Goal: Task Accomplishment & Management: Complete application form

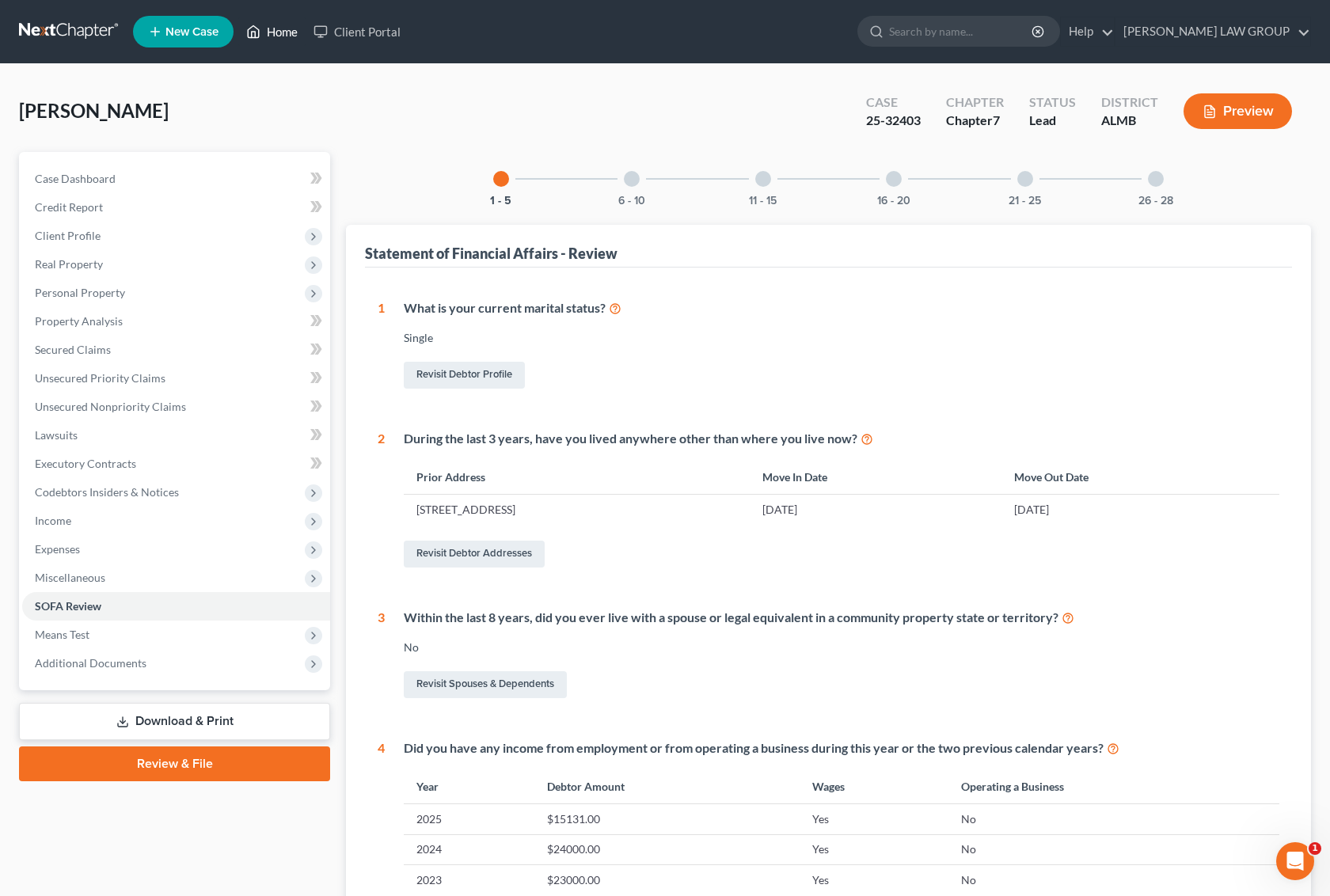
click at [271, 28] on link "Home" at bounding box center [272, 32] width 67 height 29
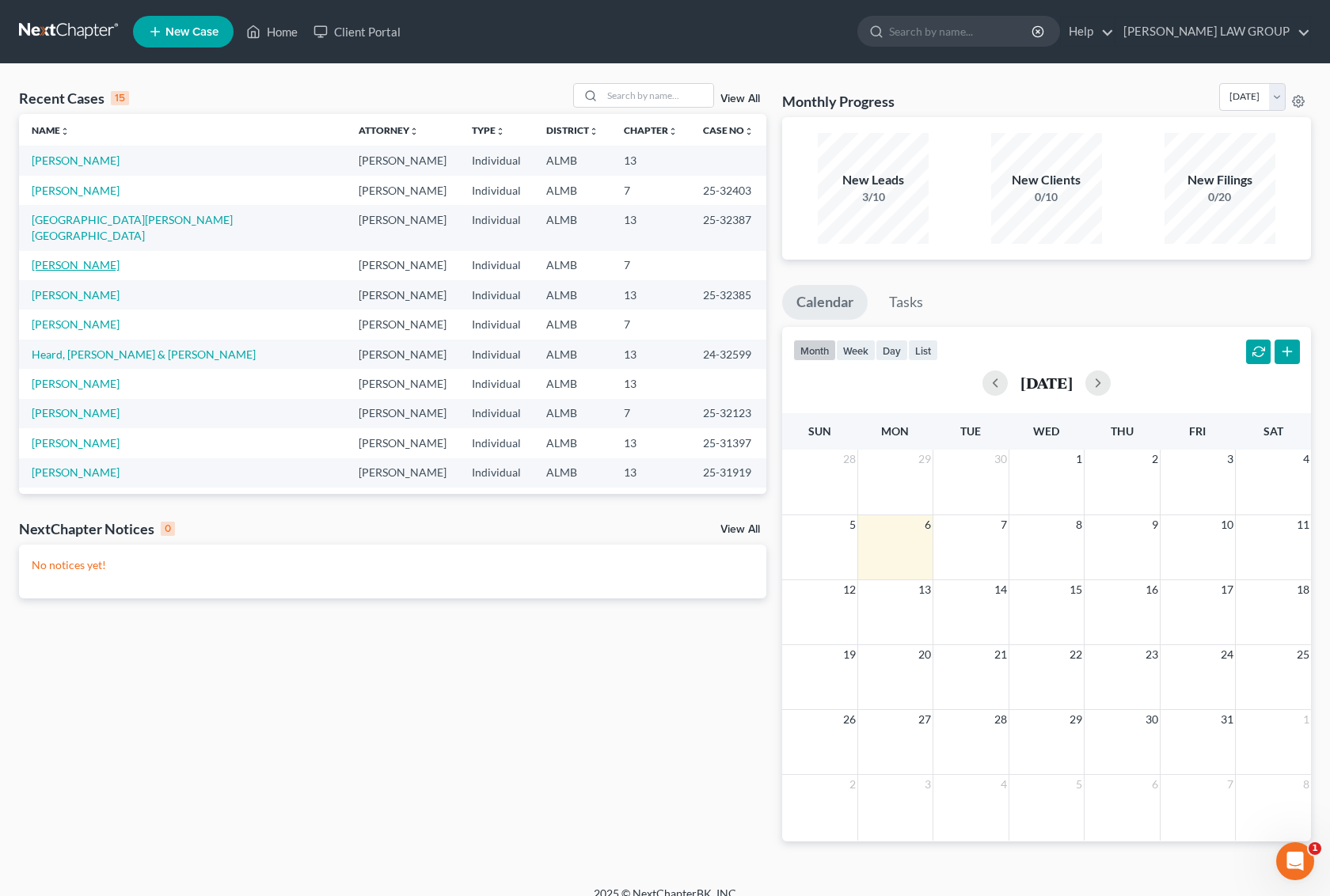
click at [76, 258] on link "[PERSON_NAME]" at bounding box center [76, 264] width 88 height 14
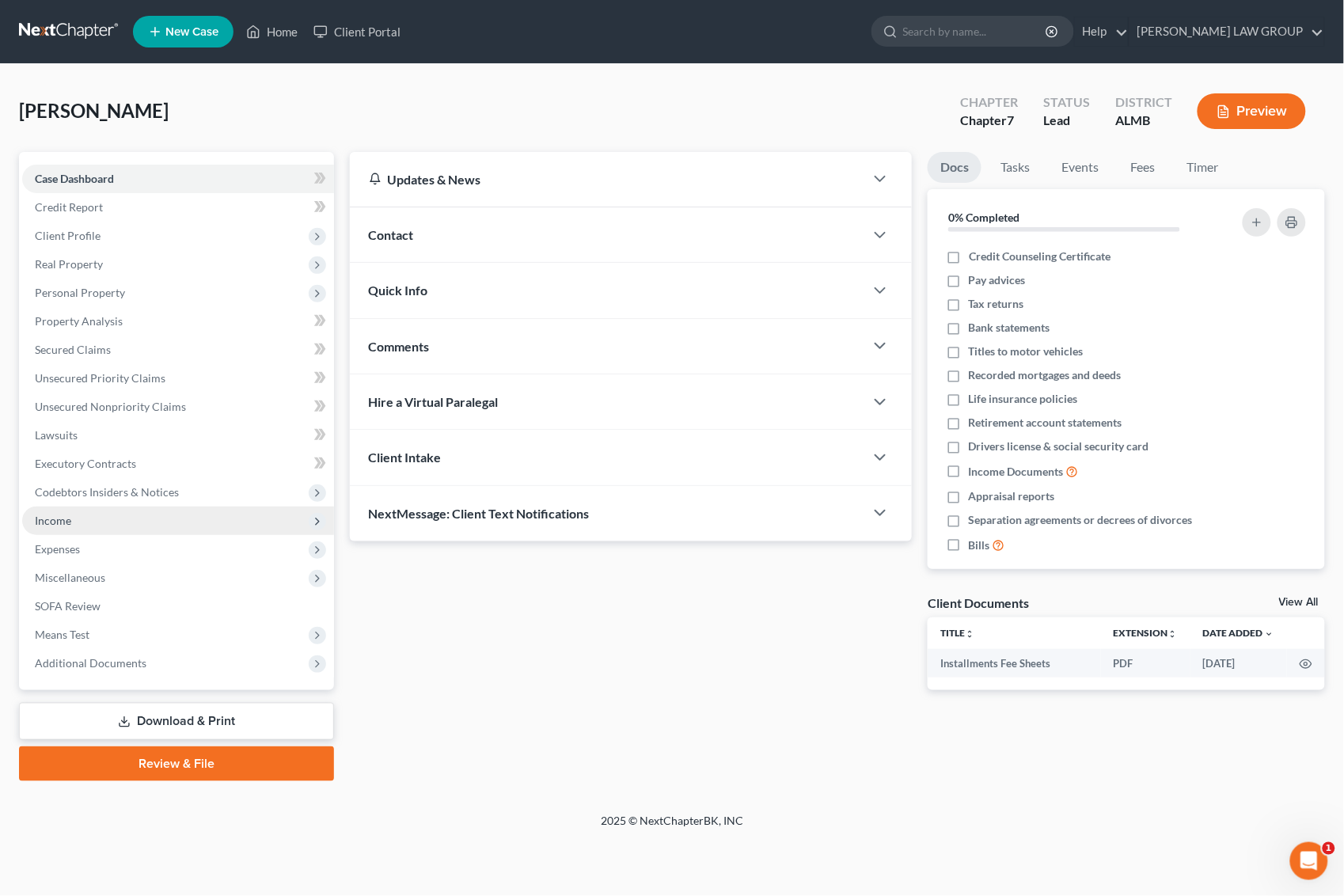
drag, startPoint x: 96, startPoint y: 543, endPoint x: 67, endPoint y: 511, distance: 43.2
click at [96, 543] on span "Expenses" at bounding box center [178, 550] width 312 height 29
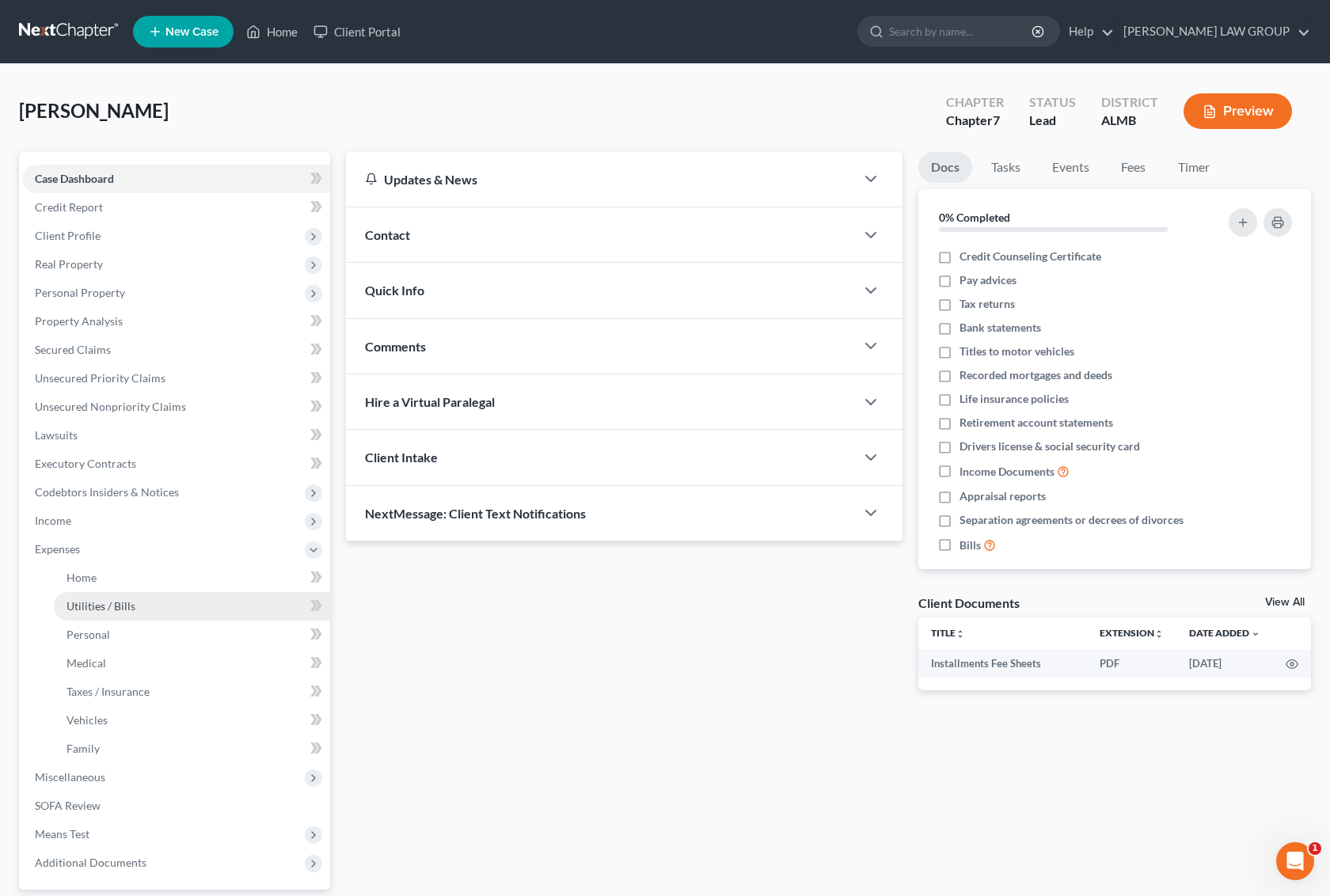
click at [112, 606] on span "Utilities / Bills" at bounding box center [100, 605] width 69 height 14
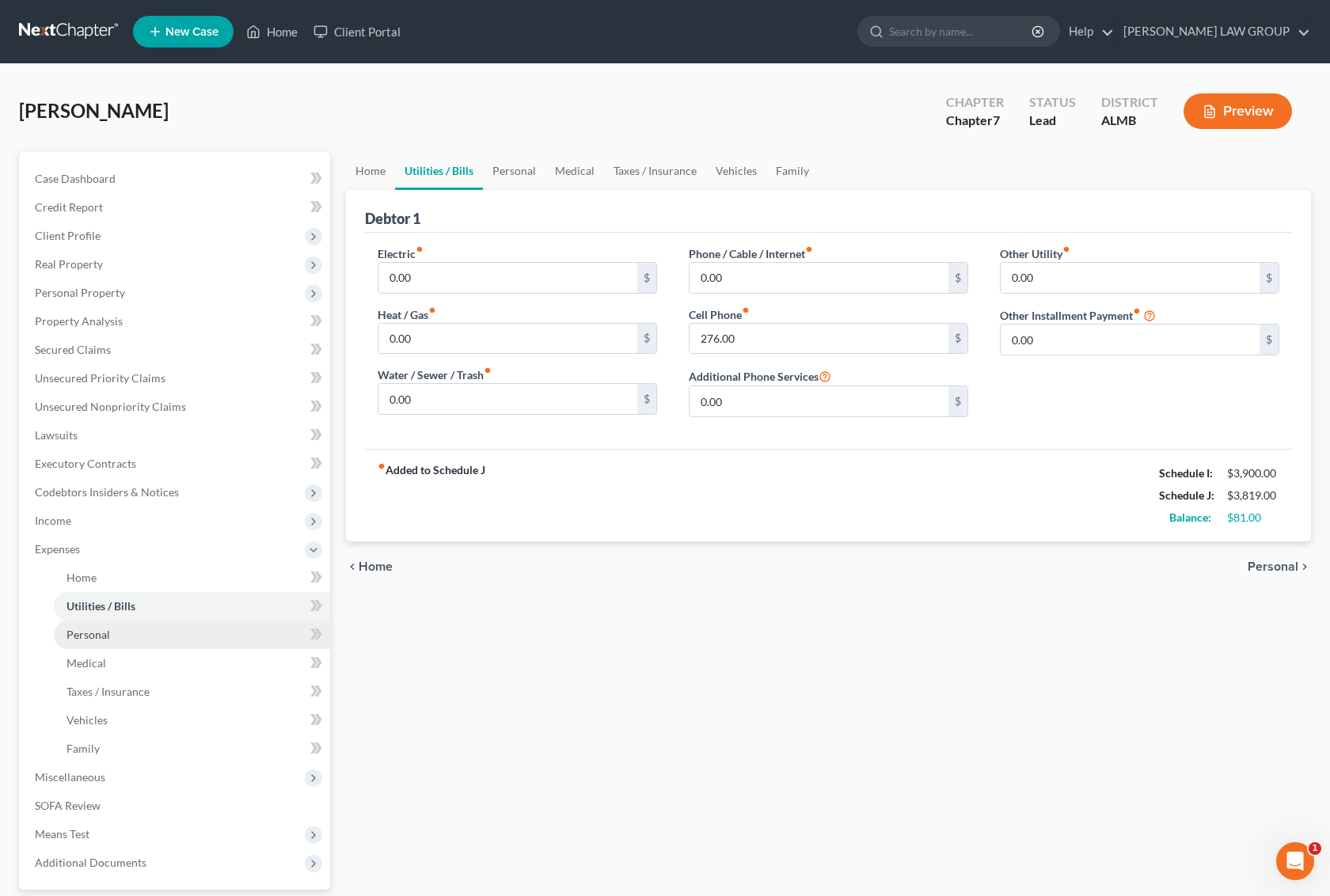
click at [129, 633] on link "Personal" at bounding box center [192, 635] width 277 height 29
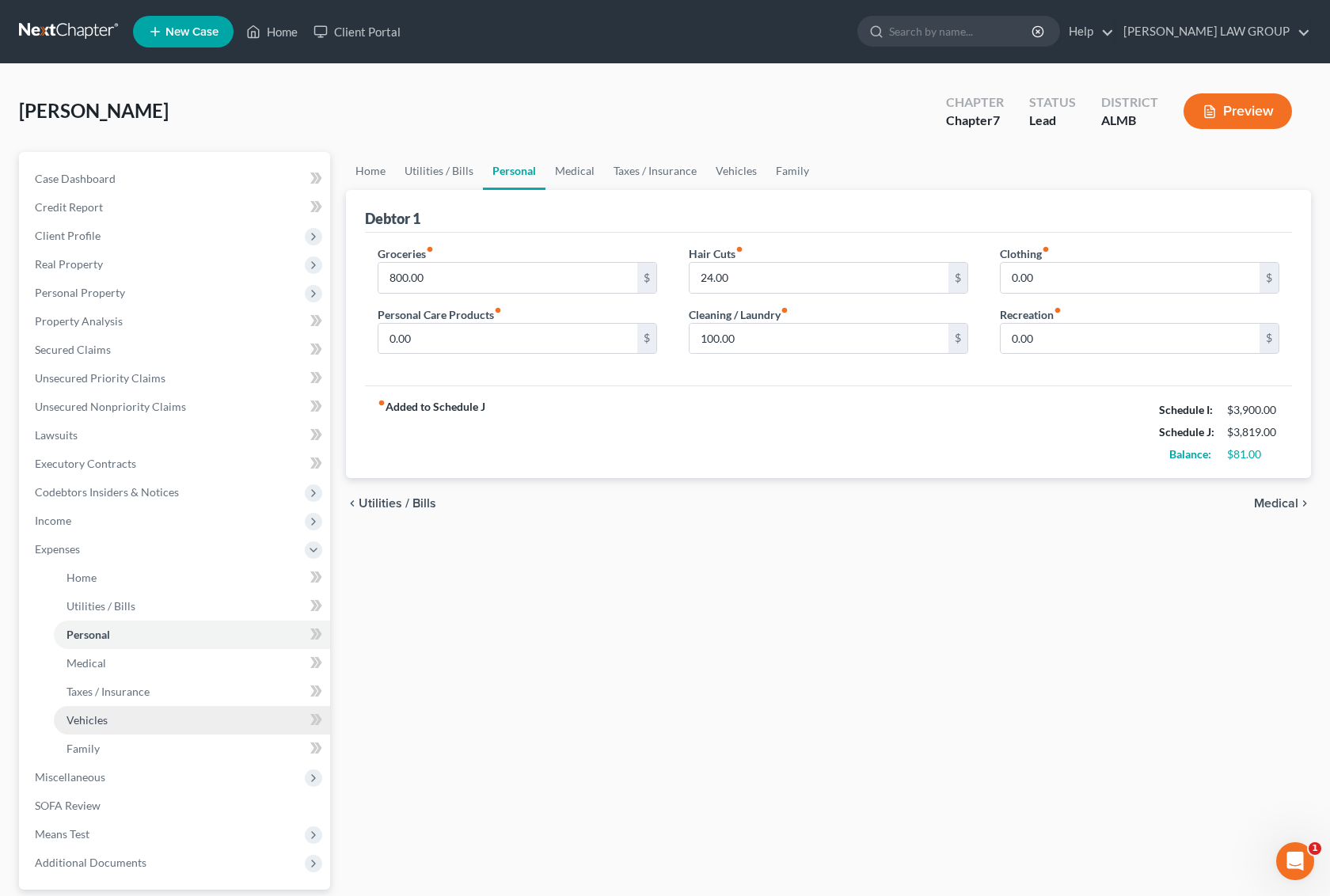
click at [124, 718] on link "Vehicles" at bounding box center [192, 720] width 277 height 29
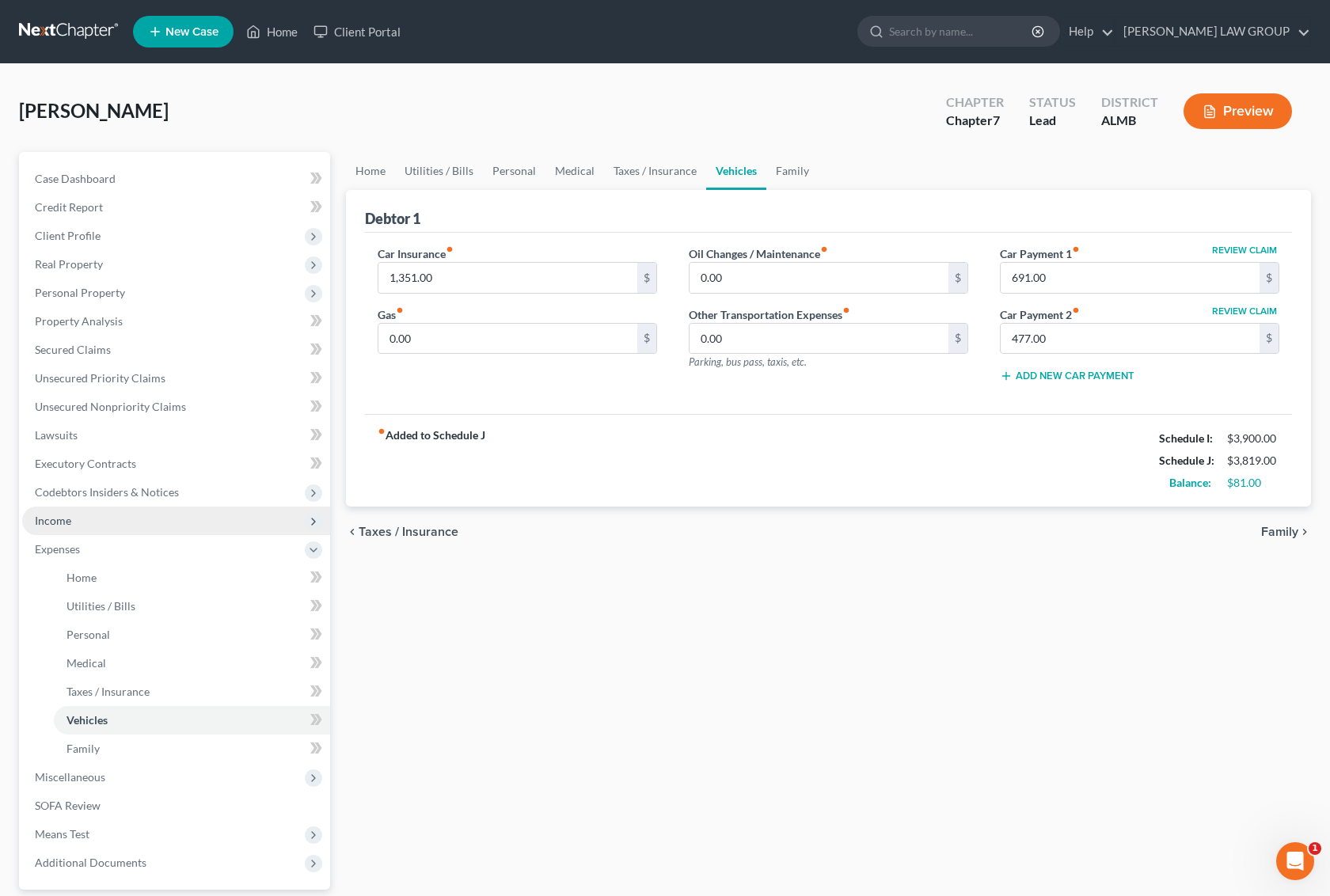
click at [92, 526] on span "Income" at bounding box center [176, 521] width 308 height 29
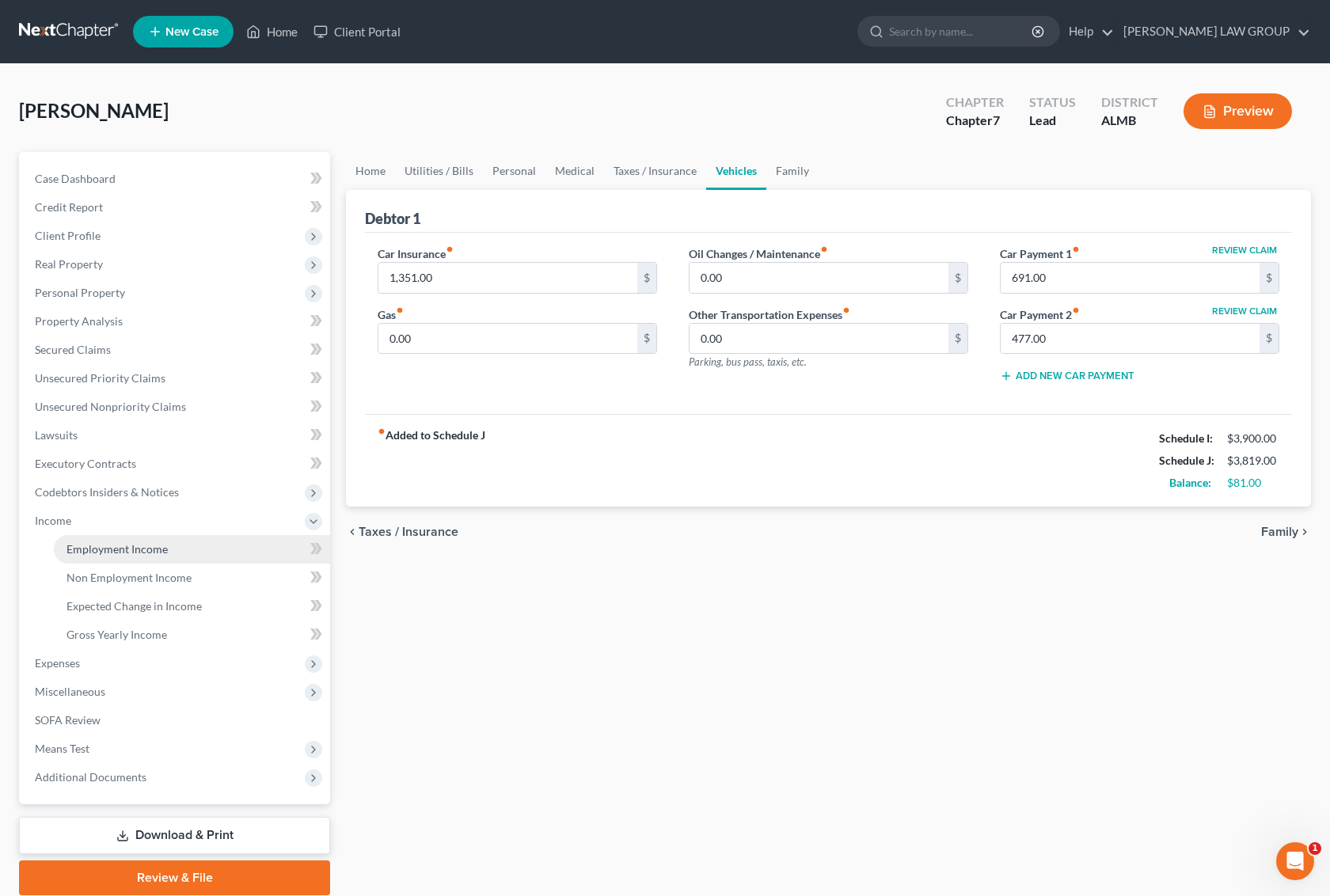
click at [96, 548] on span "Employment Income" at bounding box center [116, 549] width 101 height 14
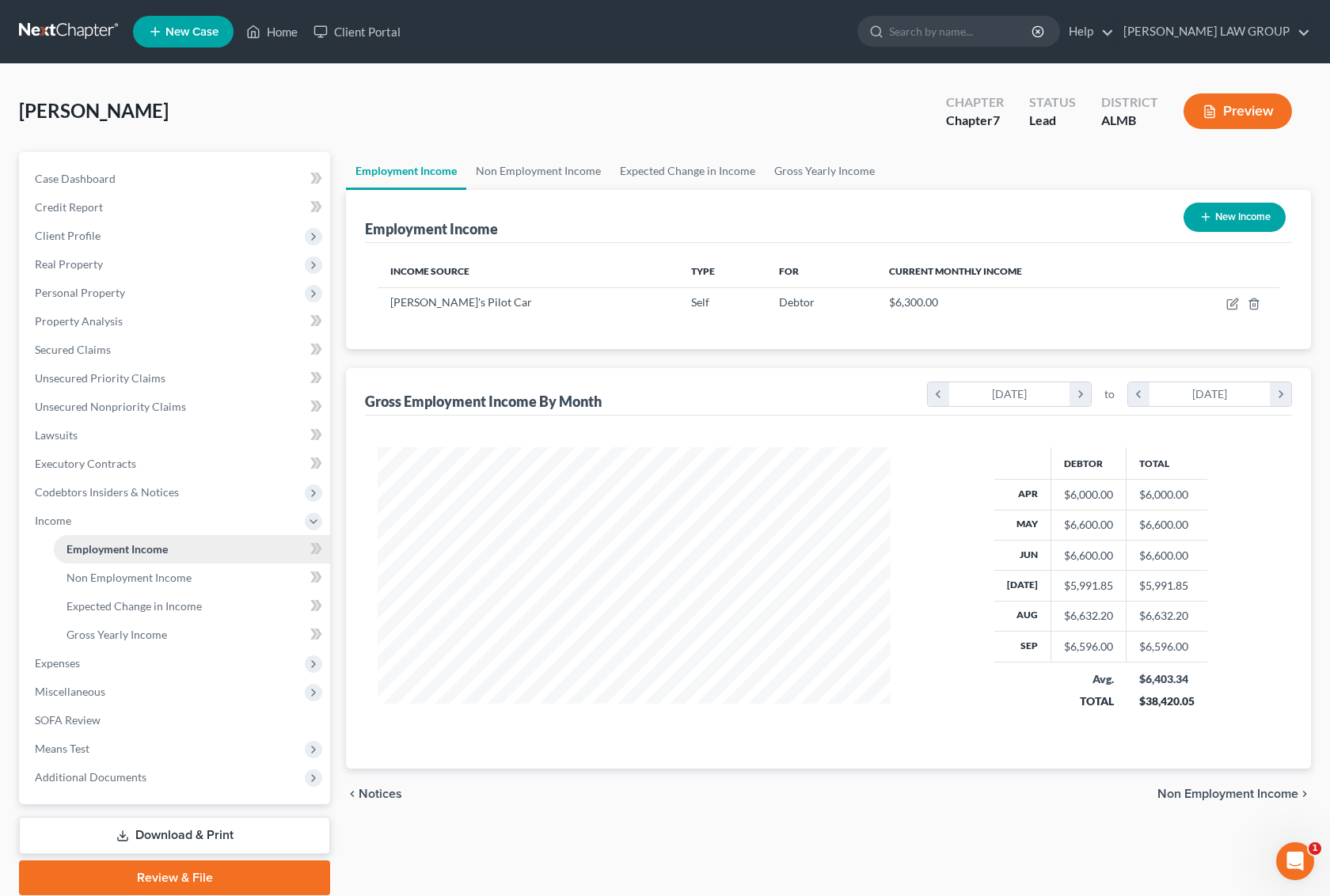
scroll to position [285, 544]
click at [107, 579] on span "Non Employment Income" at bounding box center [128, 577] width 125 height 14
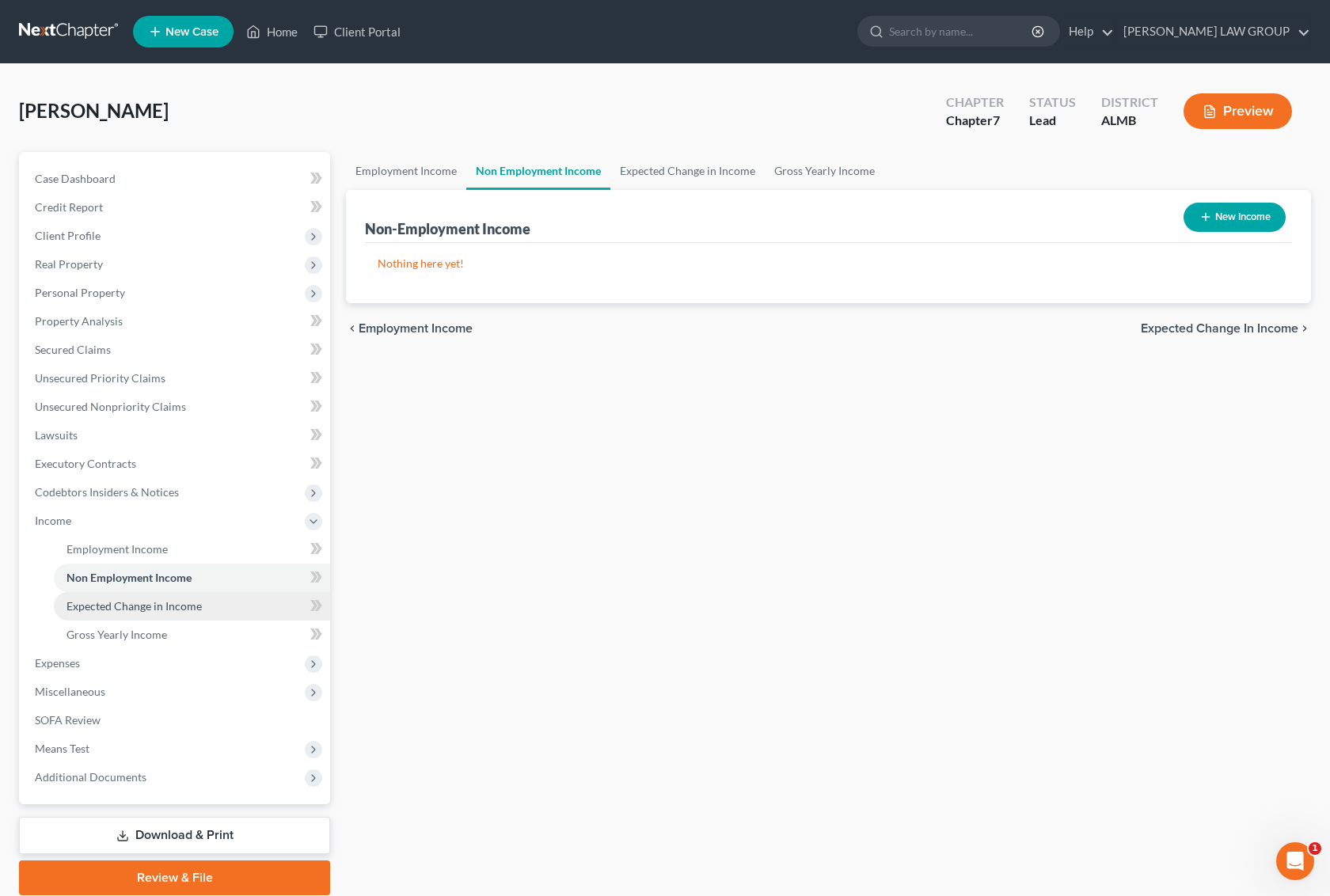
click at [113, 600] on span "Expected Change in Income" at bounding box center [134, 605] width 135 height 14
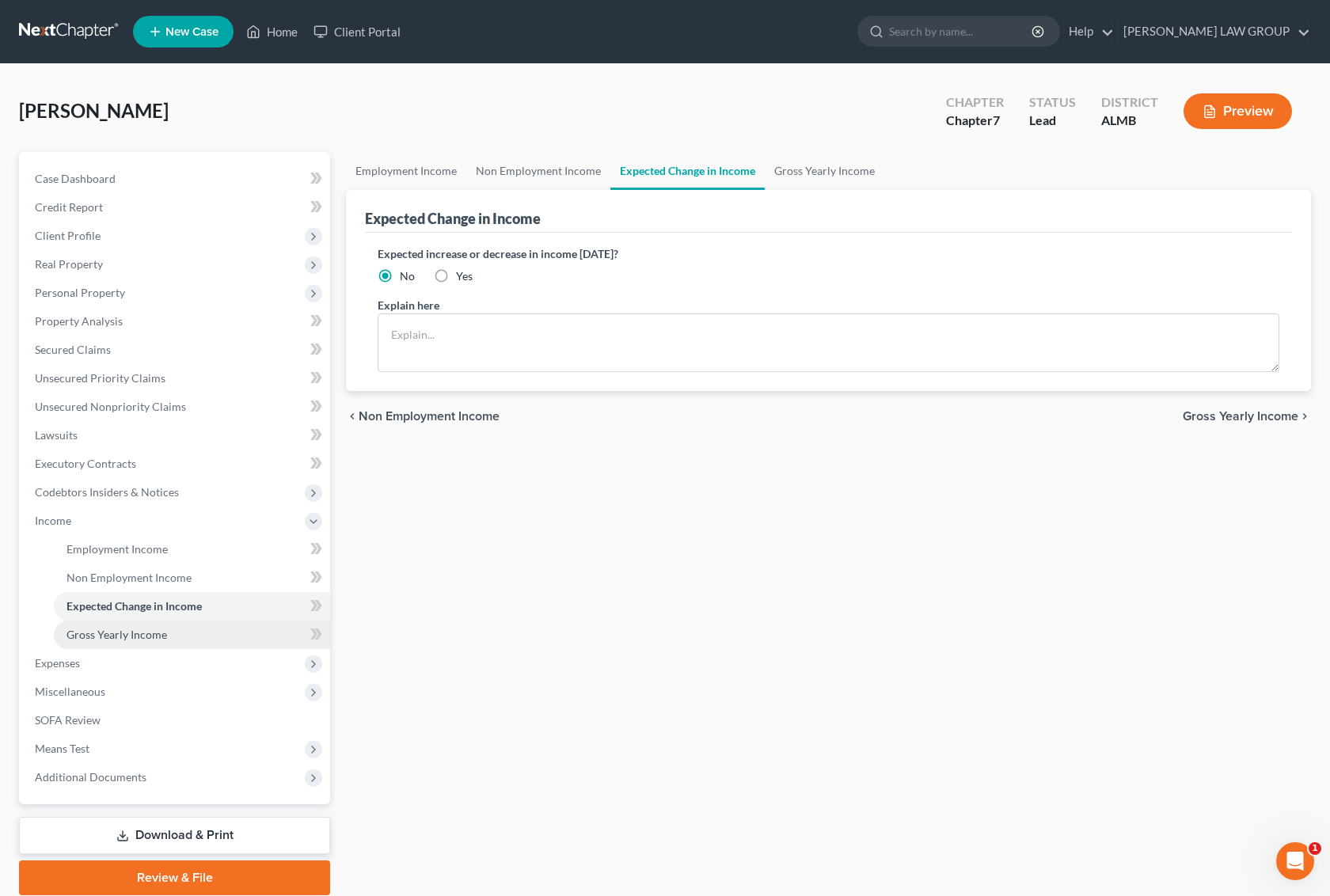
click at [115, 630] on span "Gross Yearly Income" at bounding box center [116, 634] width 100 height 14
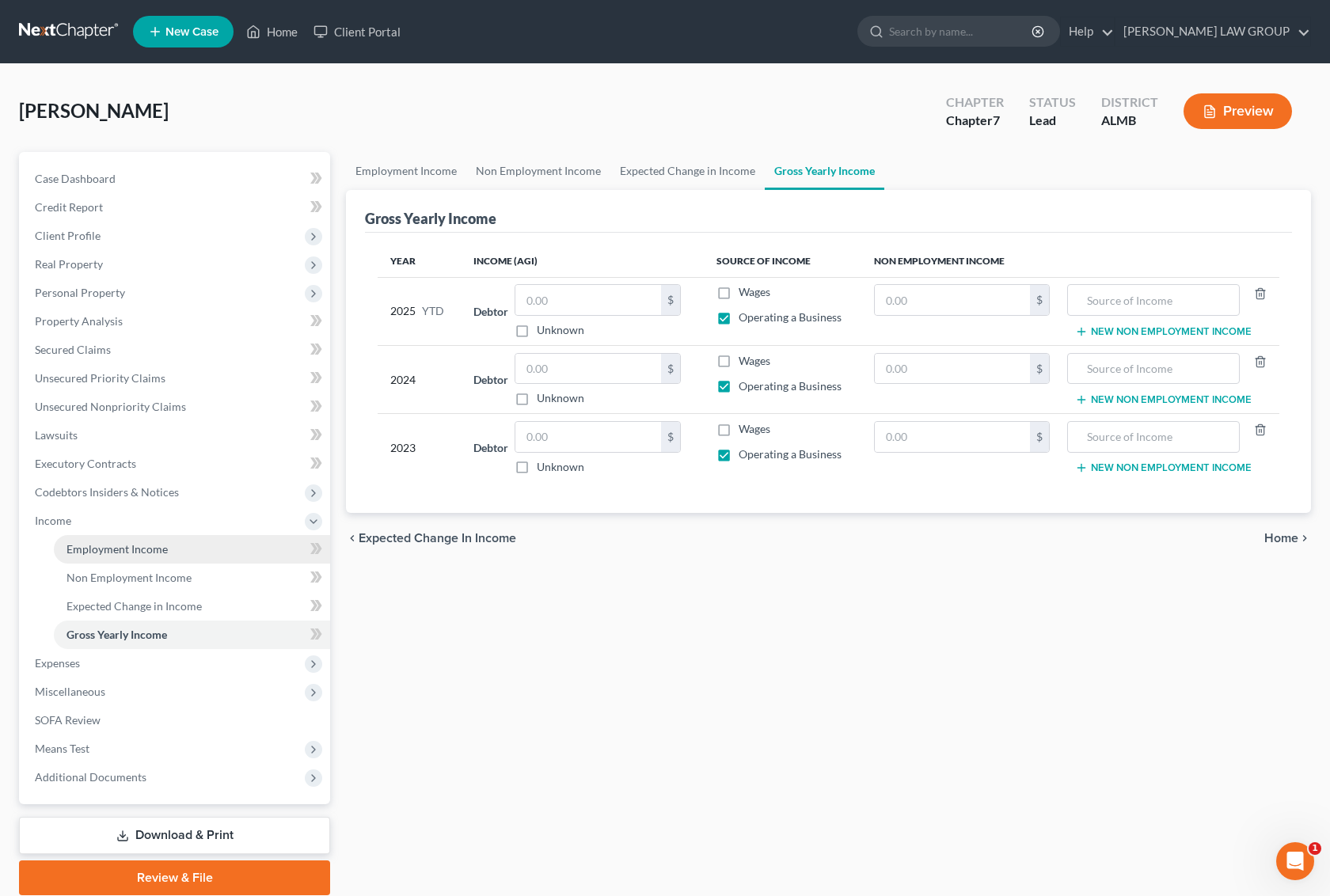
click at [108, 554] on link "Employment Income" at bounding box center [192, 550] width 277 height 29
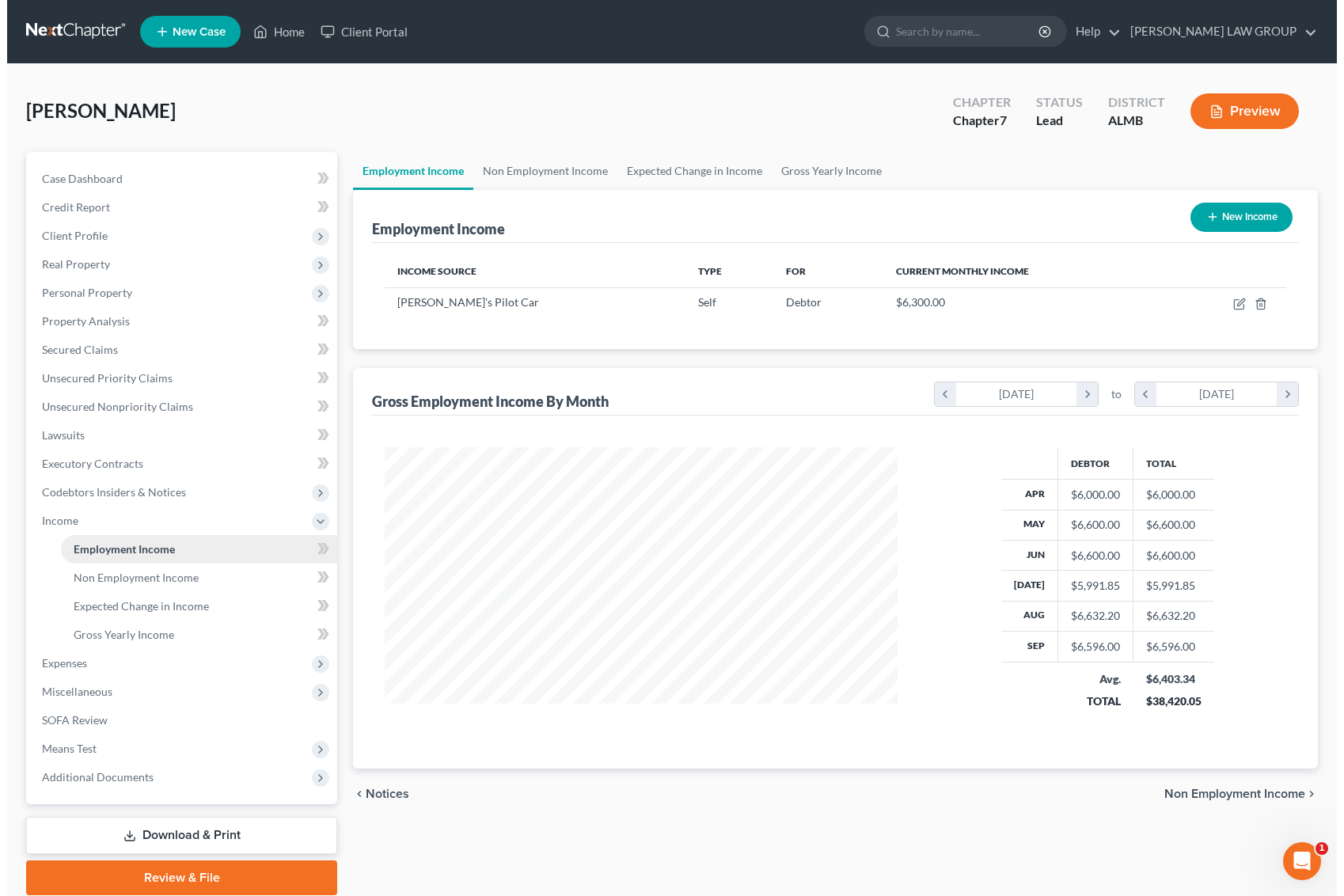
scroll to position [285, 544]
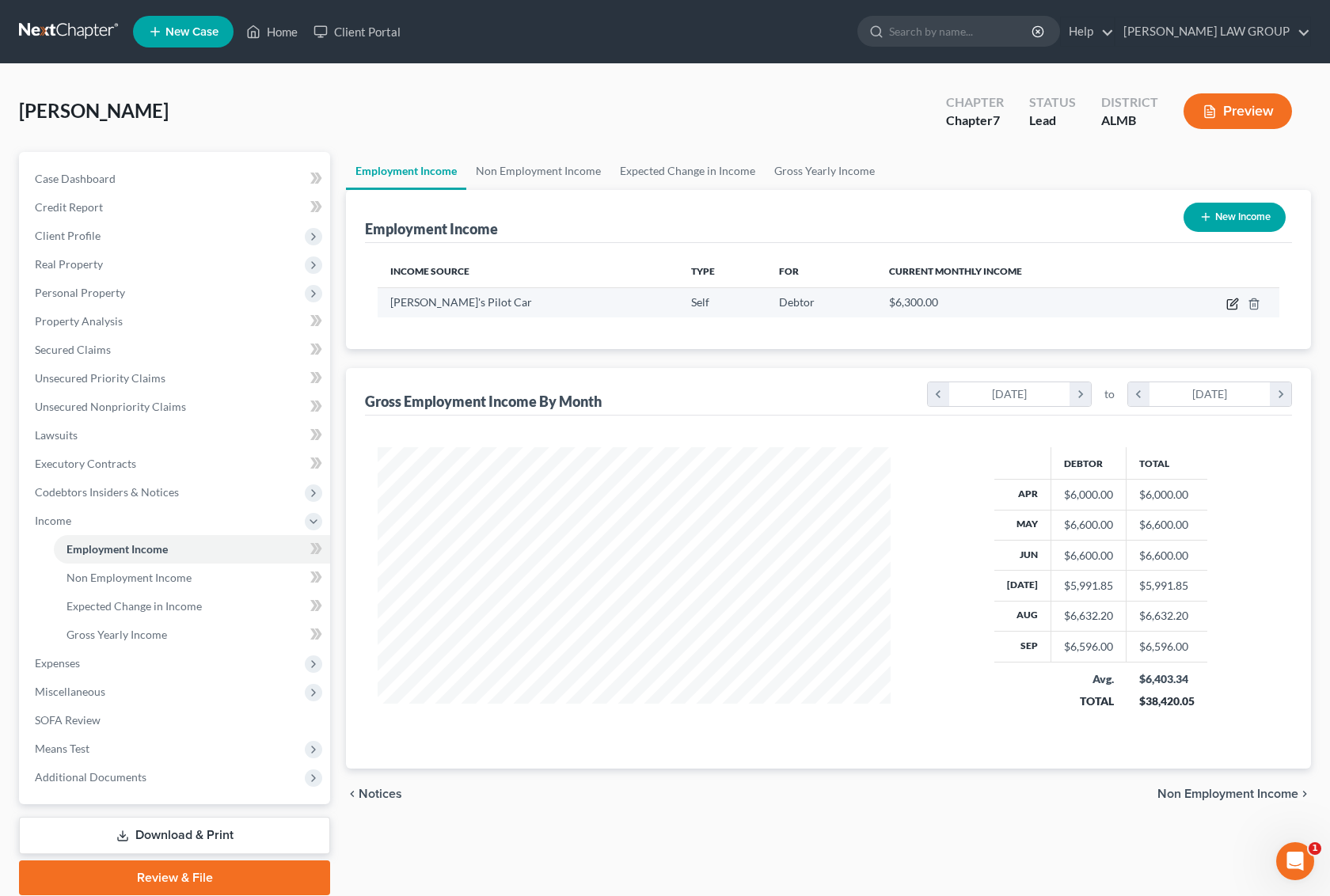
click at [1232, 307] on icon "button" at bounding box center [1233, 304] width 13 height 13
select select "1"
select select "0"
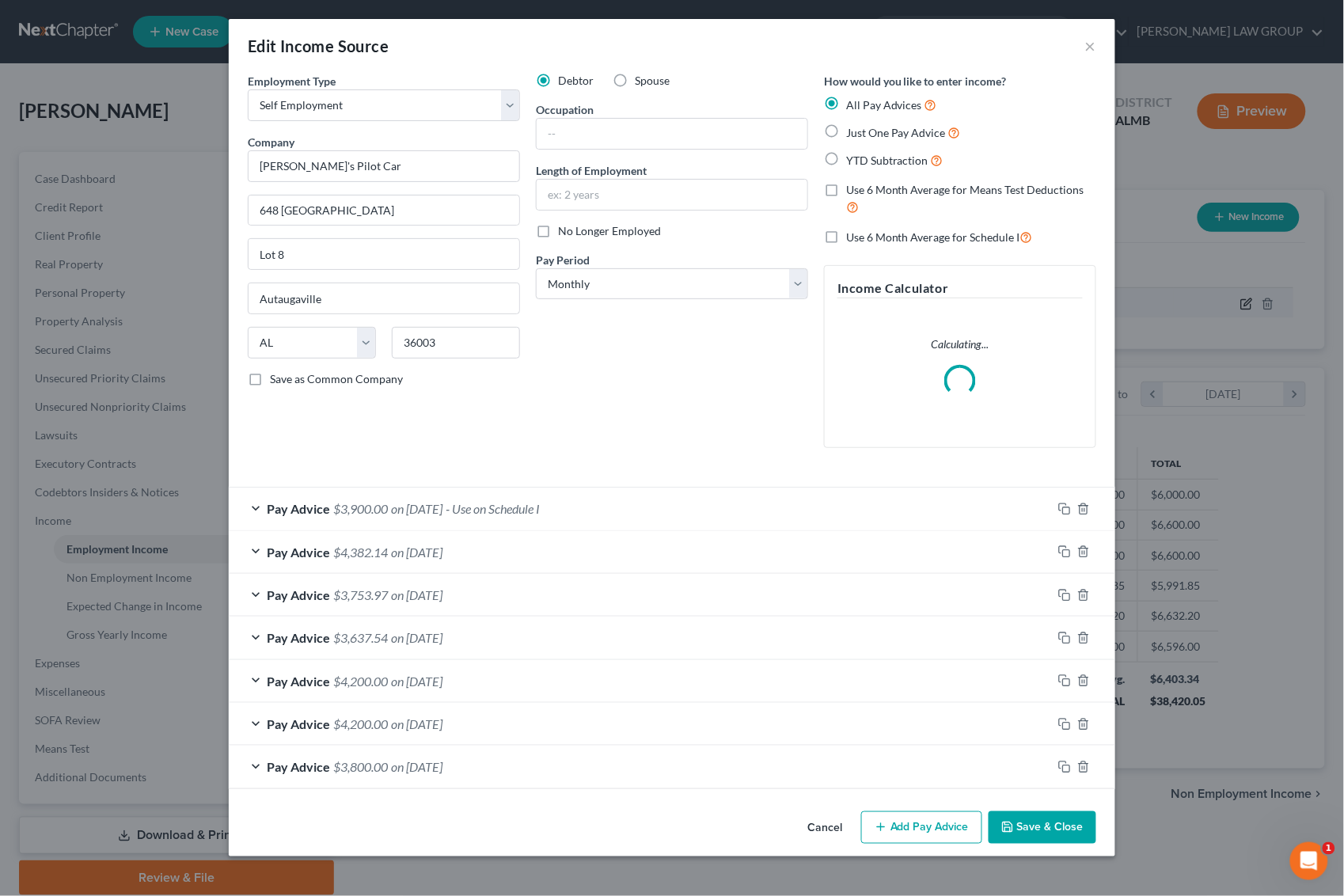
scroll to position [285, 551]
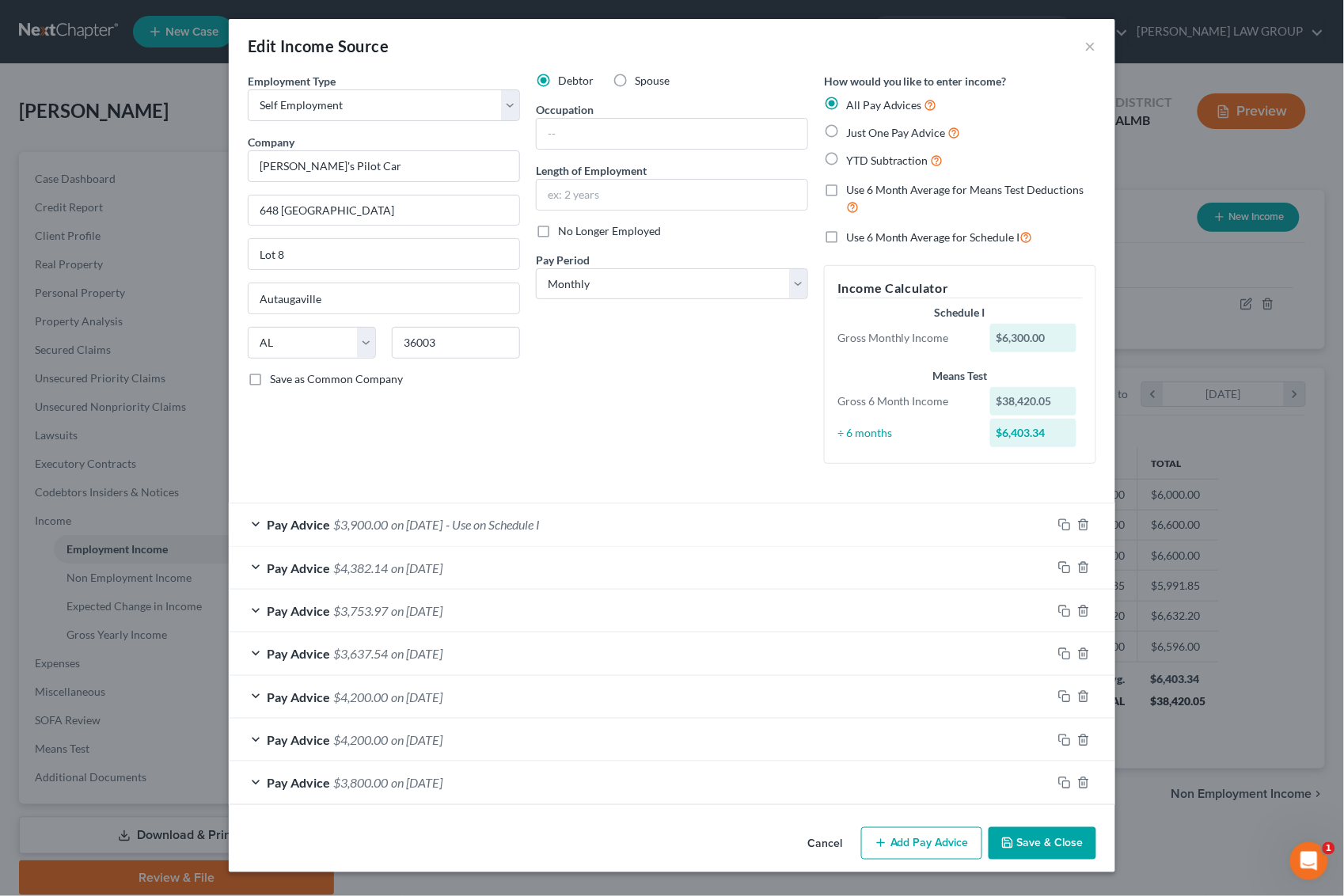
click at [627, 526] on div "Pay Advice $3,900.00 on [DATE] - Use on Schedule I" at bounding box center [640, 524] width 823 height 42
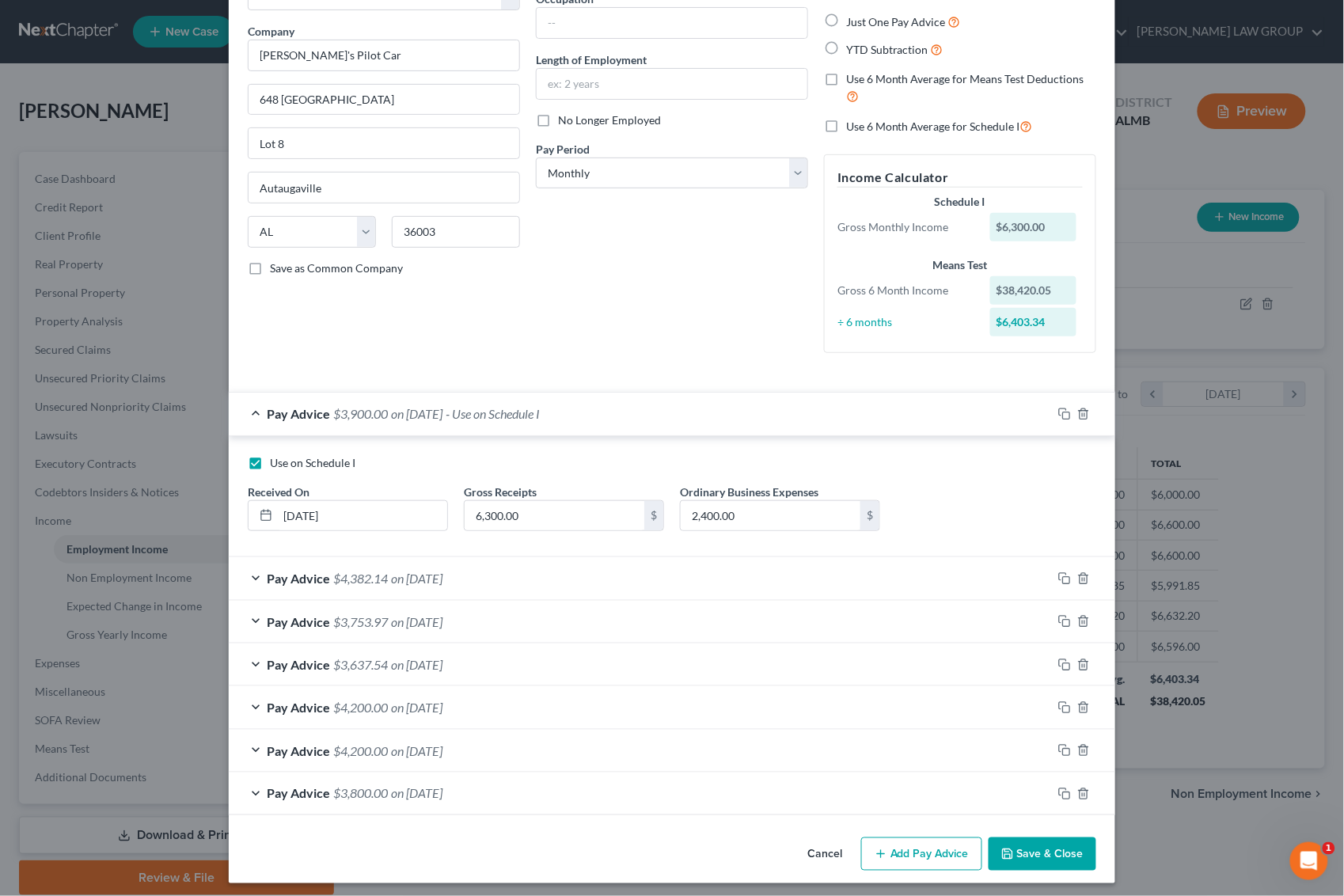
scroll to position [119, 0]
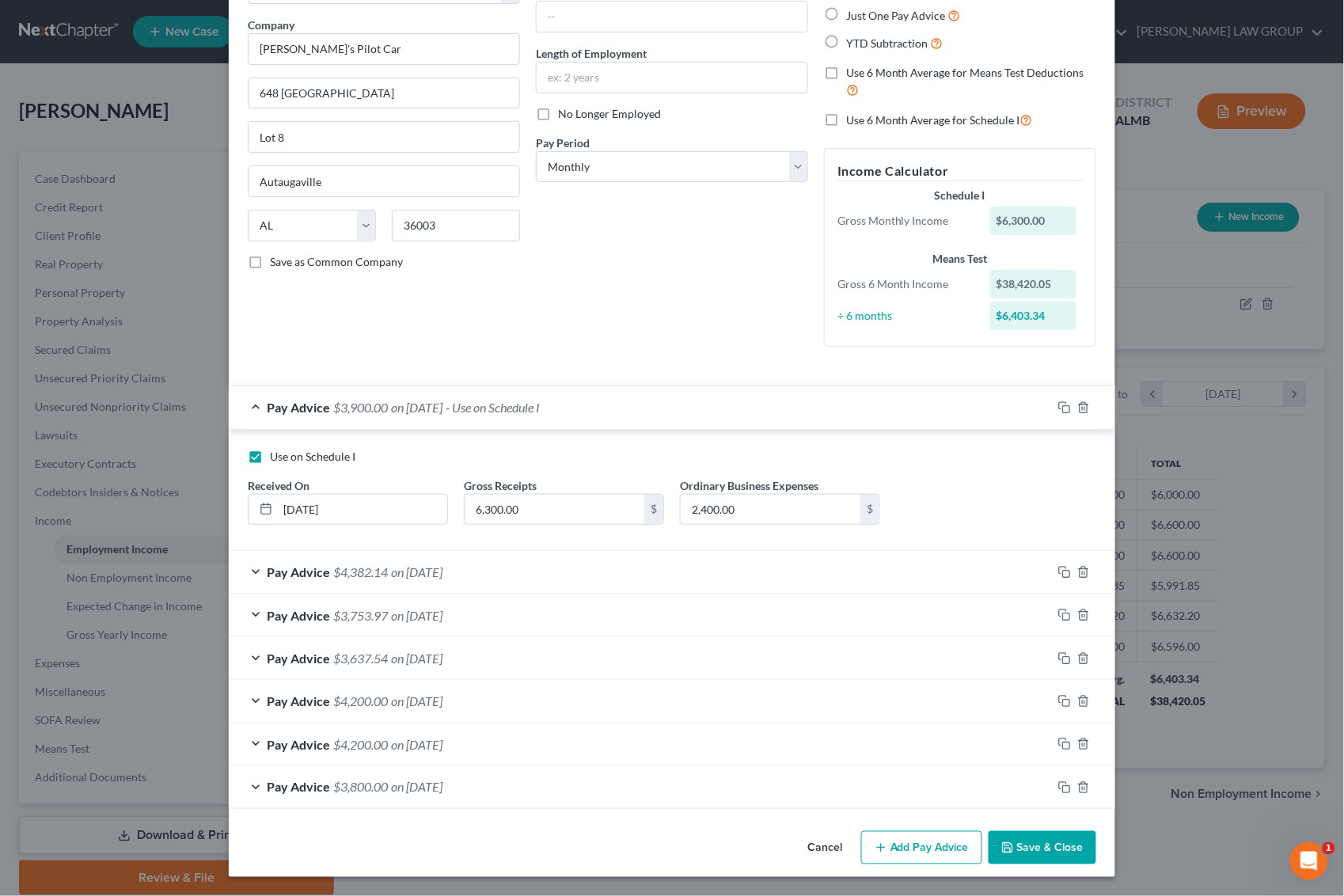
click at [960, 507] on div "Use on Schedule I Received On * [DATE] Gross Receipts 6,300.00 $ Ordinary Busin…" at bounding box center [672, 493] width 864 height 89
click at [1054, 848] on button "Save & Close" at bounding box center [1042, 847] width 108 height 33
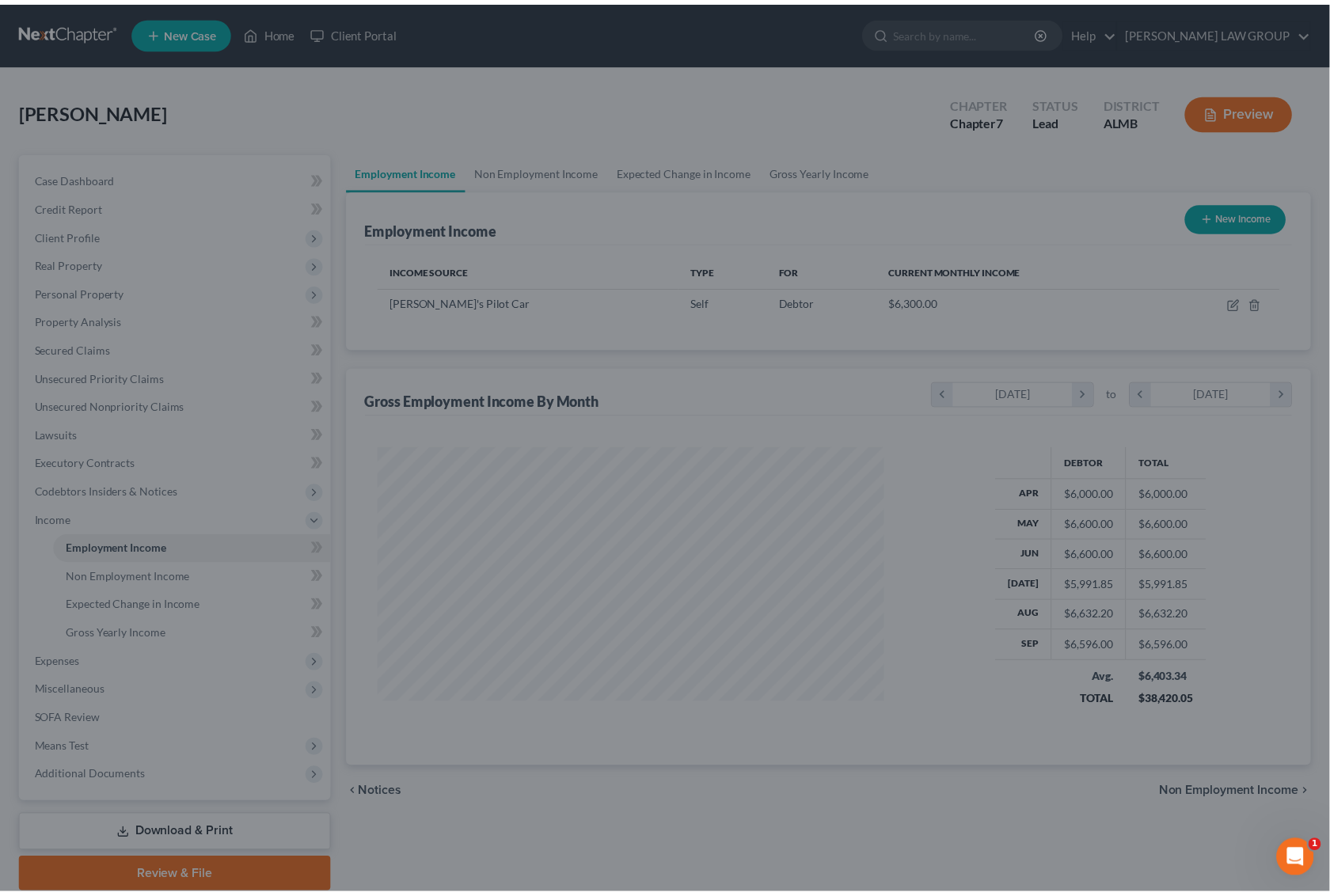
scroll to position [791048, 791225]
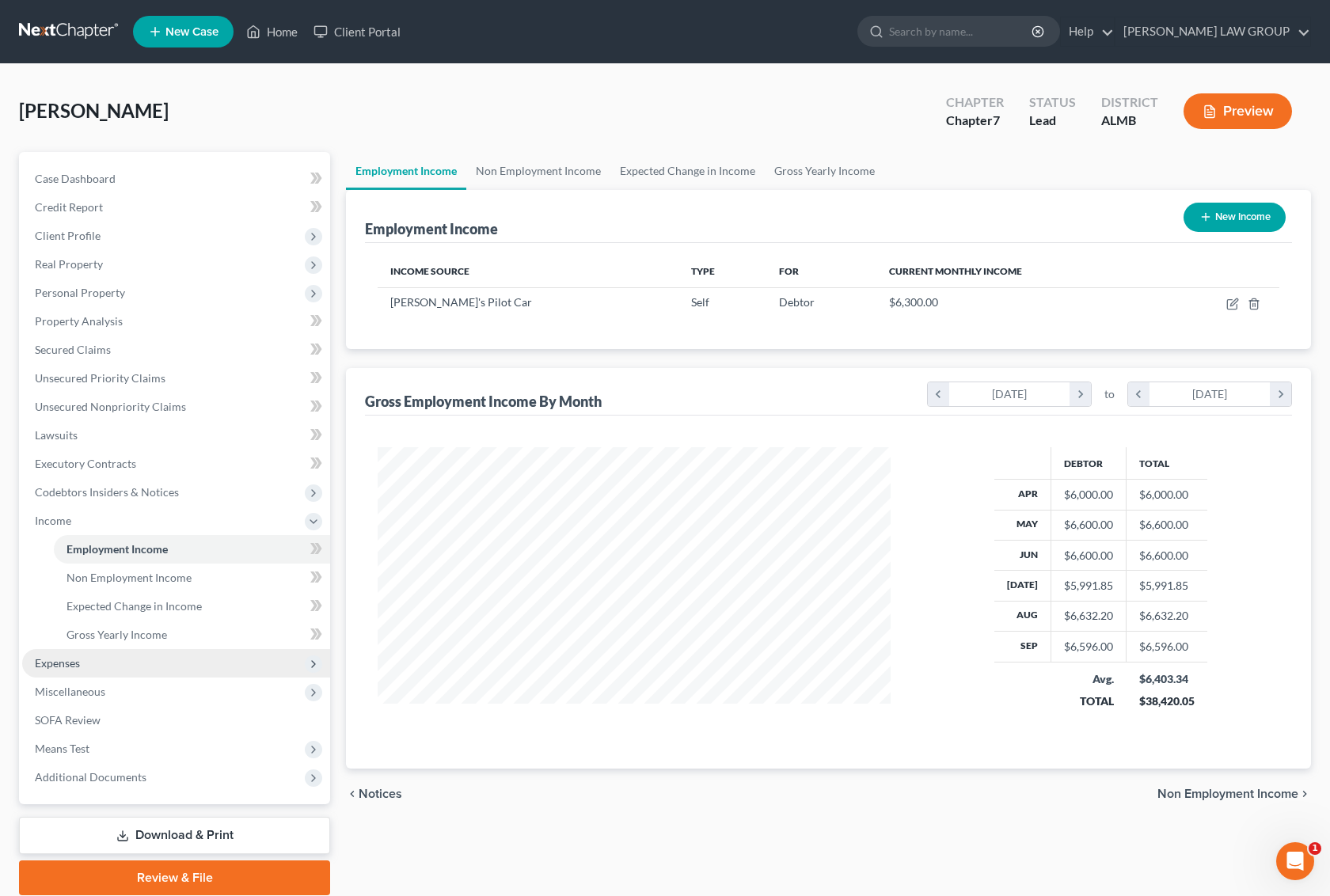
click at [84, 658] on span "Expenses" at bounding box center [176, 663] width 308 height 29
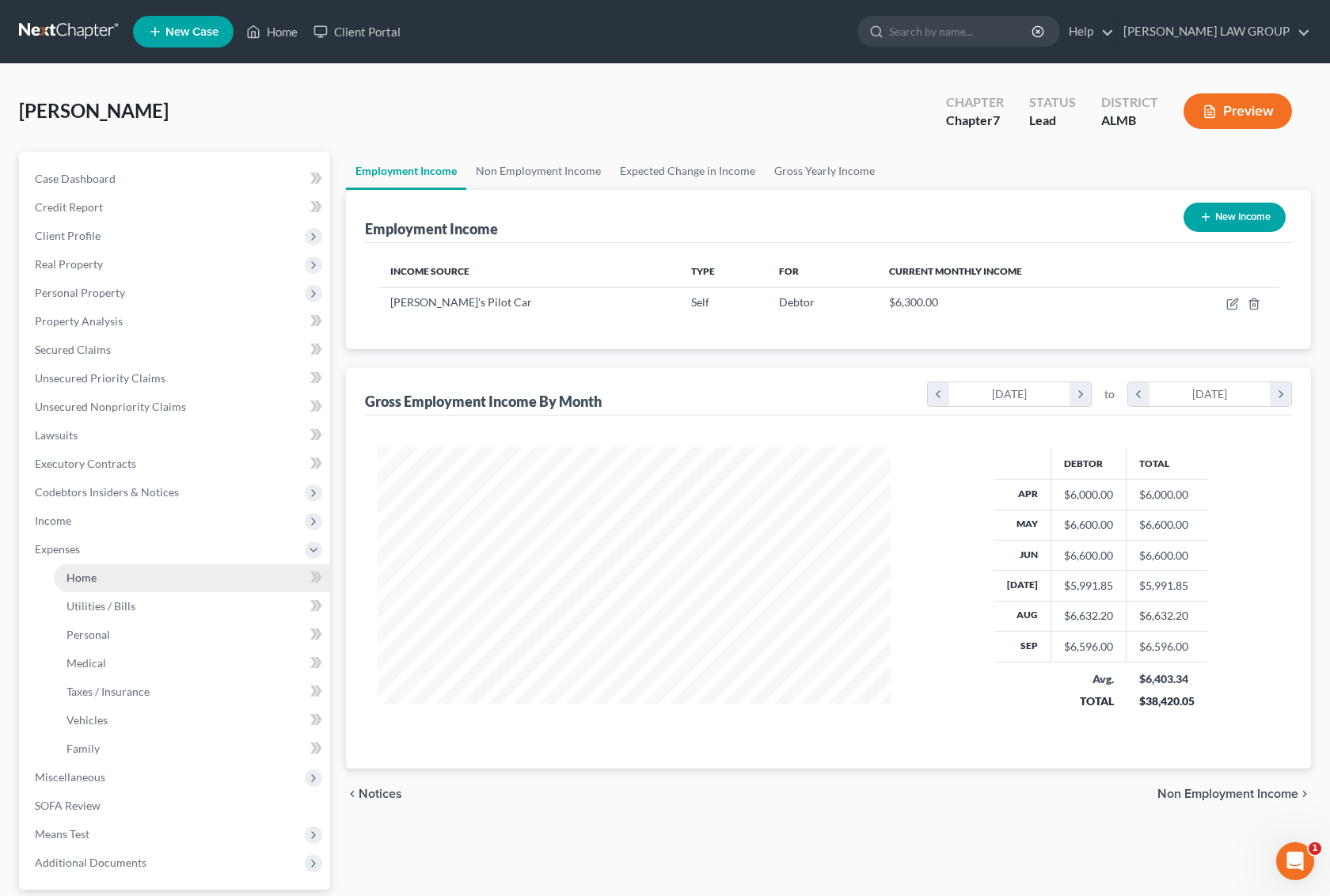
click at [121, 582] on link "Home" at bounding box center [192, 577] width 277 height 29
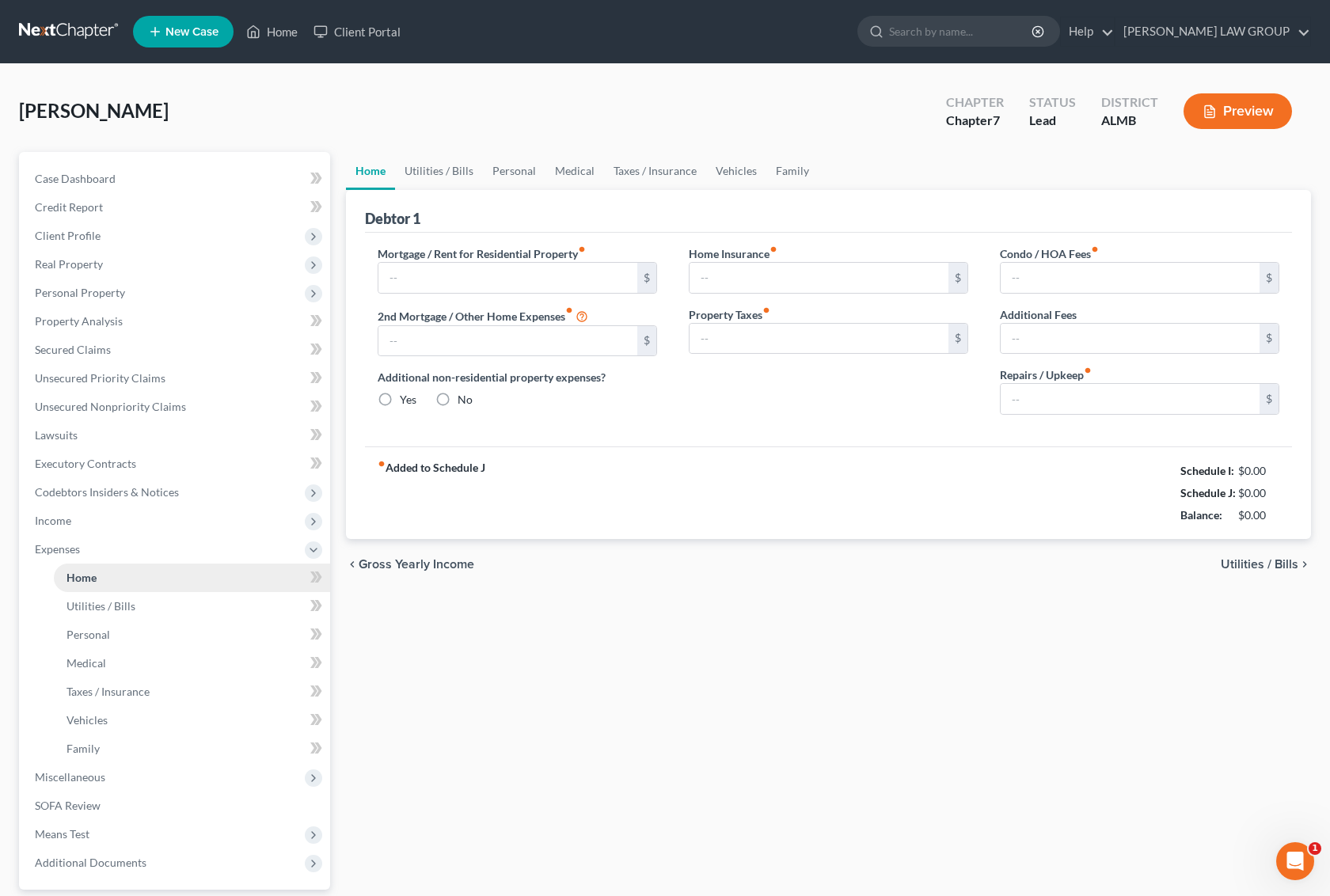
type input "0.00"
radio input "true"
type input "0.00"
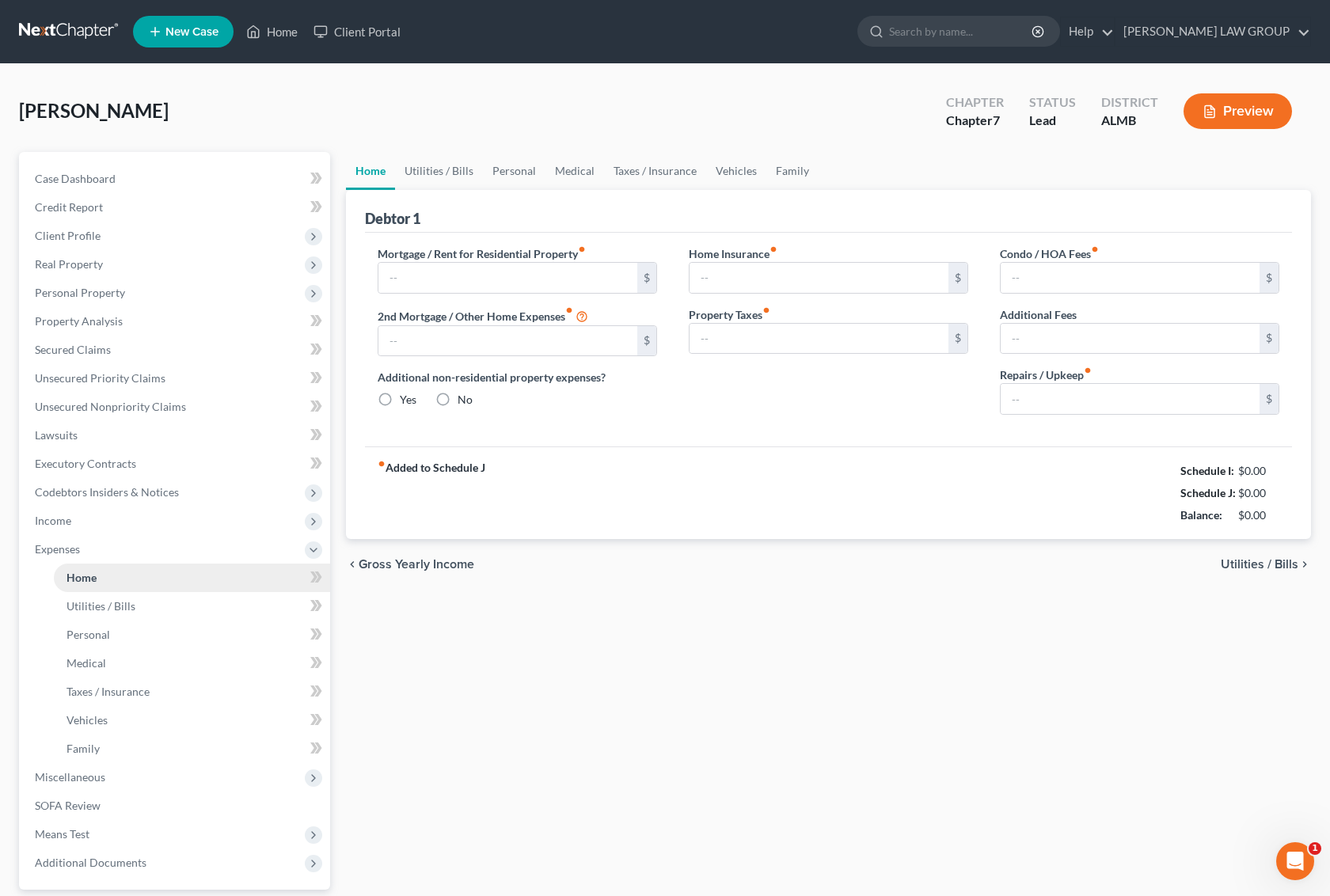
type input "0.00"
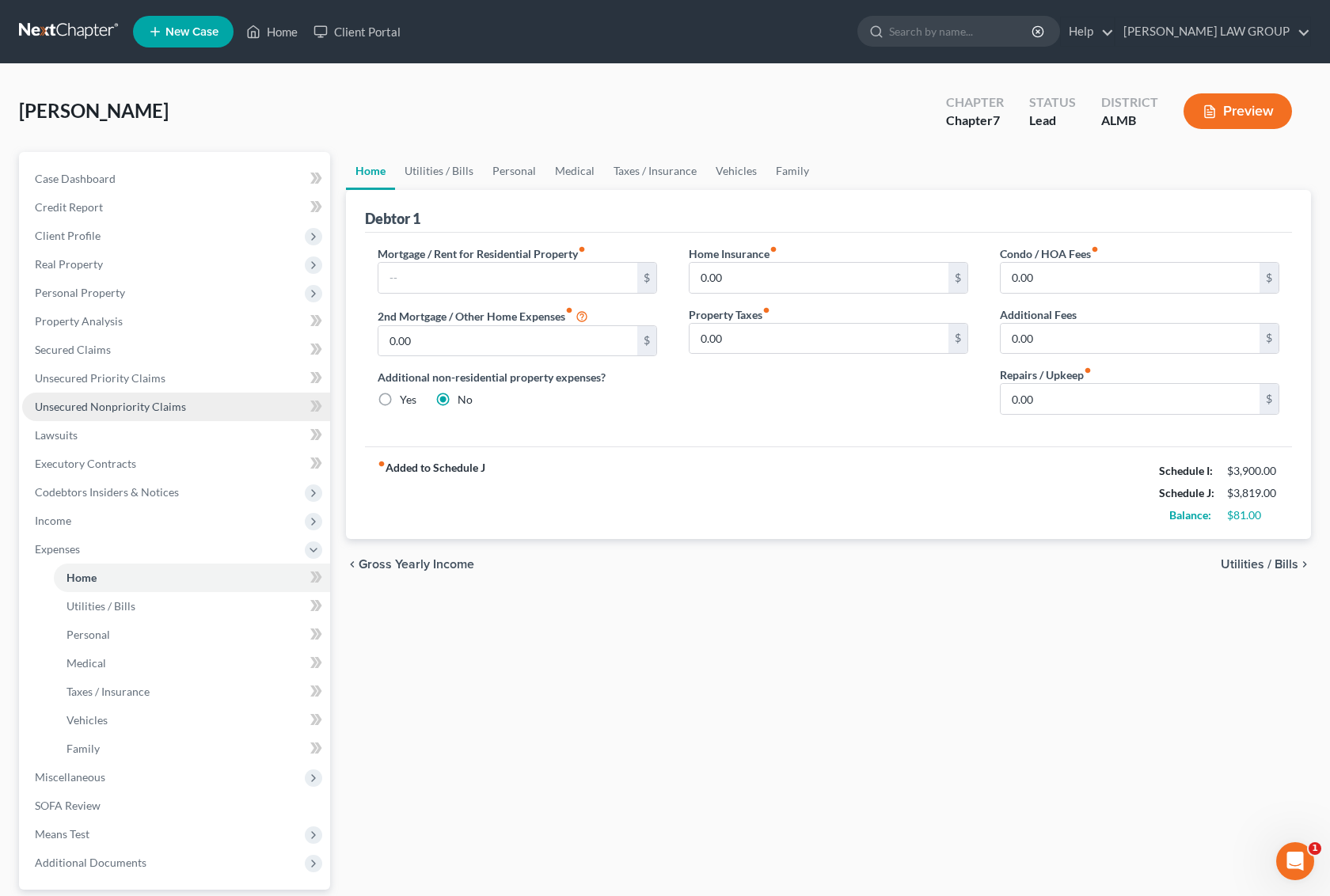
click at [113, 413] on link "Unsecured Nonpriority Claims" at bounding box center [176, 407] width 308 height 29
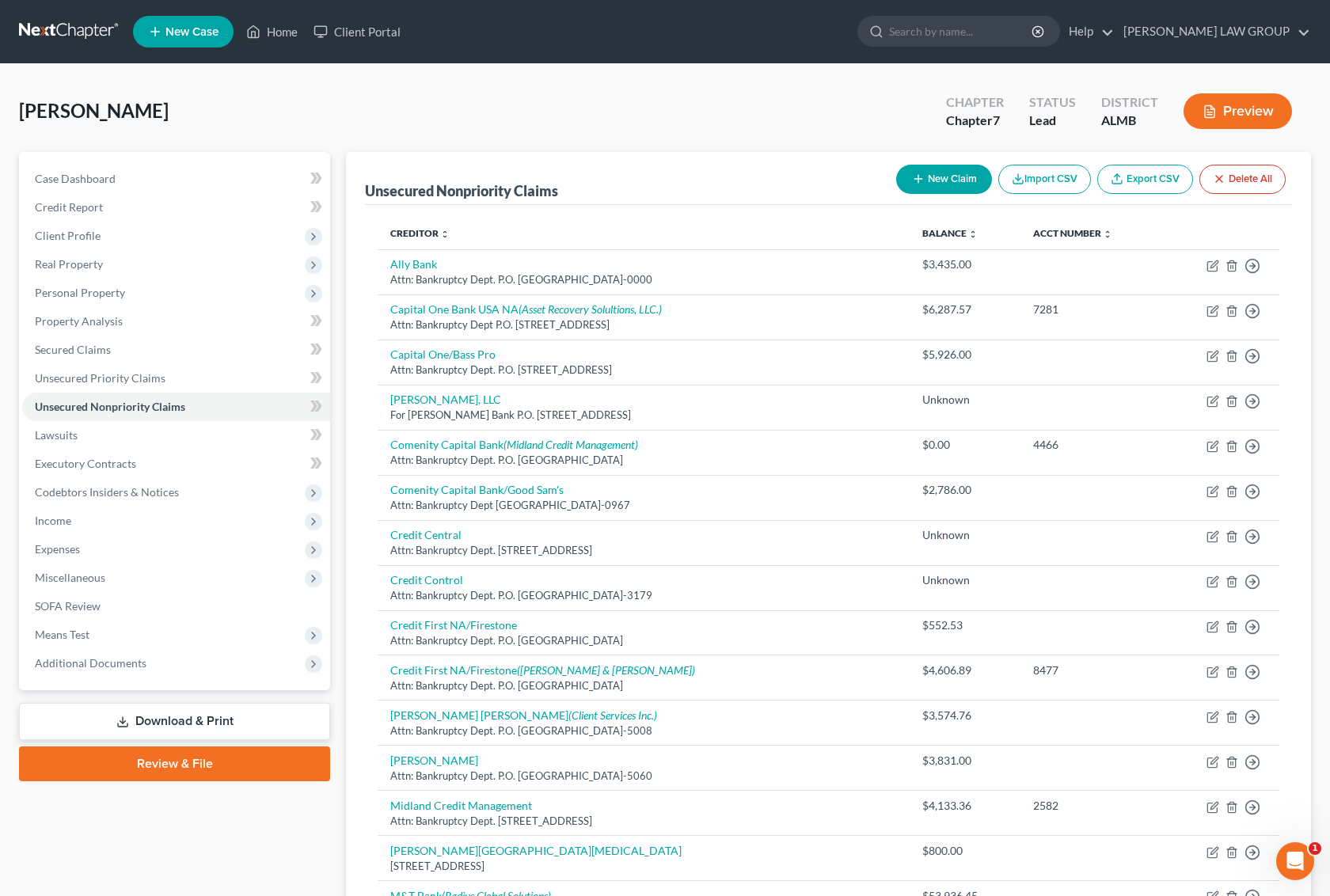
click at [960, 188] on button "New Claim" at bounding box center [944, 179] width 96 height 29
select select "0"
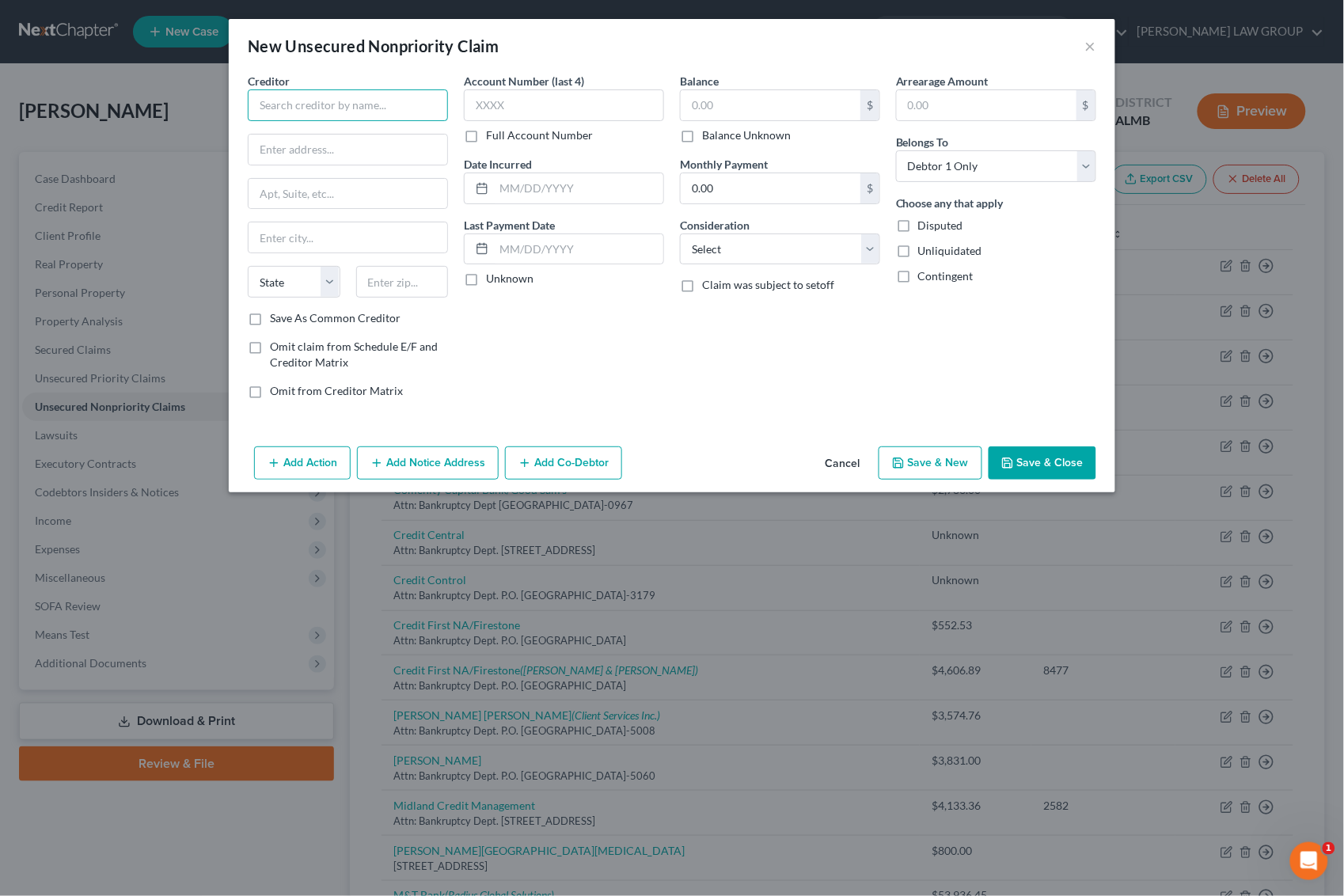
click at [357, 112] on input "text" at bounding box center [347, 105] width 200 height 32
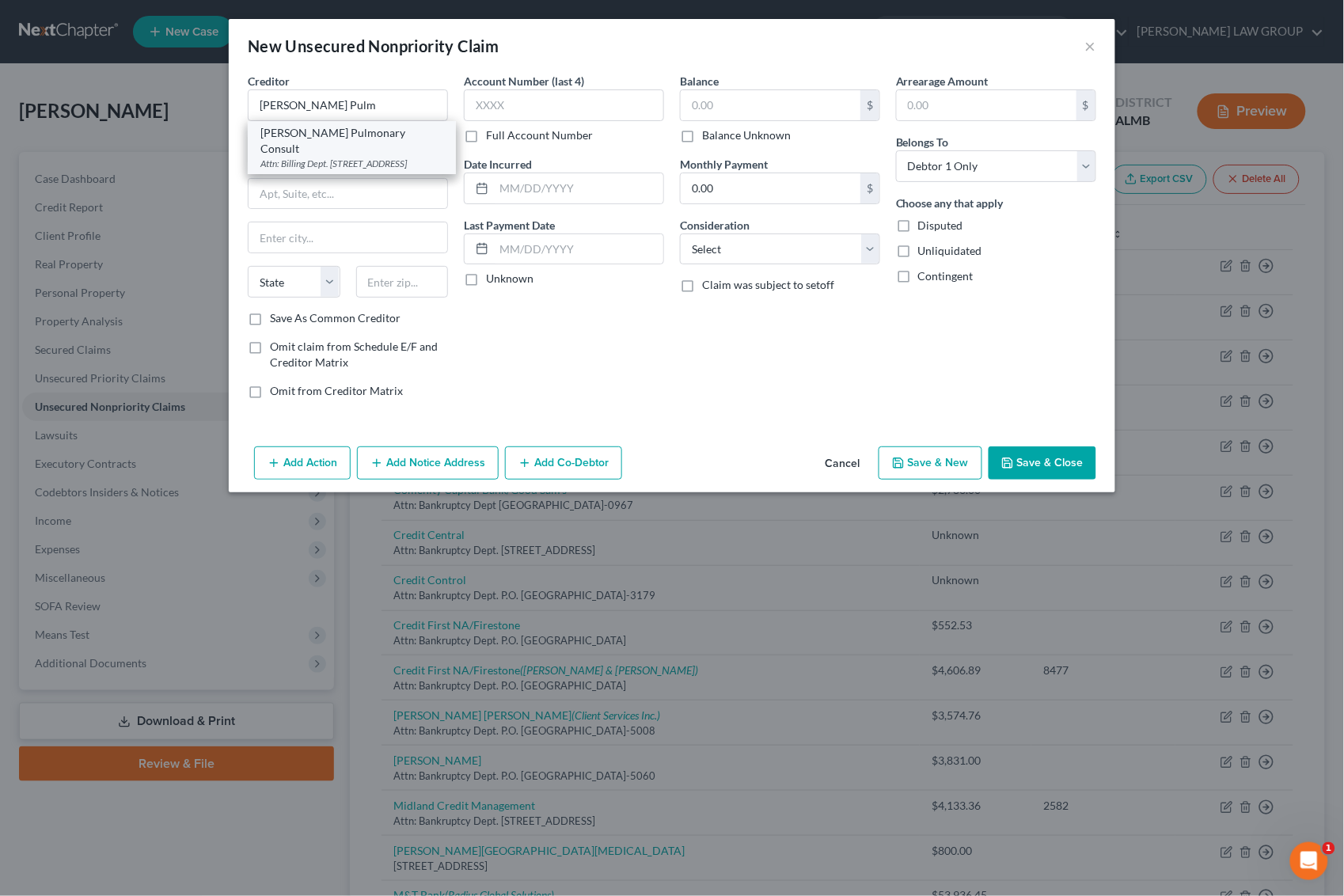
click at [404, 157] on div "Attn: Billing Dept. [STREET_ADDRESS]" at bounding box center [352, 163] width 183 height 14
type input "[PERSON_NAME] Pulmonary Consult"
type input "Attn: Billing Dept."
type input "[STREET_ADDRESS]"
type input "[PERSON_NAME]"
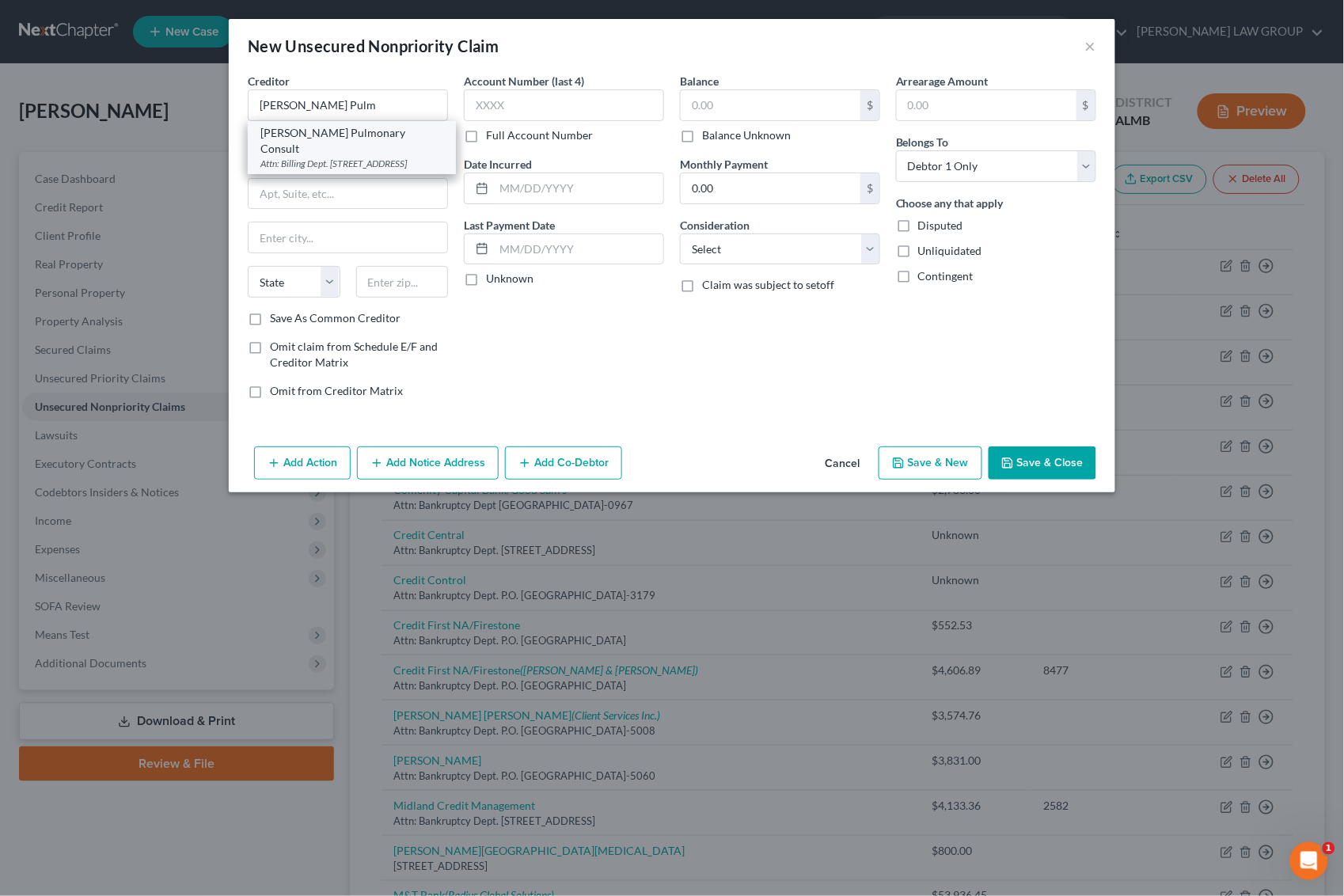
select select "0"
type input "36111-2665"
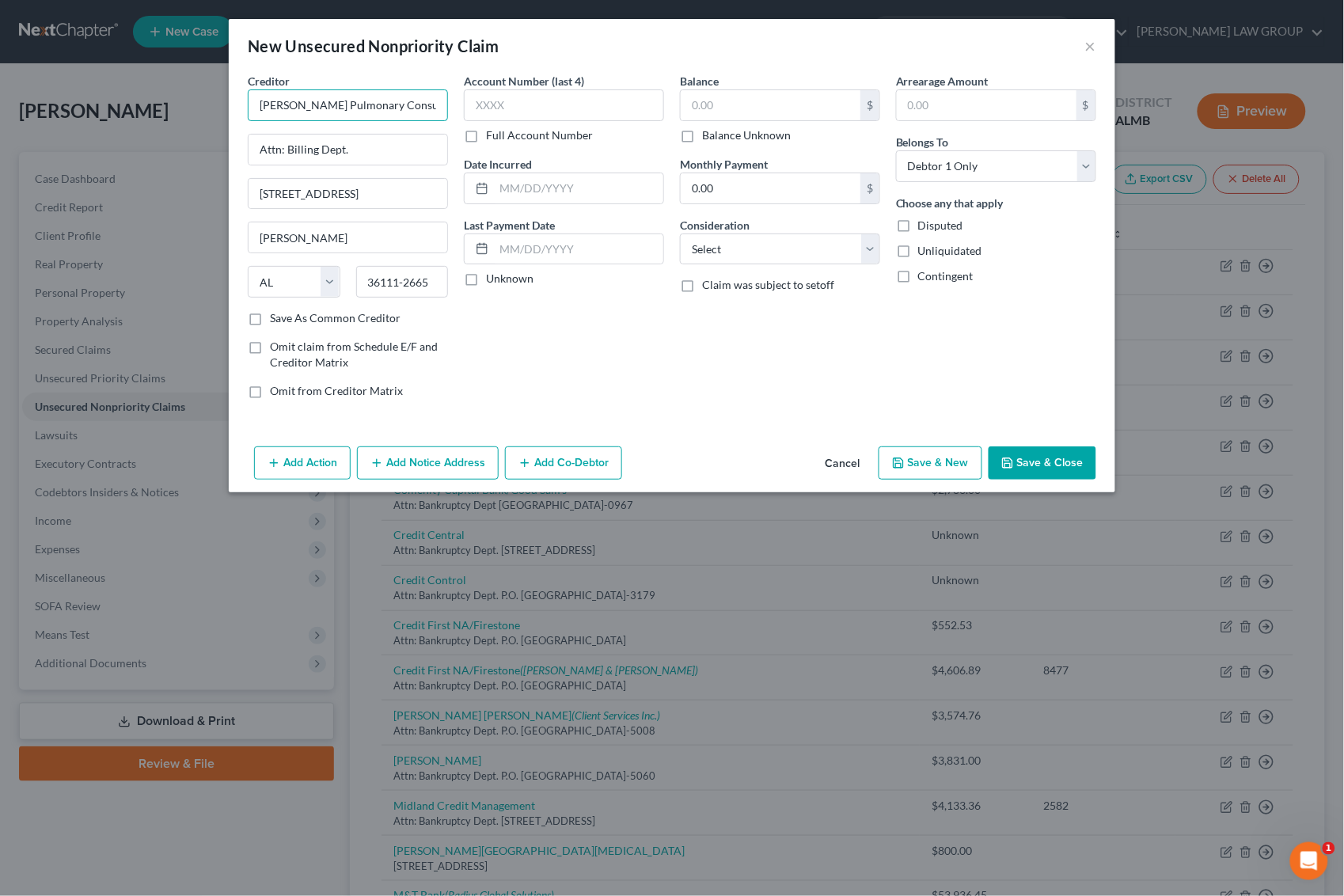
click at [433, 99] on input "[PERSON_NAME] Pulmonary Consult" at bounding box center [347, 105] width 200 height 32
type input "[PERSON_NAME] Pulmonary Consultants"
click at [780, 104] on input "text" at bounding box center [770, 105] width 180 height 30
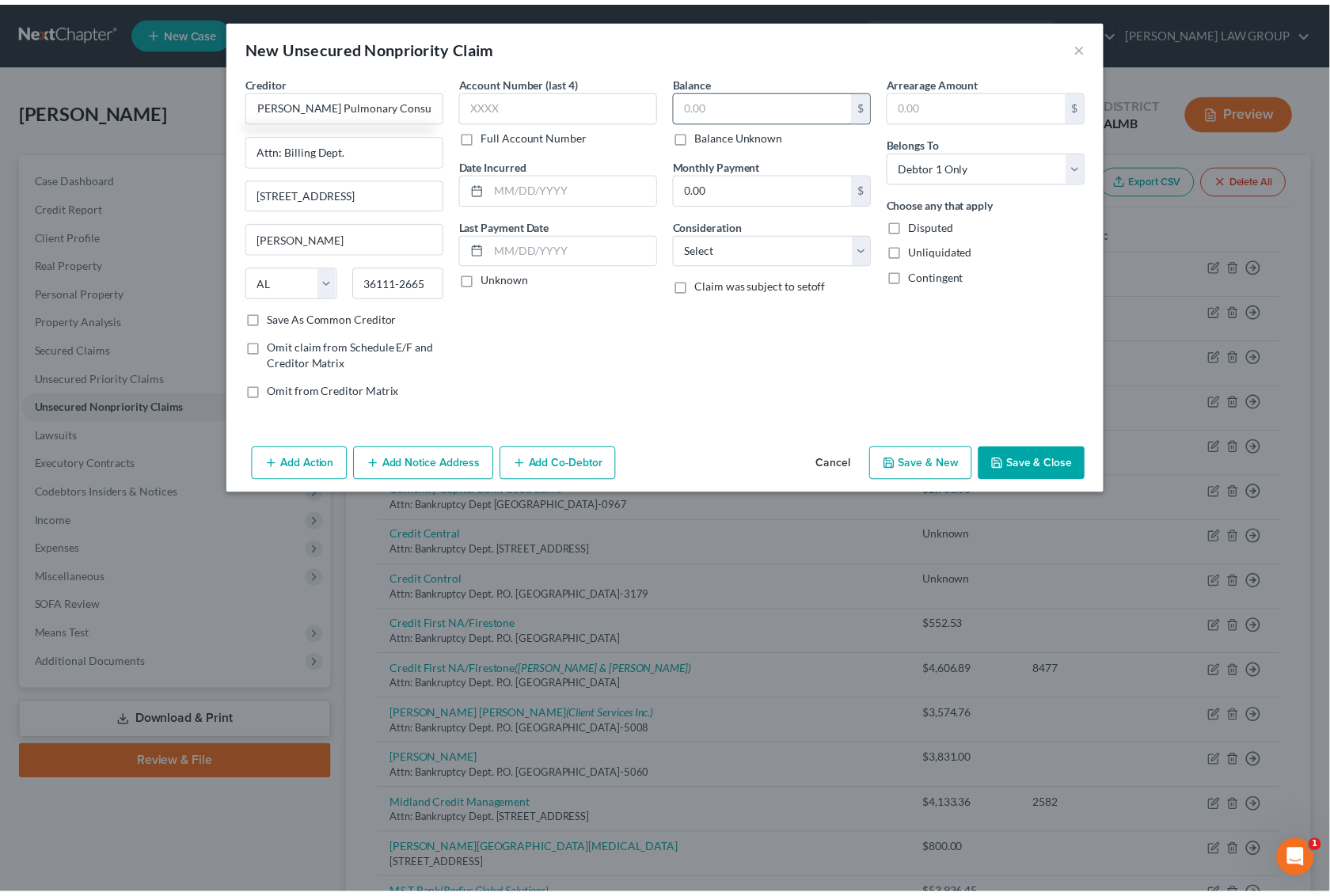
scroll to position [0, 0]
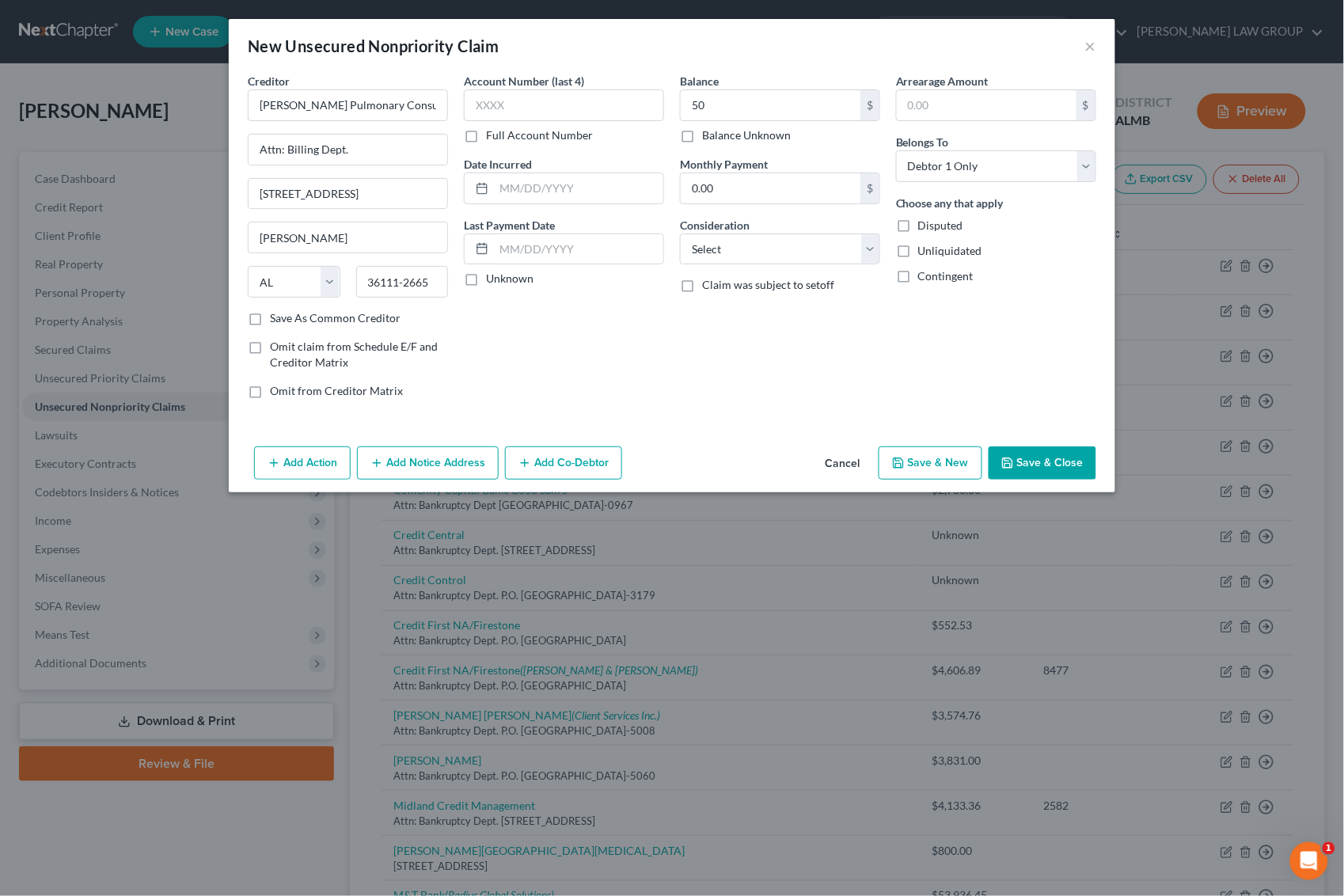
click at [1057, 455] on button "Save & Close" at bounding box center [1042, 463] width 108 height 33
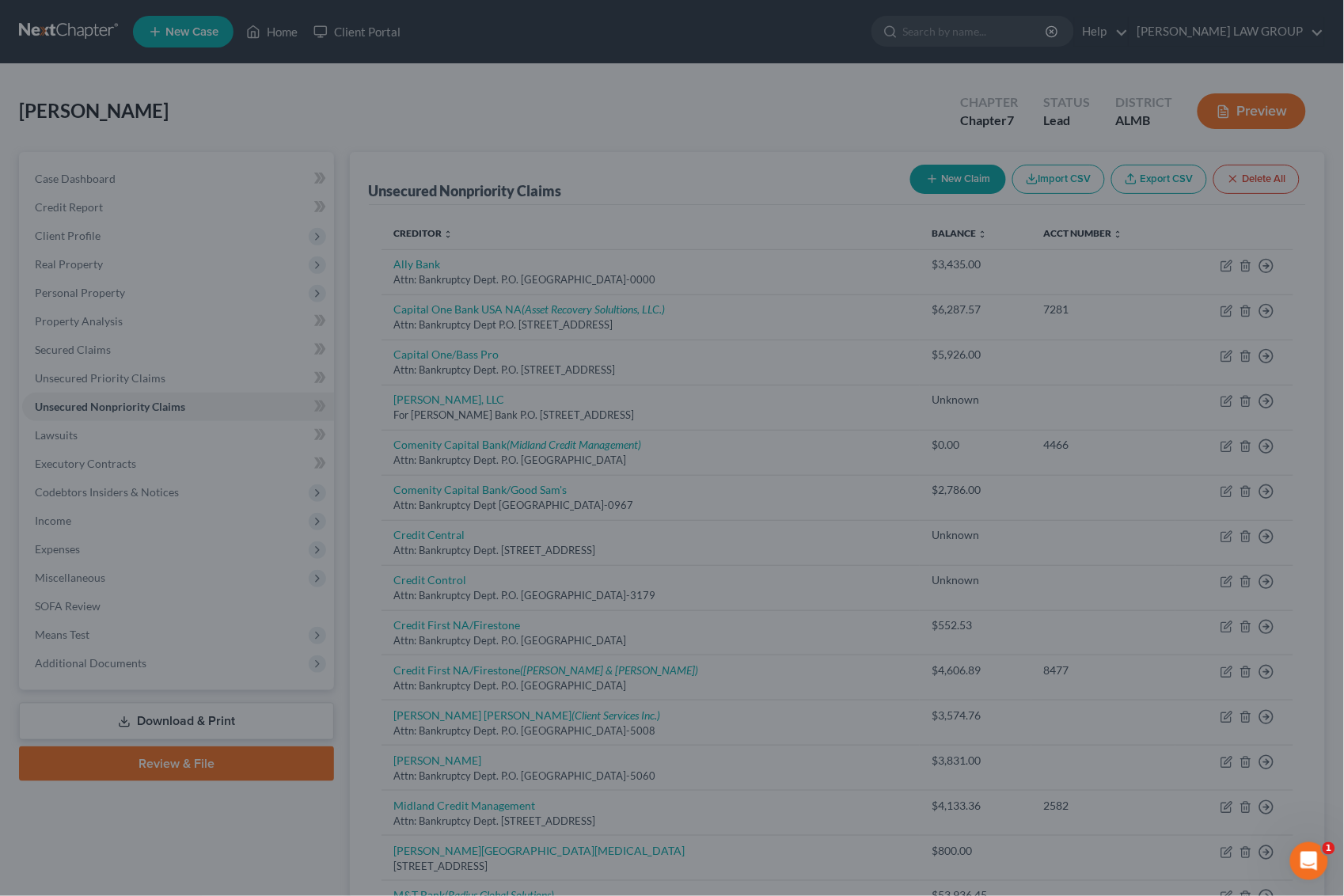
type input "50.00"
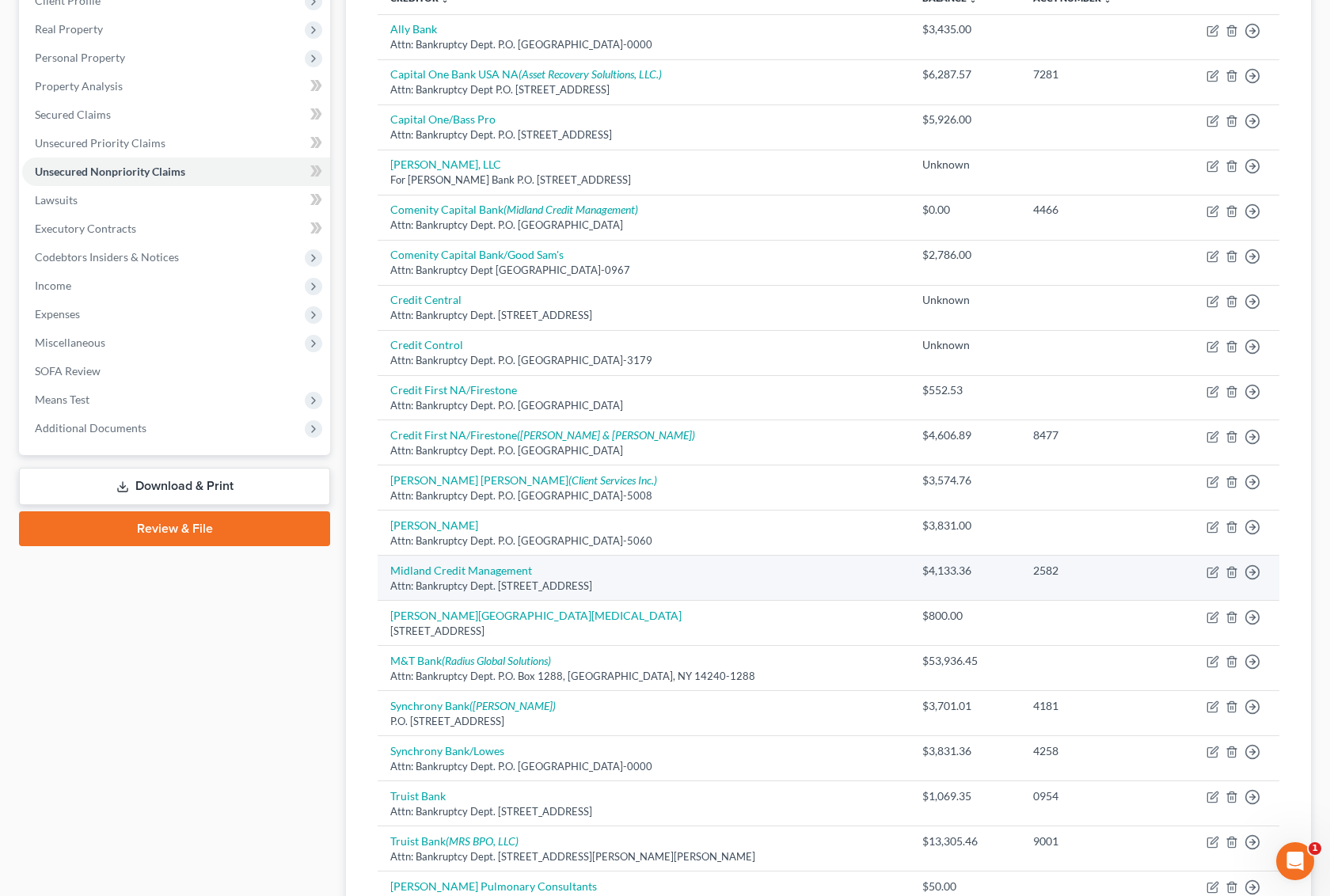
scroll to position [232, 0]
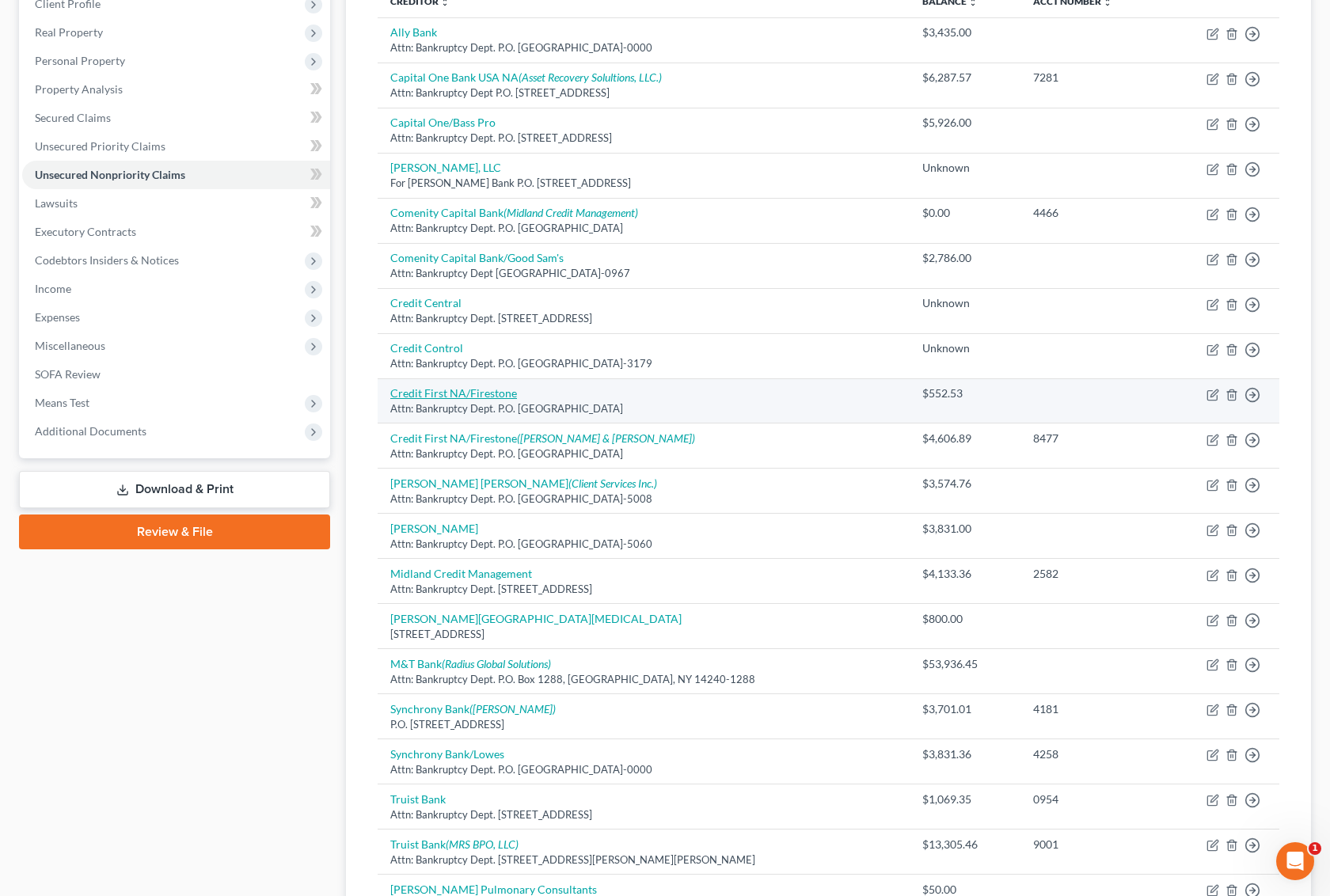
click at [504, 393] on link "Credit First NA/Firestone" at bounding box center [453, 393] width 127 height 14
select select "36"
select select "0"
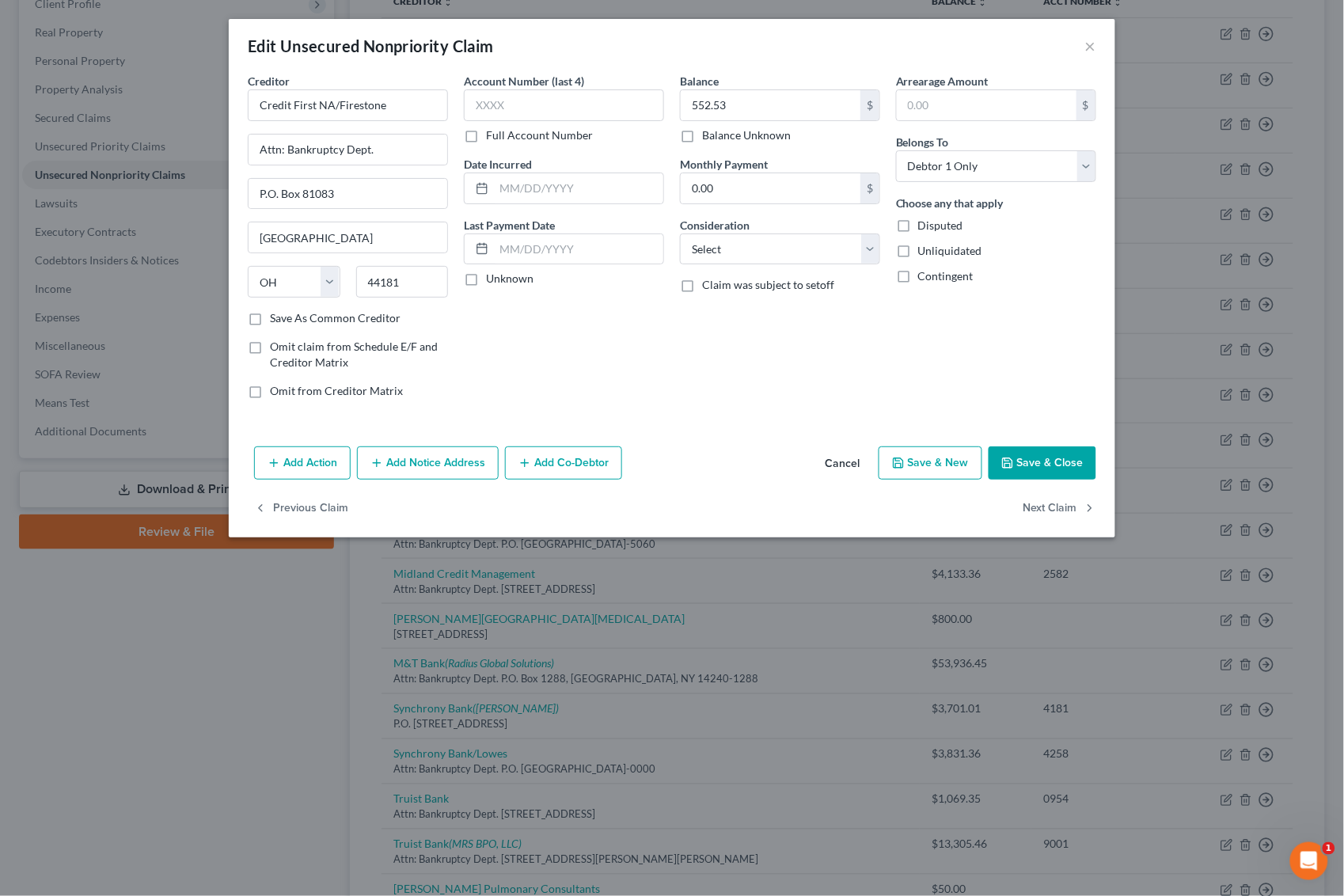
click at [429, 465] on button "Add Notice Address" at bounding box center [428, 463] width 142 height 33
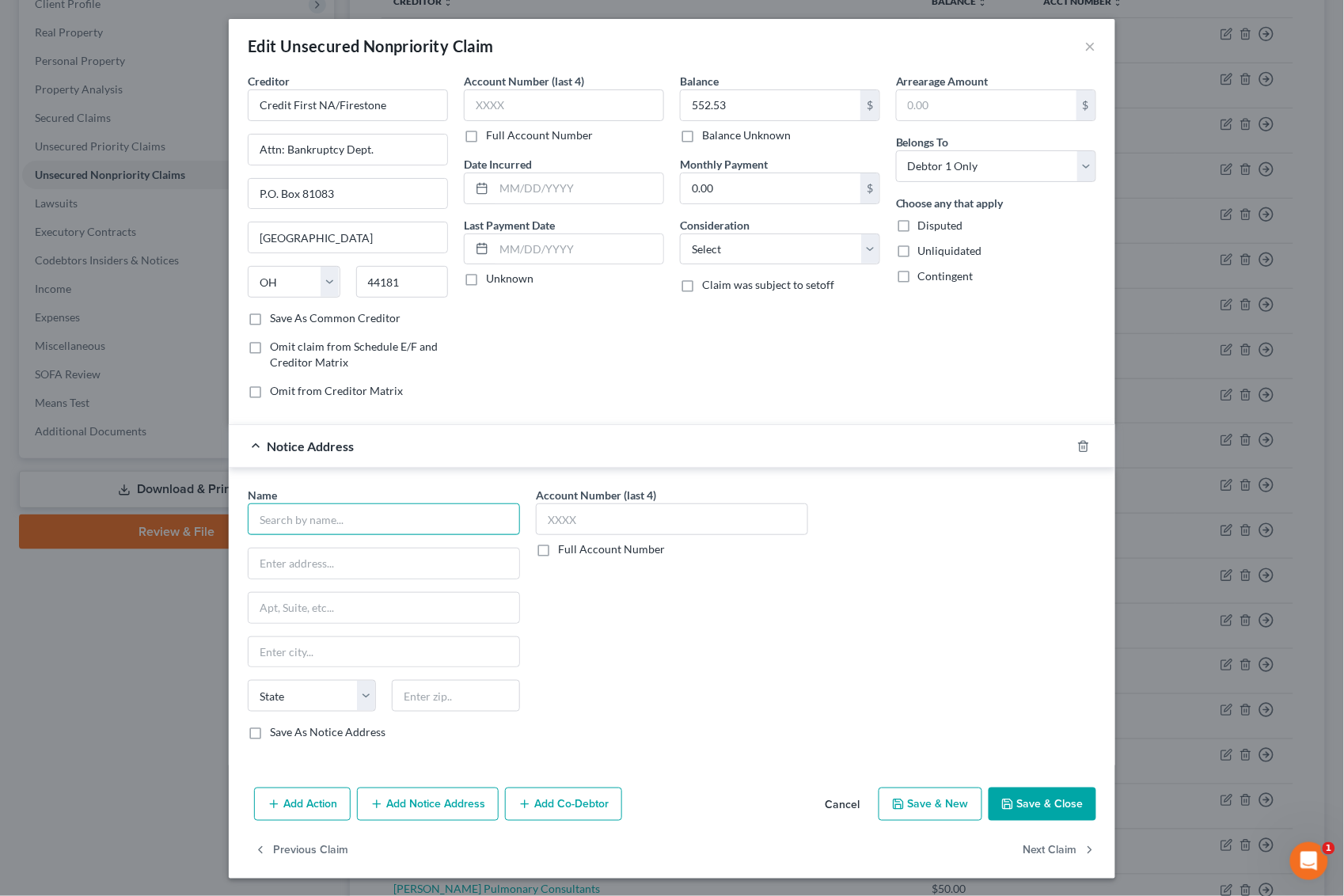
click at [364, 520] on input "text" at bounding box center [384, 519] width 272 height 32
click at [364, 520] on input "Client Service" at bounding box center [384, 519] width 272 height 32
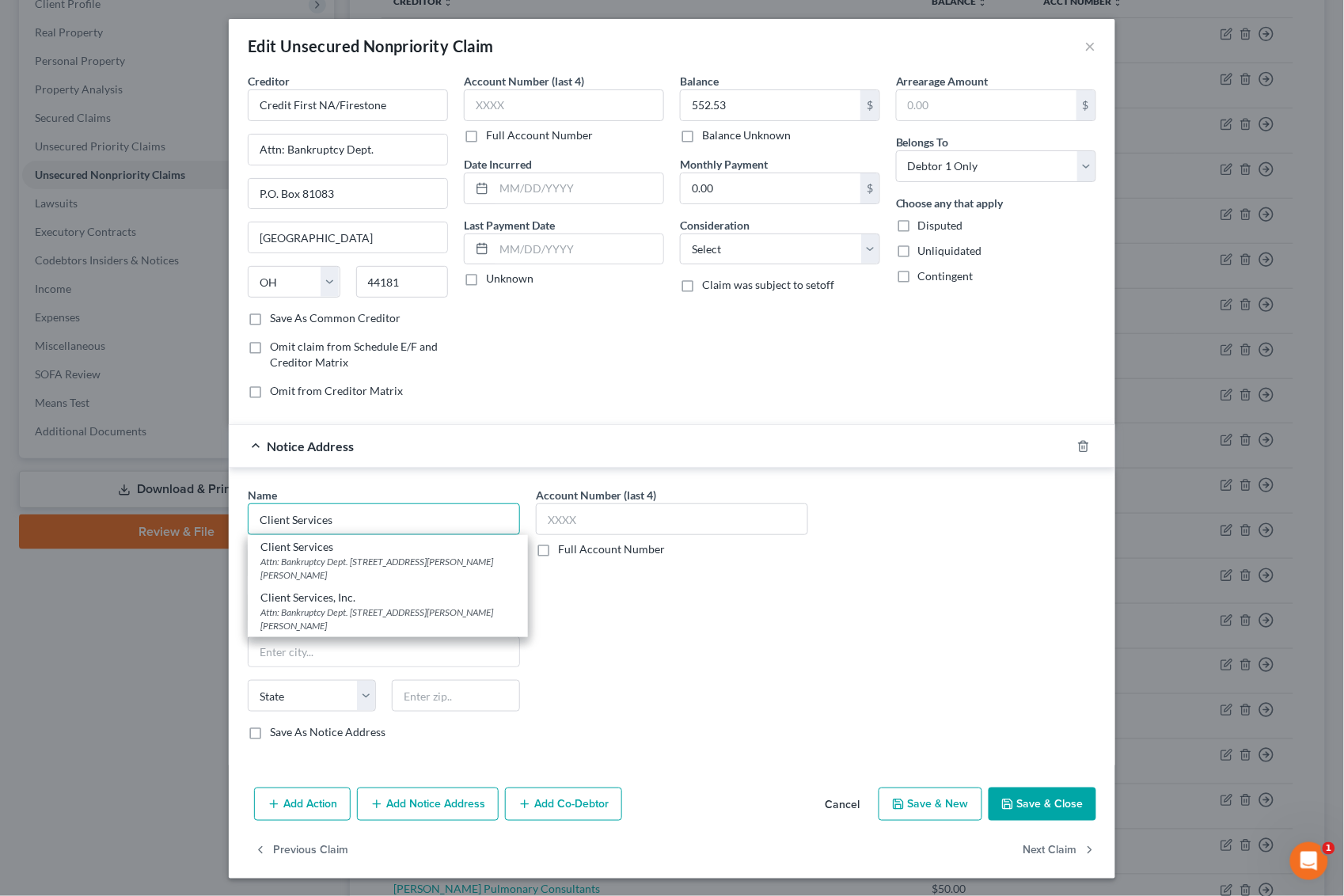
type input "Client Services"
click at [618, 655] on div "Account Number (last 4) Full Account Number" at bounding box center [672, 620] width 288 height 266
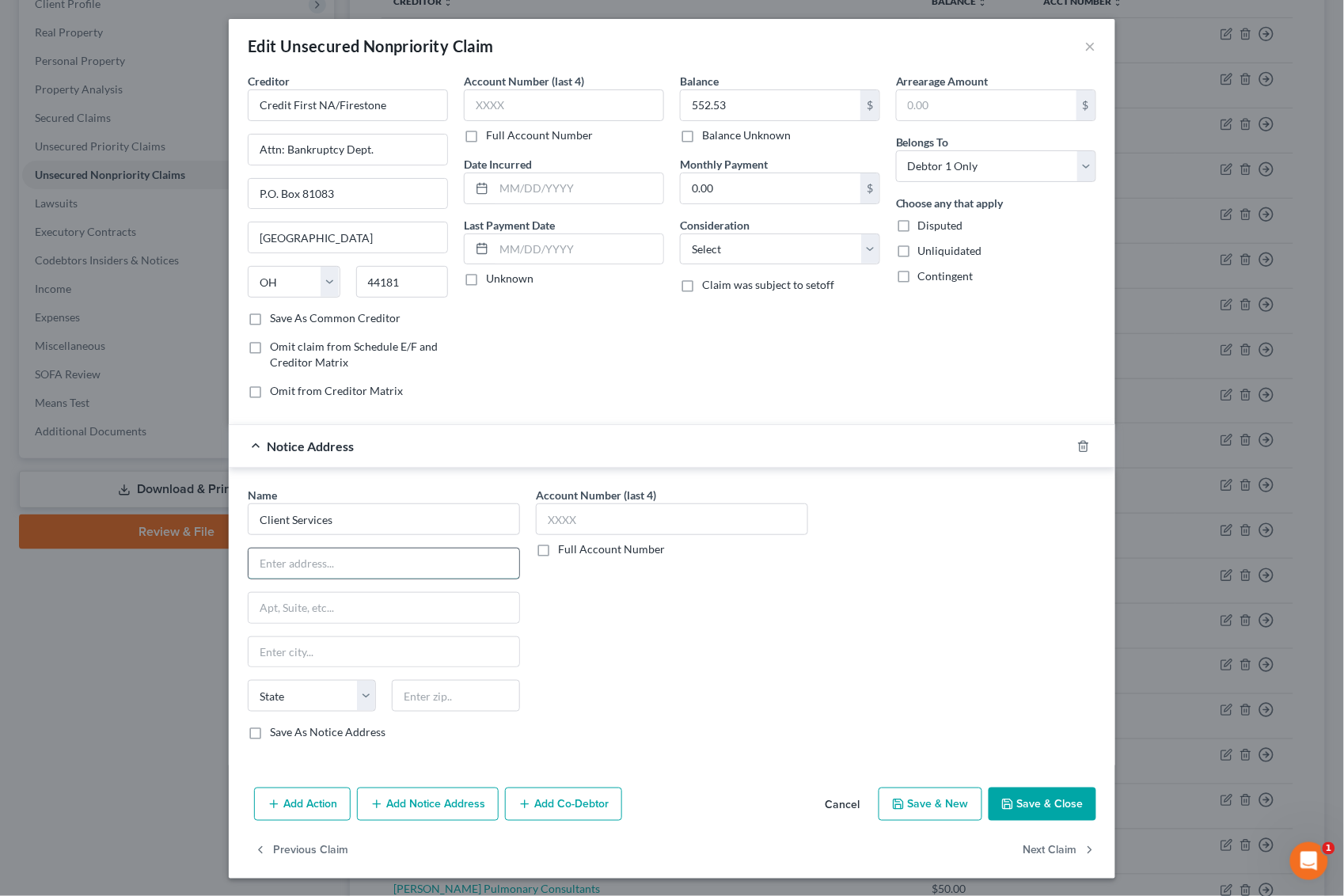
click at [292, 563] on input "text" at bounding box center [384, 564] width 271 height 30
type input "[STREET_ADDRESS]"
click at [436, 700] on input "text" at bounding box center [456, 695] width 128 height 32
type input "63045"
type input "Earth City"
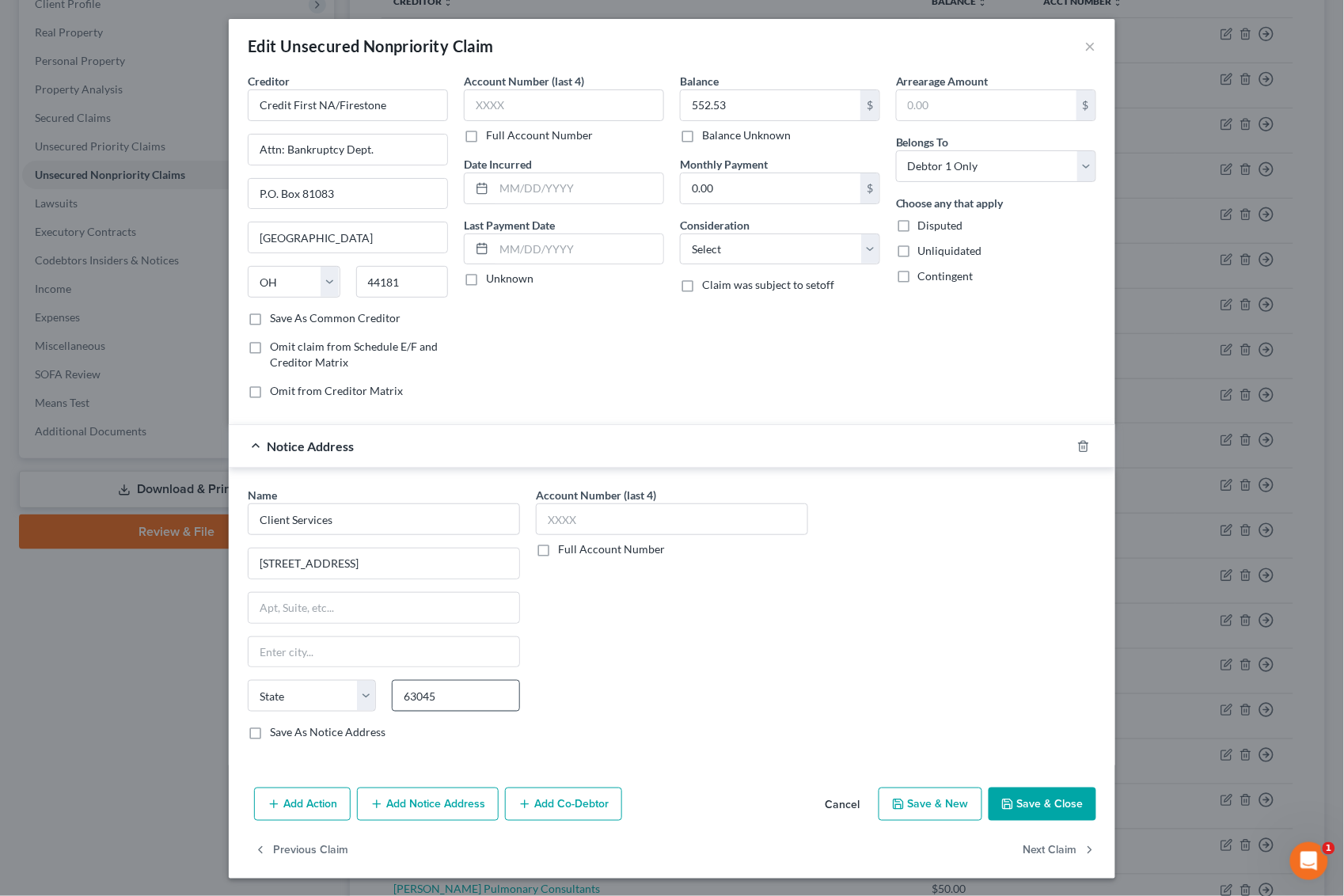
select select "26"
click at [1036, 809] on button "Save & Close" at bounding box center [1042, 804] width 108 height 33
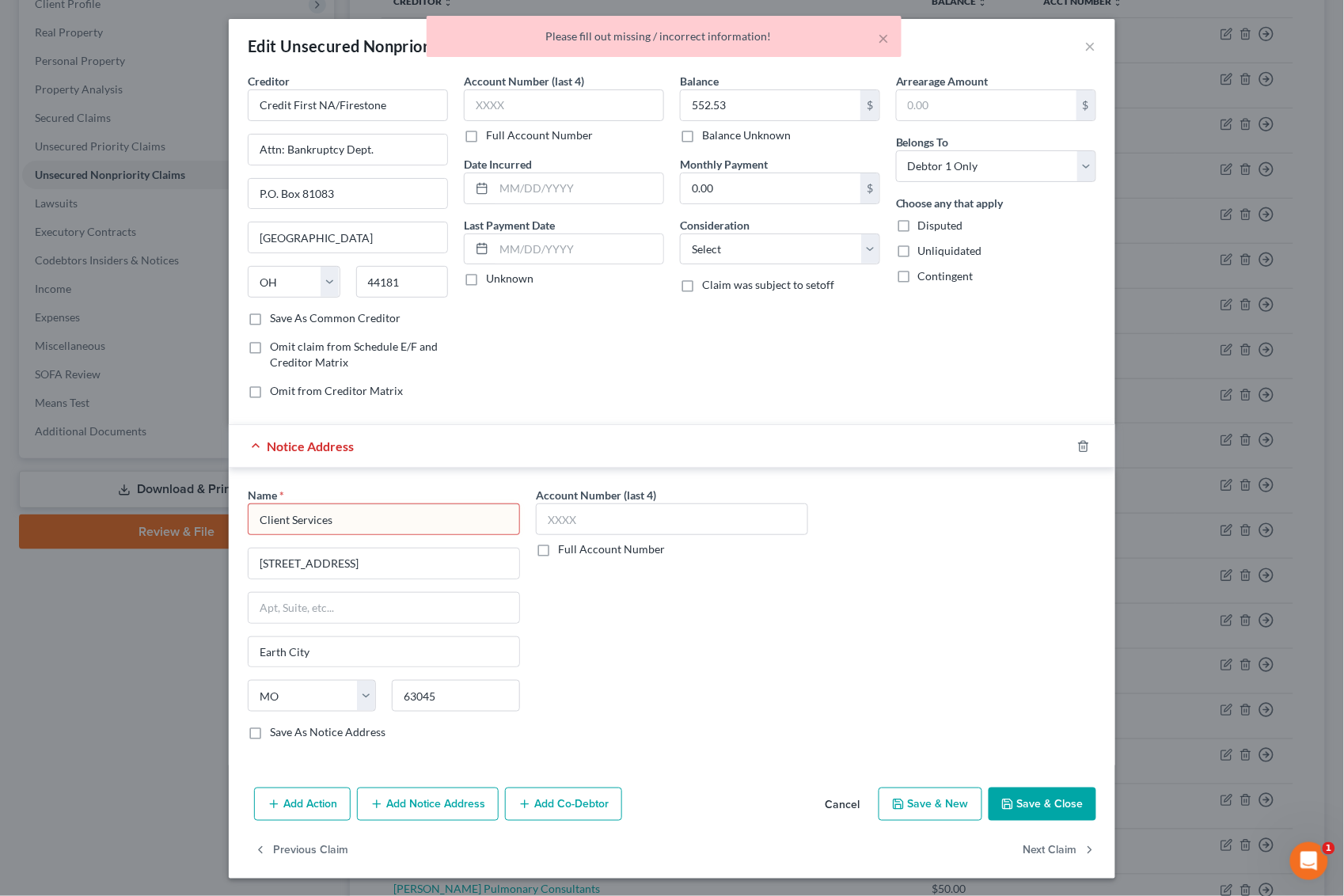
click at [378, 526] on input "Client Services" at bounding box center [384, 519] width 272 height 32
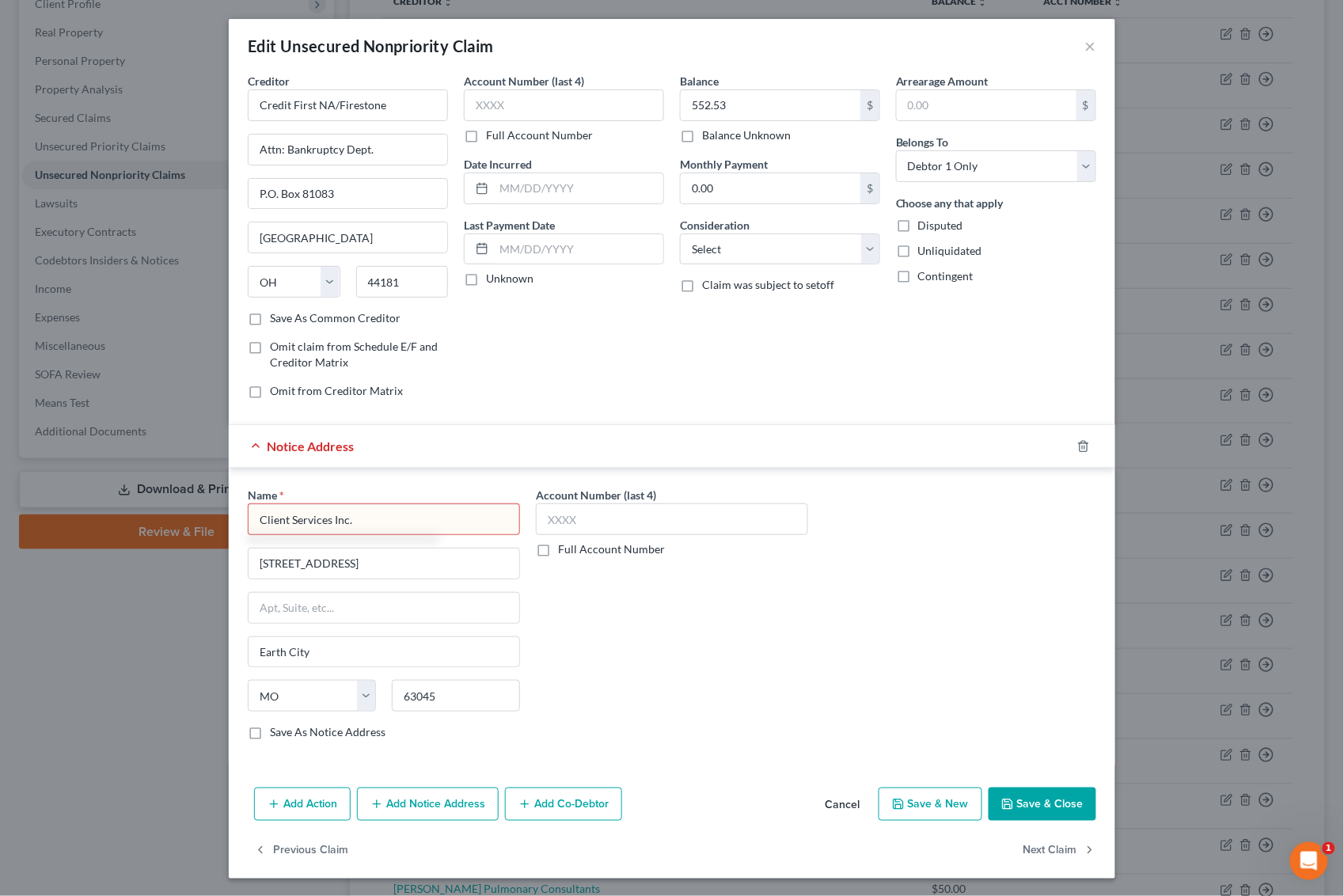
type input "Client Services Inc."
click at [1028, 796] on button "Save & Close" at bounding box center [1042, 804] width 108 height 33
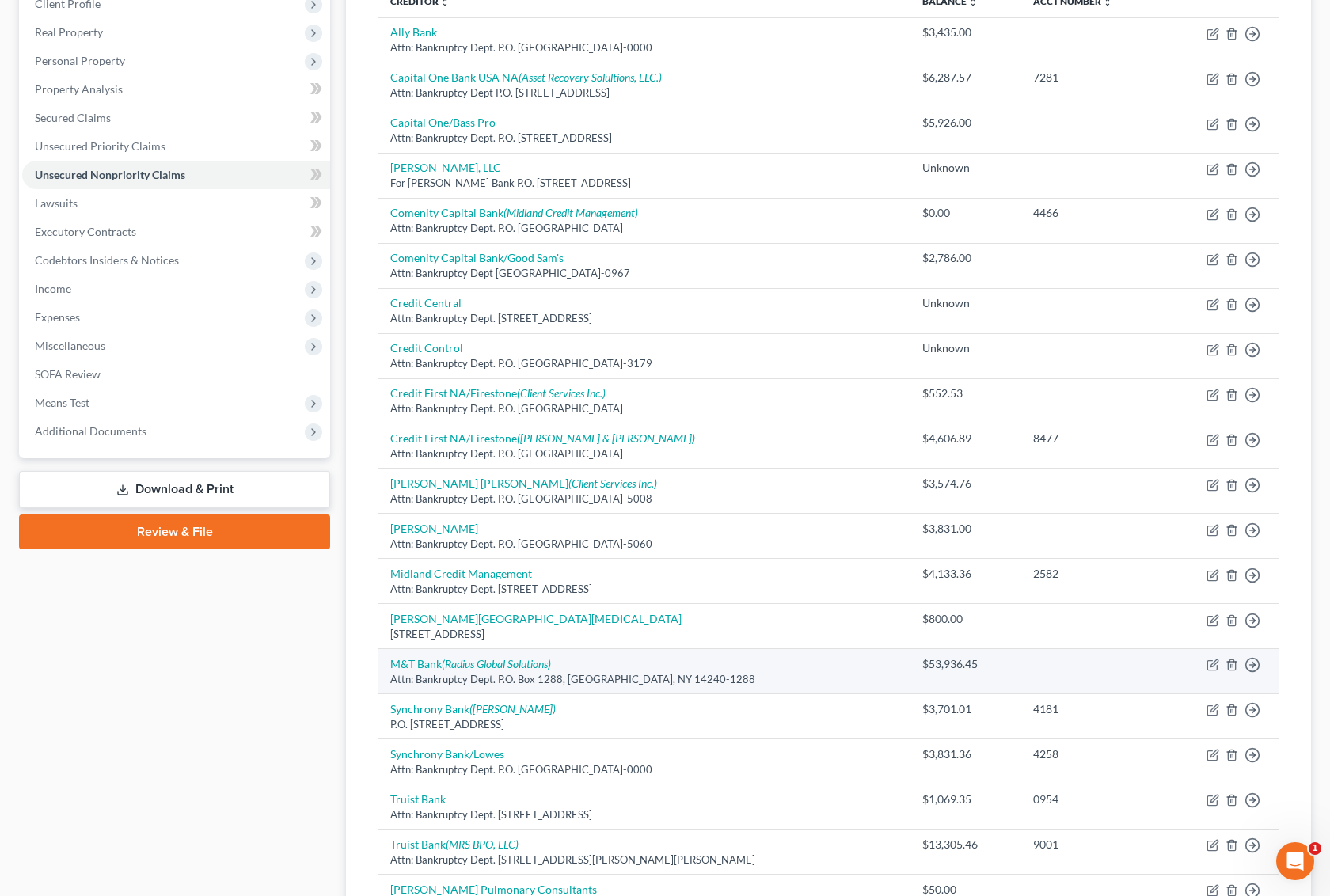
scroll to position [331, 0]
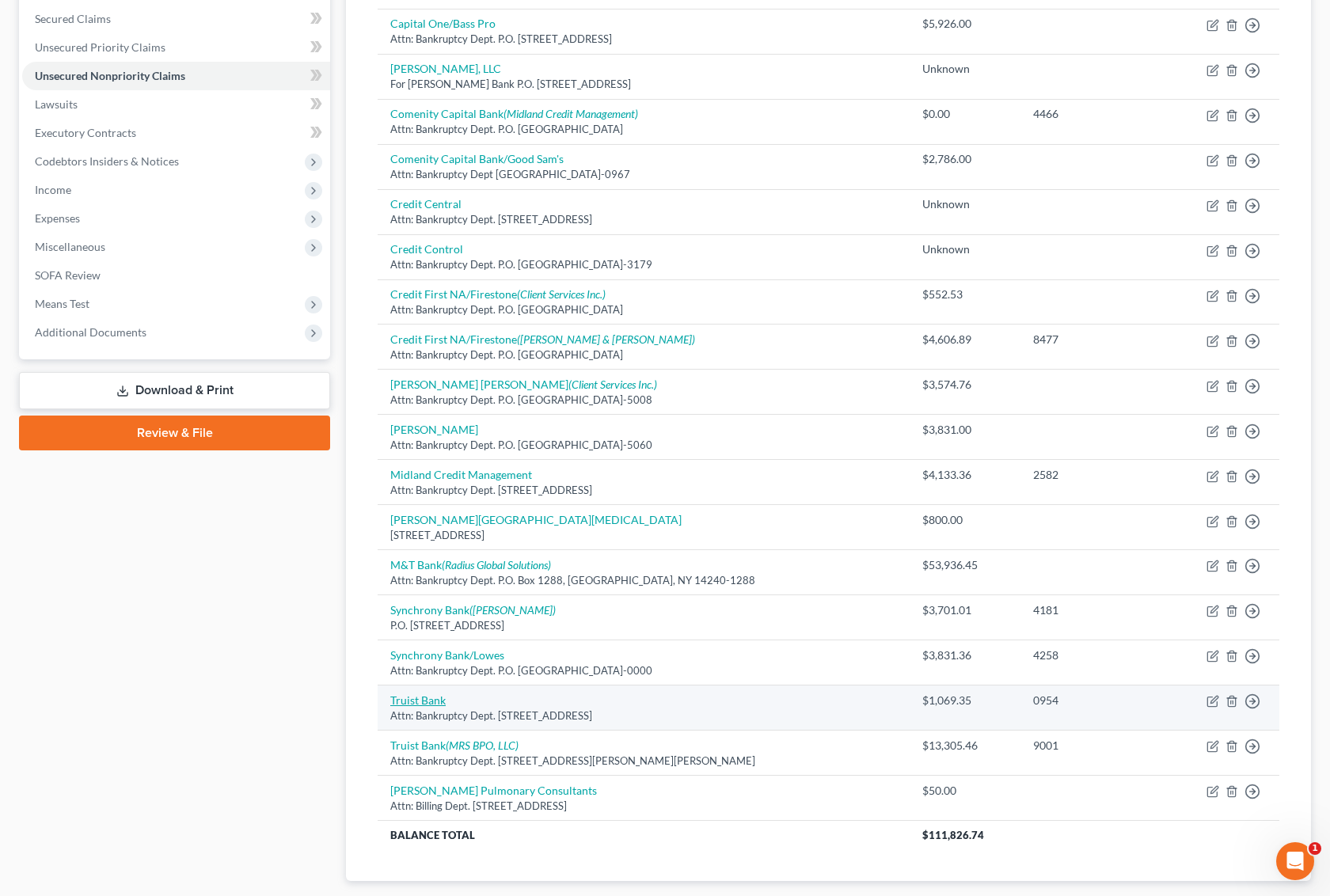
click at [435, 706] on link "Truist Bank" at bounding box center [418, 699] width 56 height 14
select select "28"
select select "2"
select select "0"
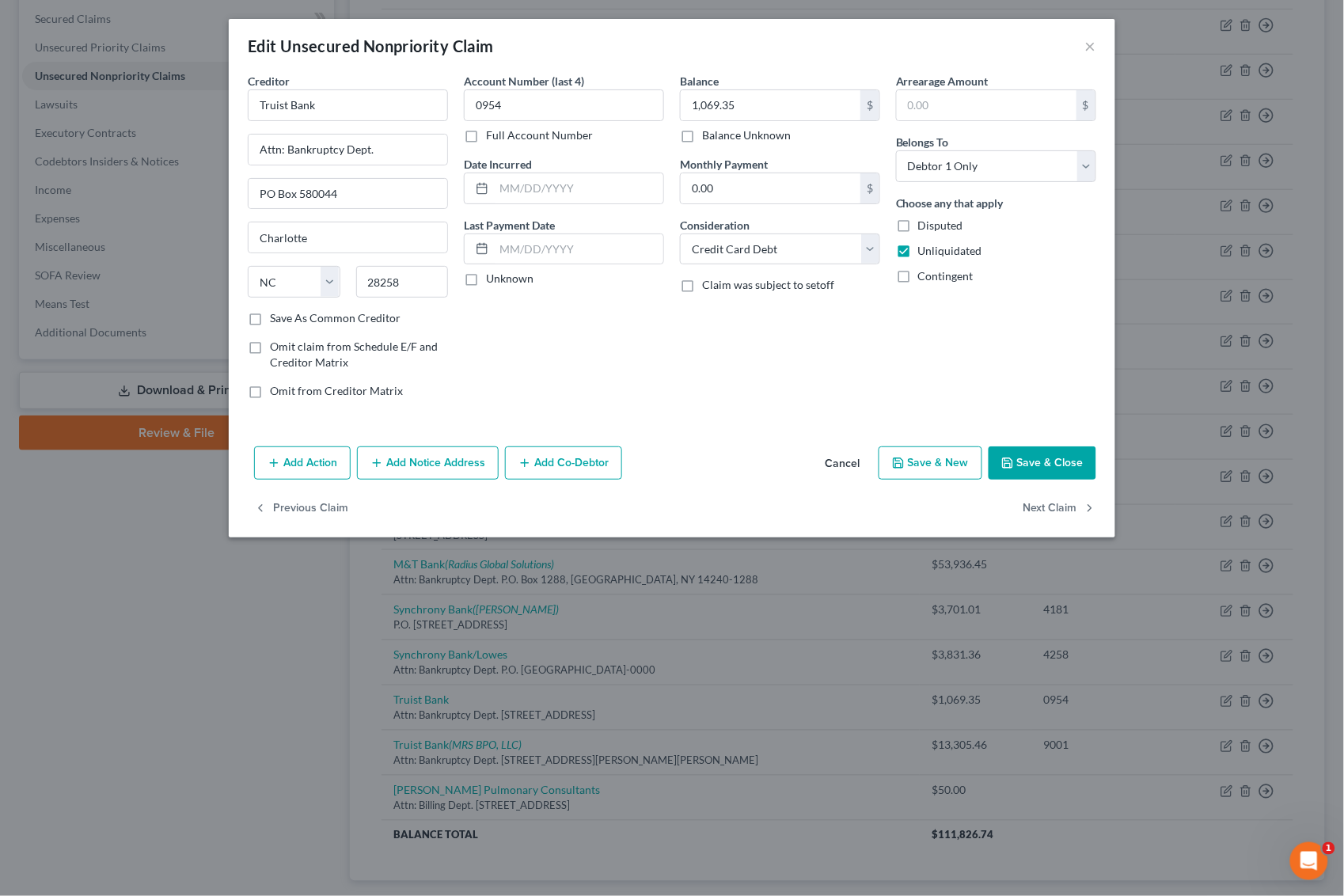
click at [401, 469] on button "Add Notice Address" at bounding box center [428, 463] width 142 height 33
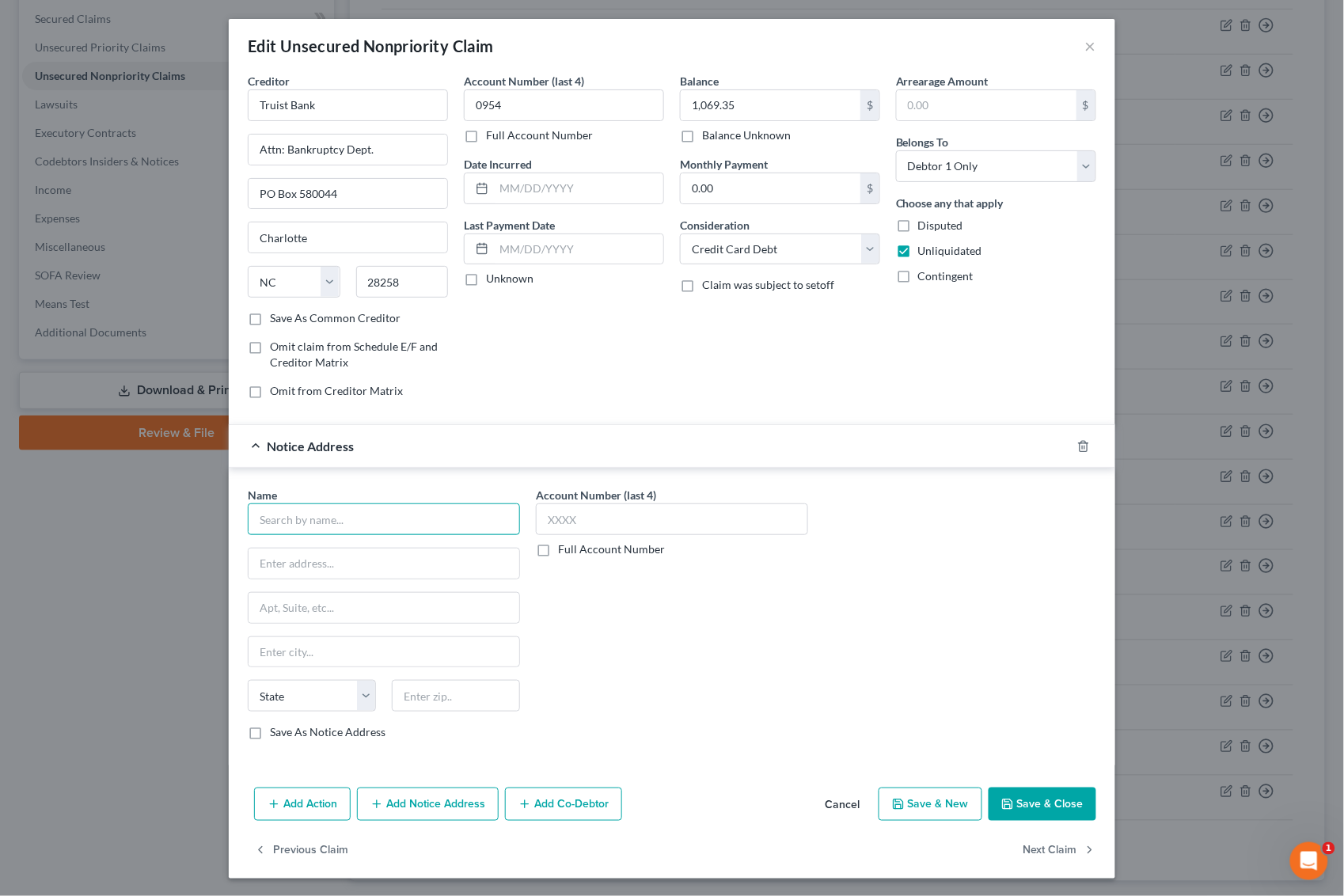
click at [368, 524] on input "text" at bounding box center [384, 519] width 272 height 32
type input "Credit Control LLC"
click at [353, 572] on input "text" at bounding box center [384, 564] width 271 height 30
type input "[STREET_ADDRESS]"
click at [449, 702] on input "text" at bounding box center [456, 695] width 128 height 32
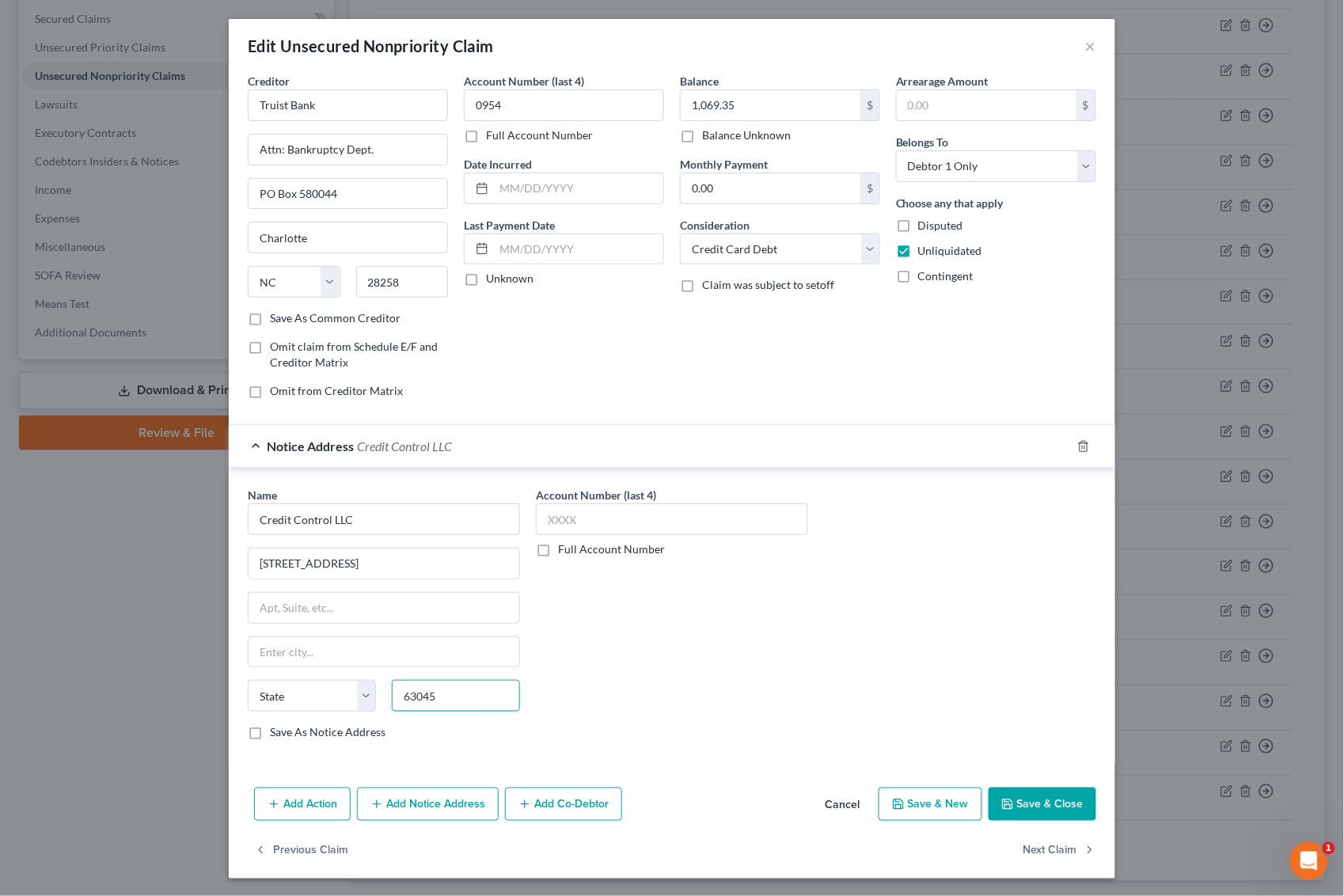
type input "63045"
type input "Earth City"
select select "26"
click at [1033, 813] on button "Save & Close" at bounding box center [1042, 804] width 108 height 33
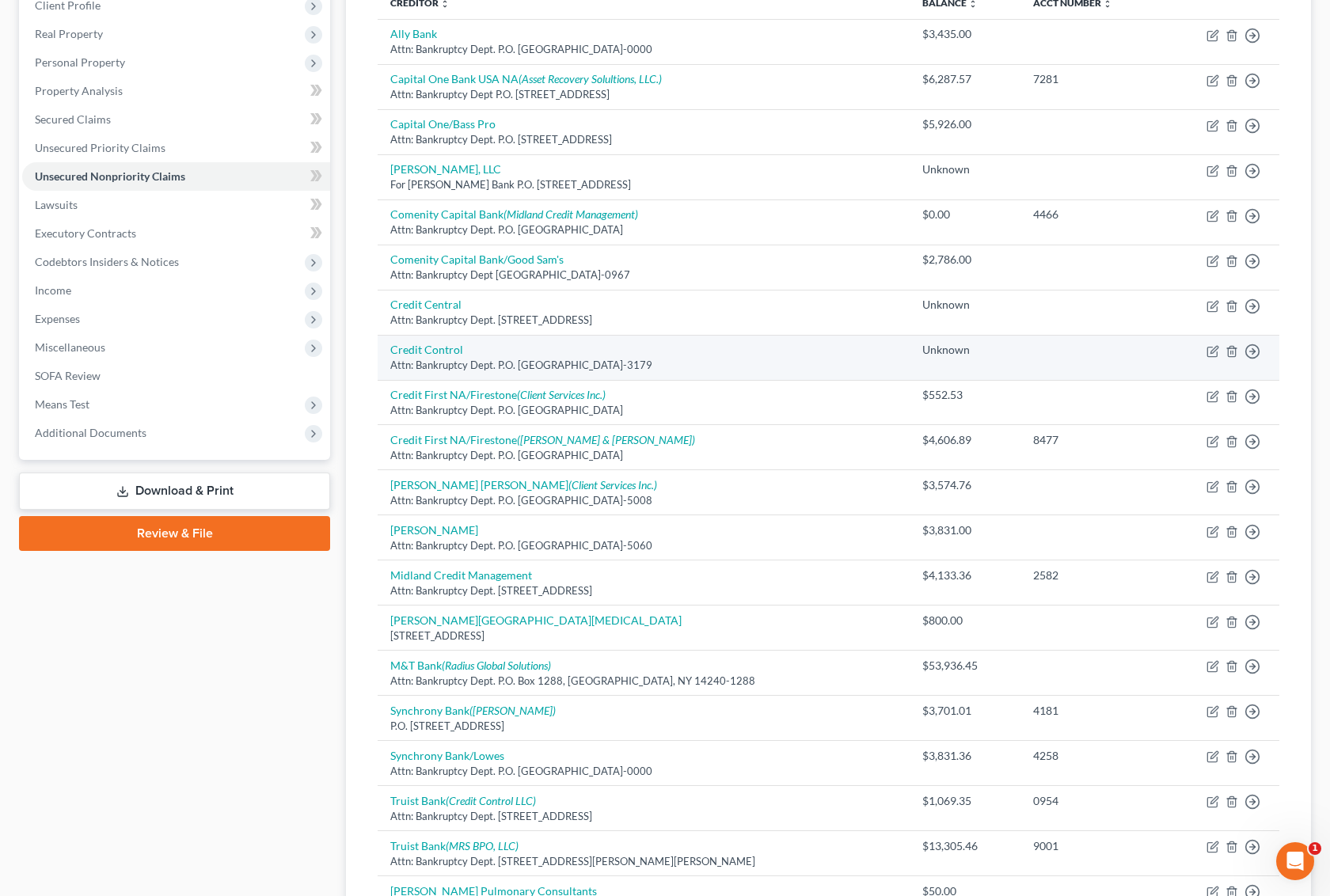
scroll to position [430, 0]
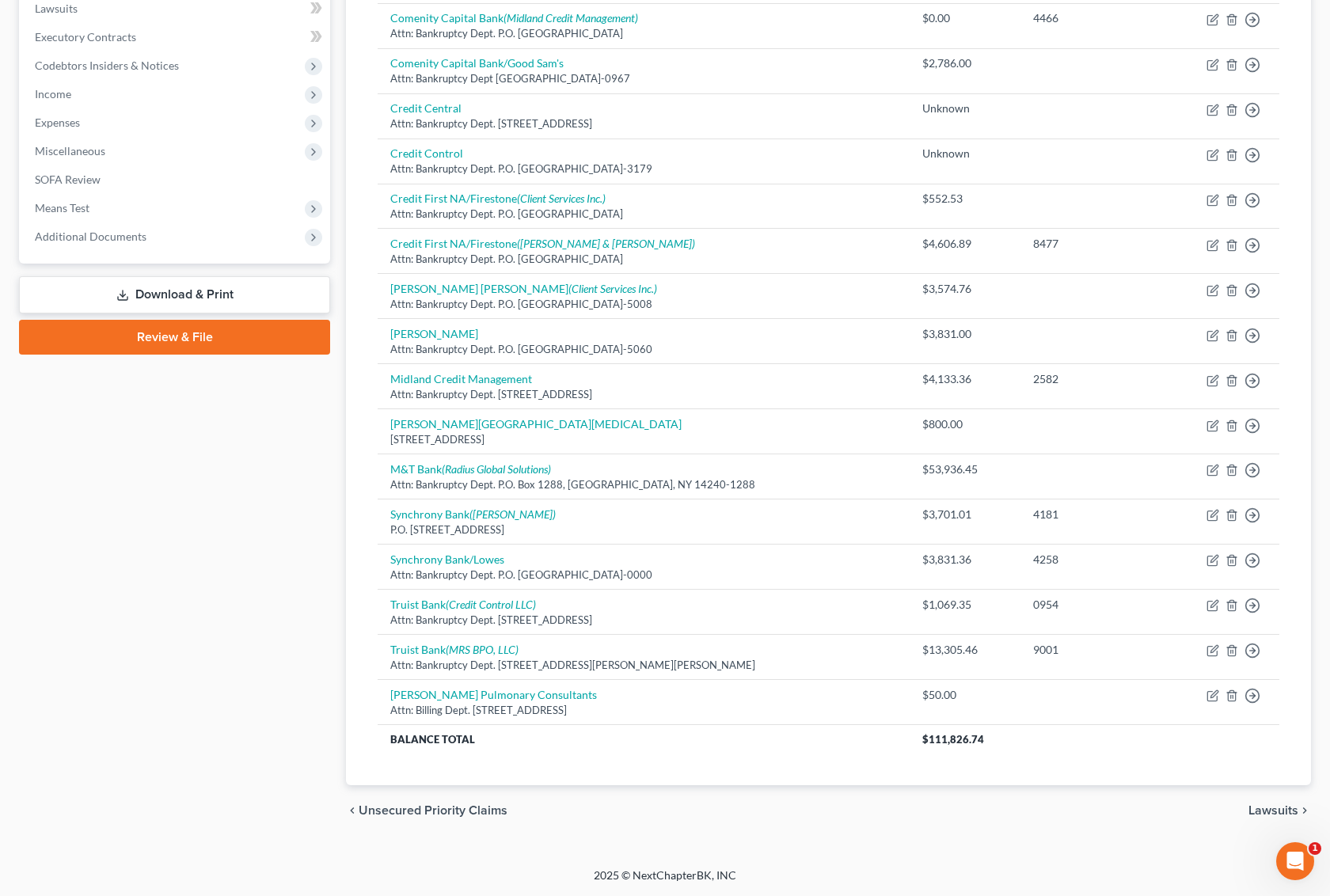
click at [195, 279] on link "Download & Print" at bounding box center [175, 295] width 311 height 37
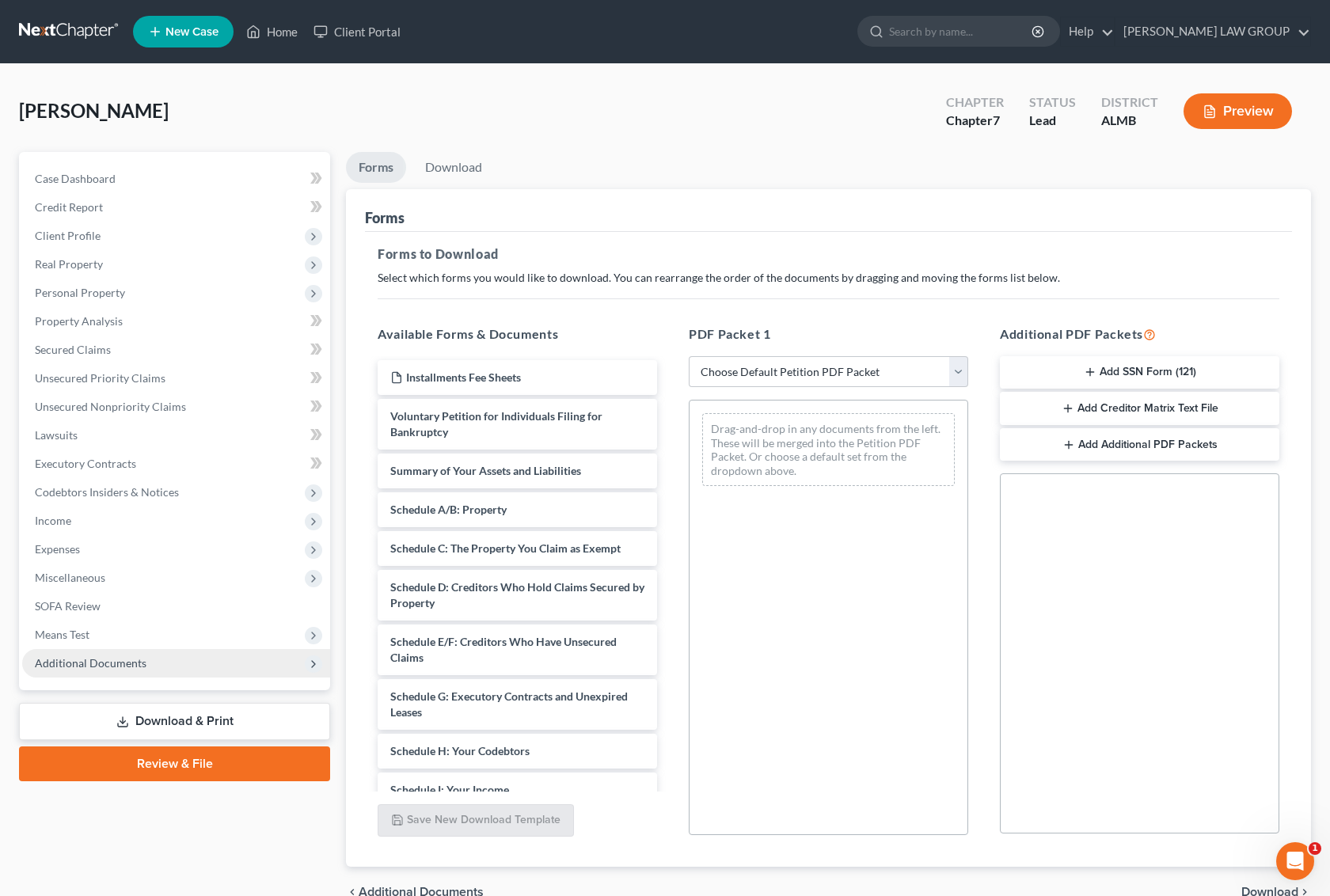
click at [125, 665] on span "Additional Documents" at bounding box center [91, 663] width 112 height 14
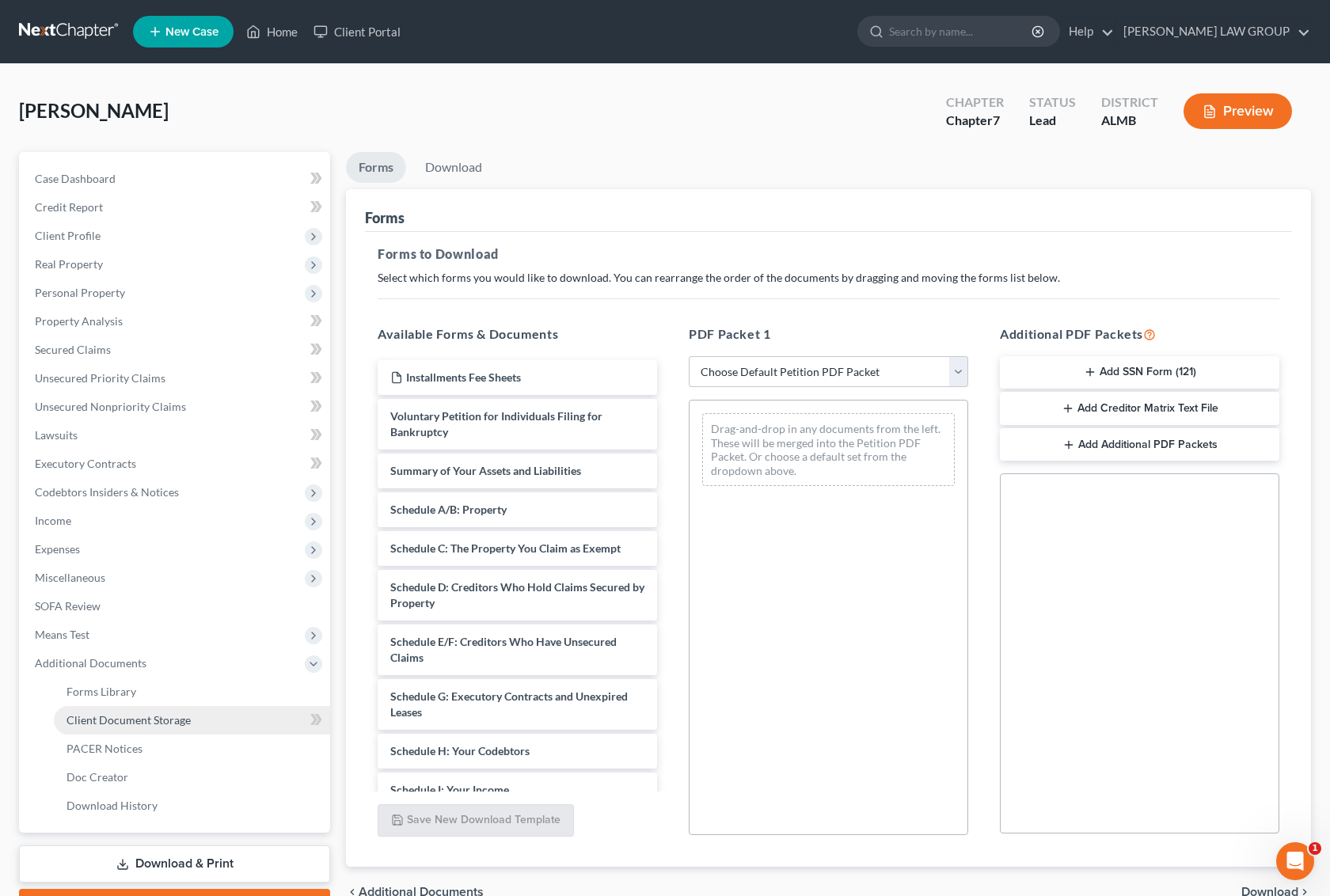
click at [143, 720] on span "Client Document Storage" at bounding box center [128, 719] width 124 height 14
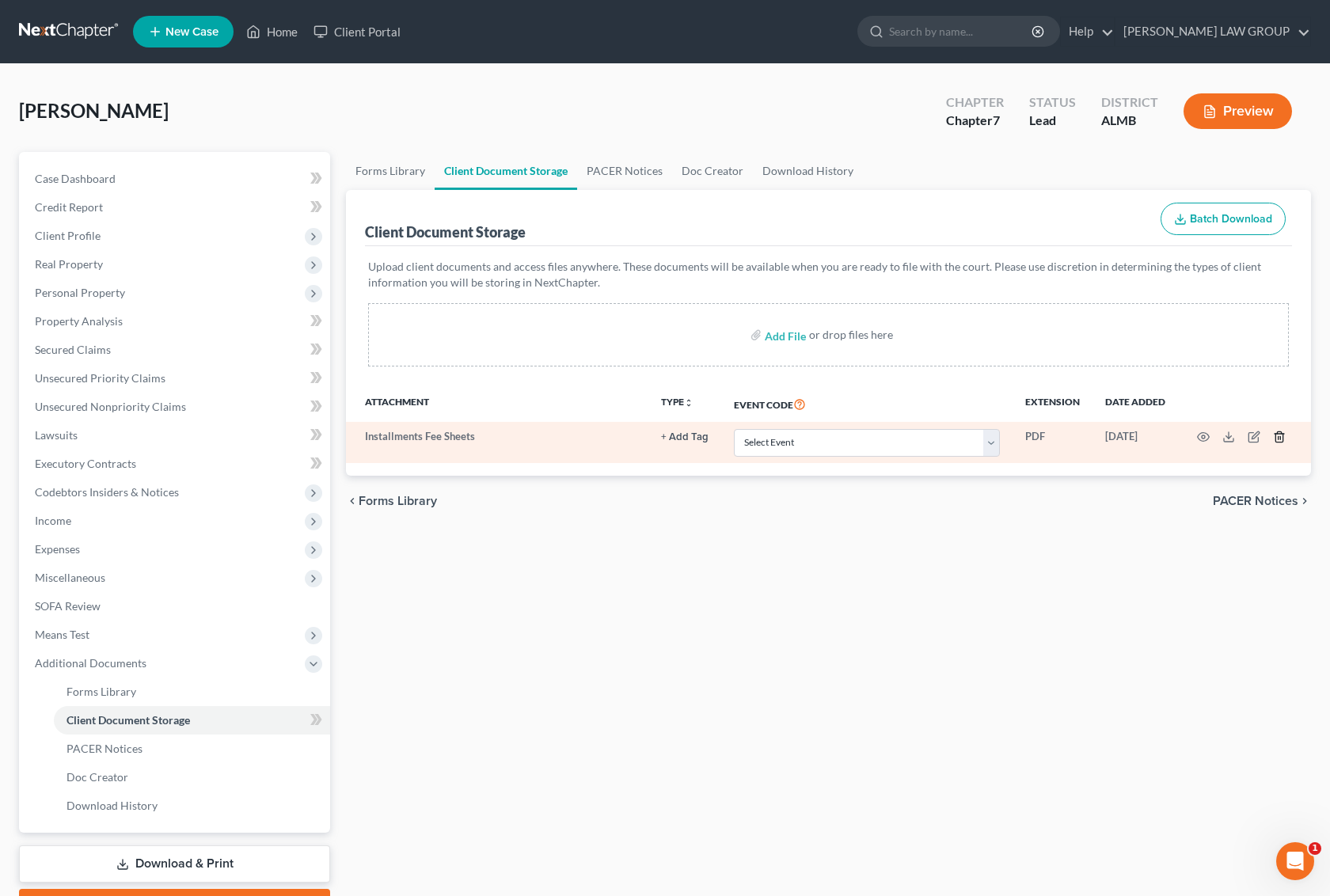
click at [1277, 436] on icon "button" at bounding box center [1280, 437] width 13 height 13
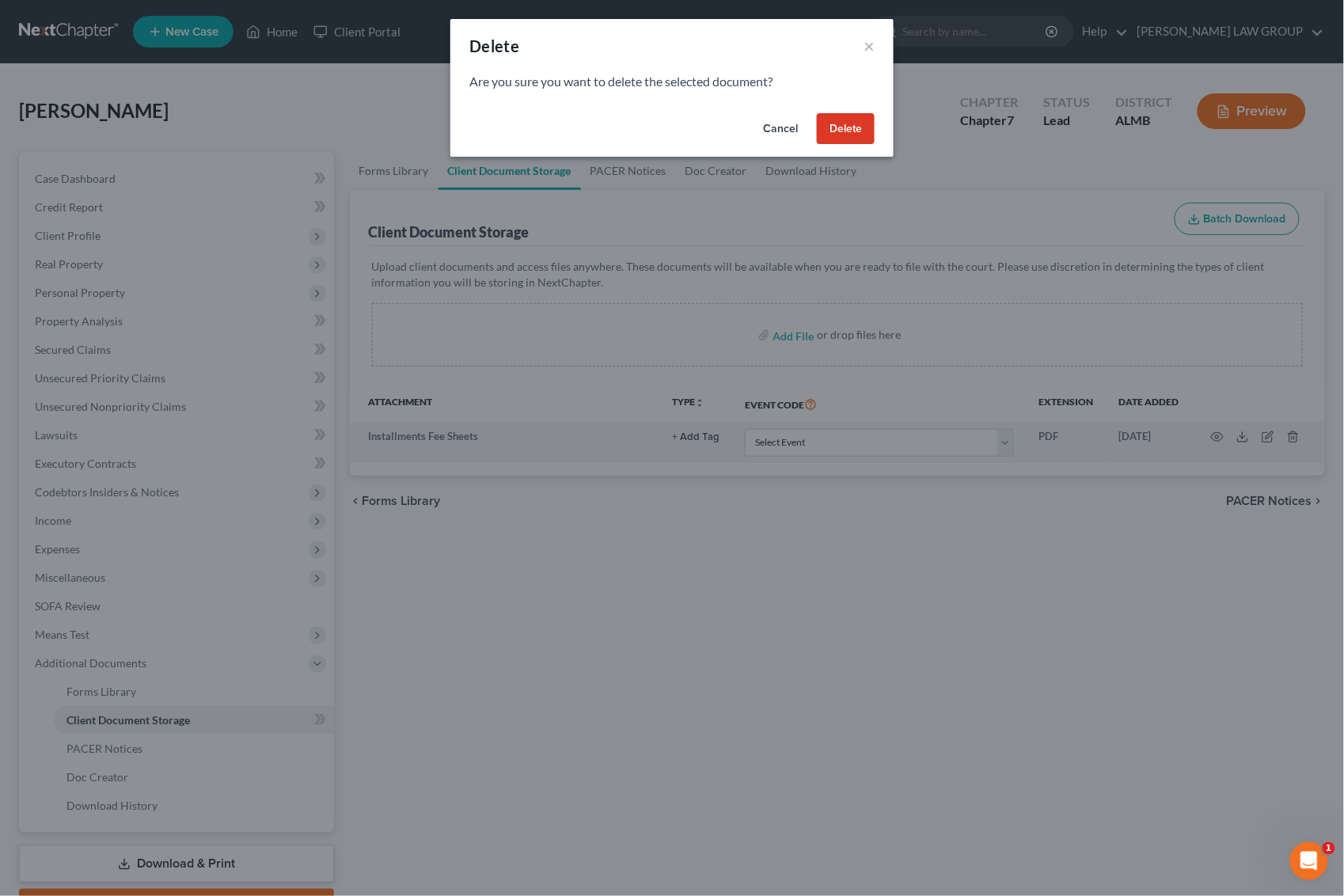
click at [848, 131] on button "Delete" at bounding box center [845, 129] width 58 height 32
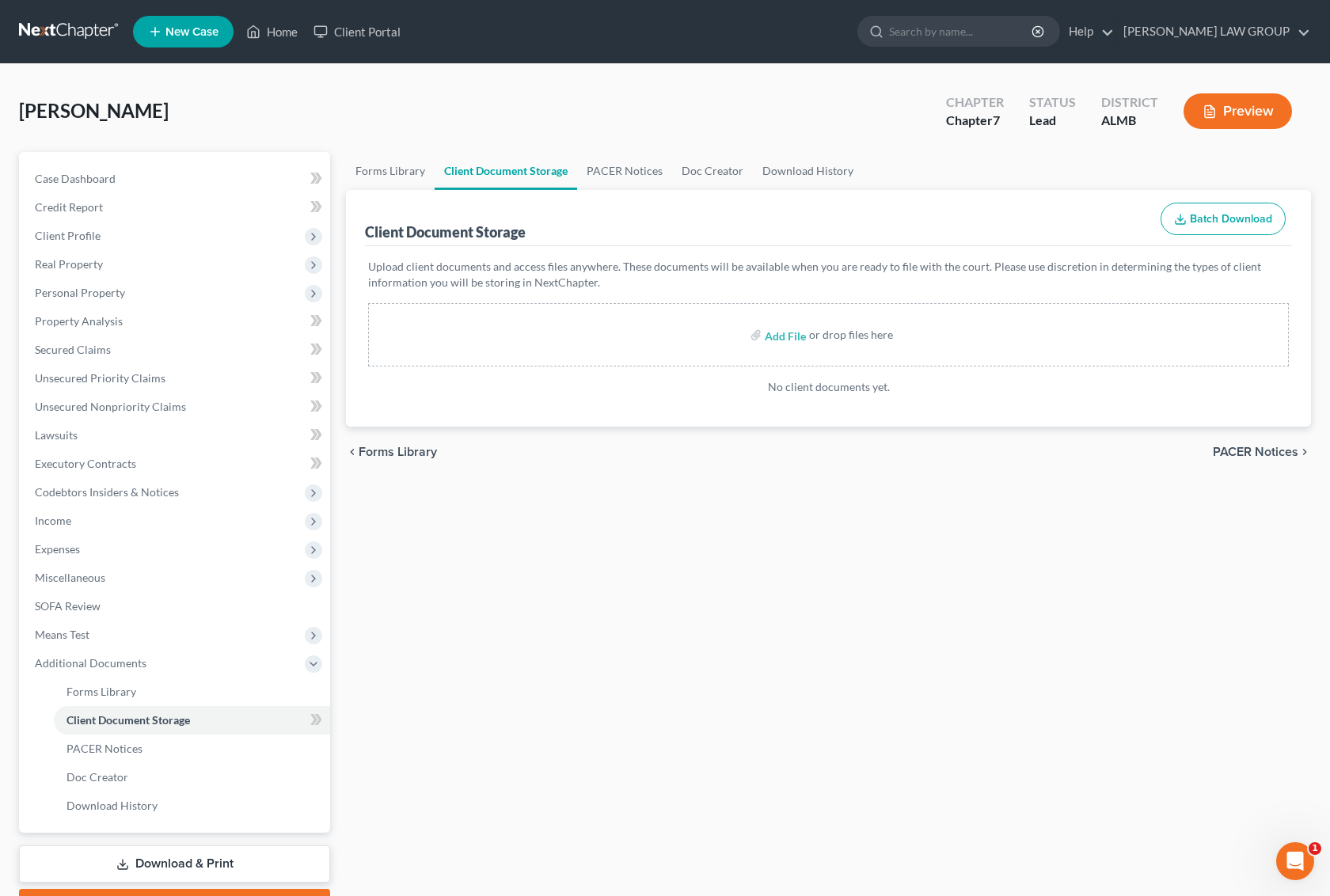
click at [180, 855] on link "Download & Print" at bounding box center [175, 863] width 311 height 37
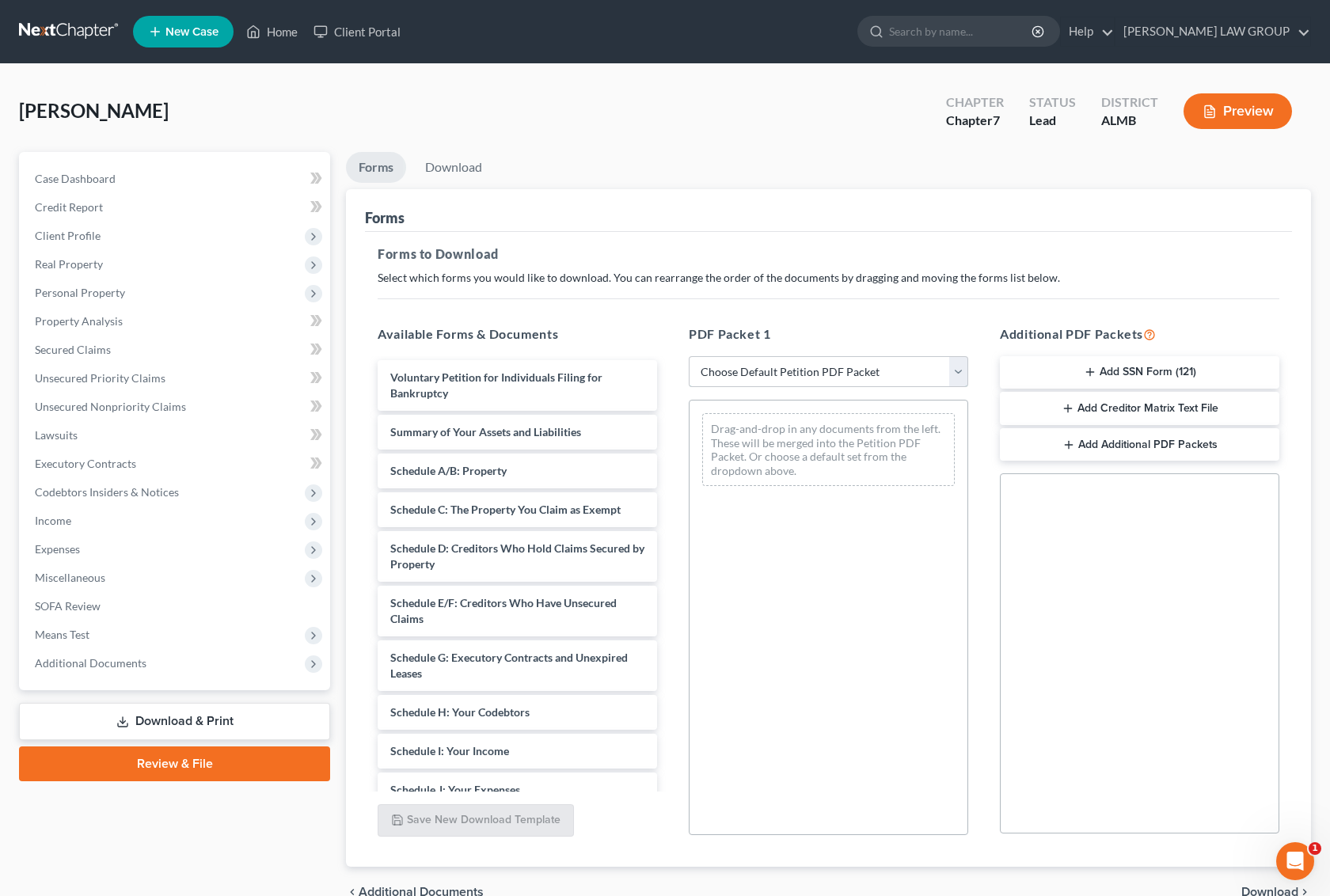
click at [815, 368] on select "Choose Default Petition PDF Packet Complete Bankruptcy Petition (all forms and …" at bounding box center [828, 372] width 280 height 32
select select "0"
click at [689, 356] on select "Choose Default Petition PDF Packet Complete Bankruptcy Petition (all forms and …" at bounding box center [828, 372] width 280 height 32
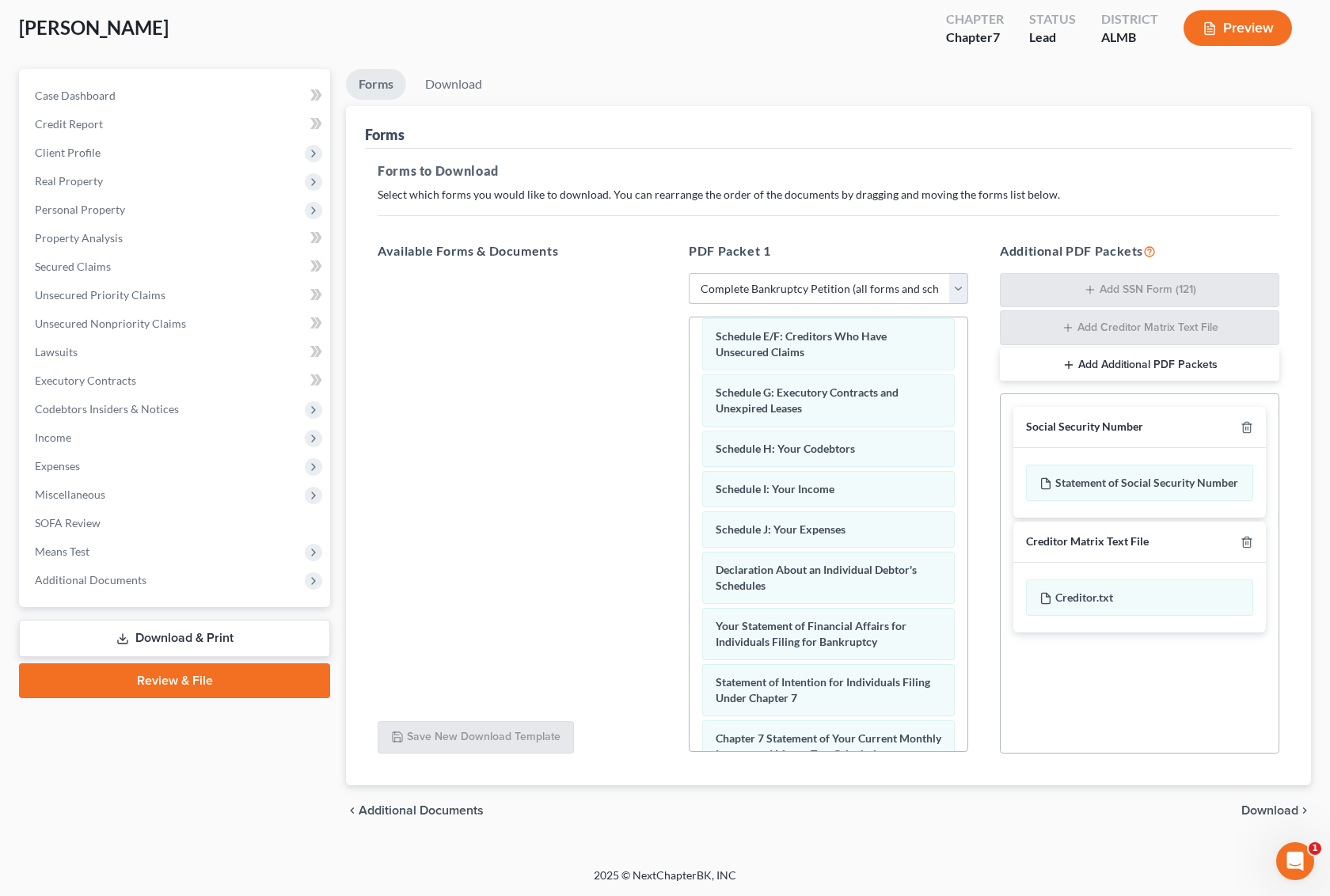
scroll to position [572, 0]
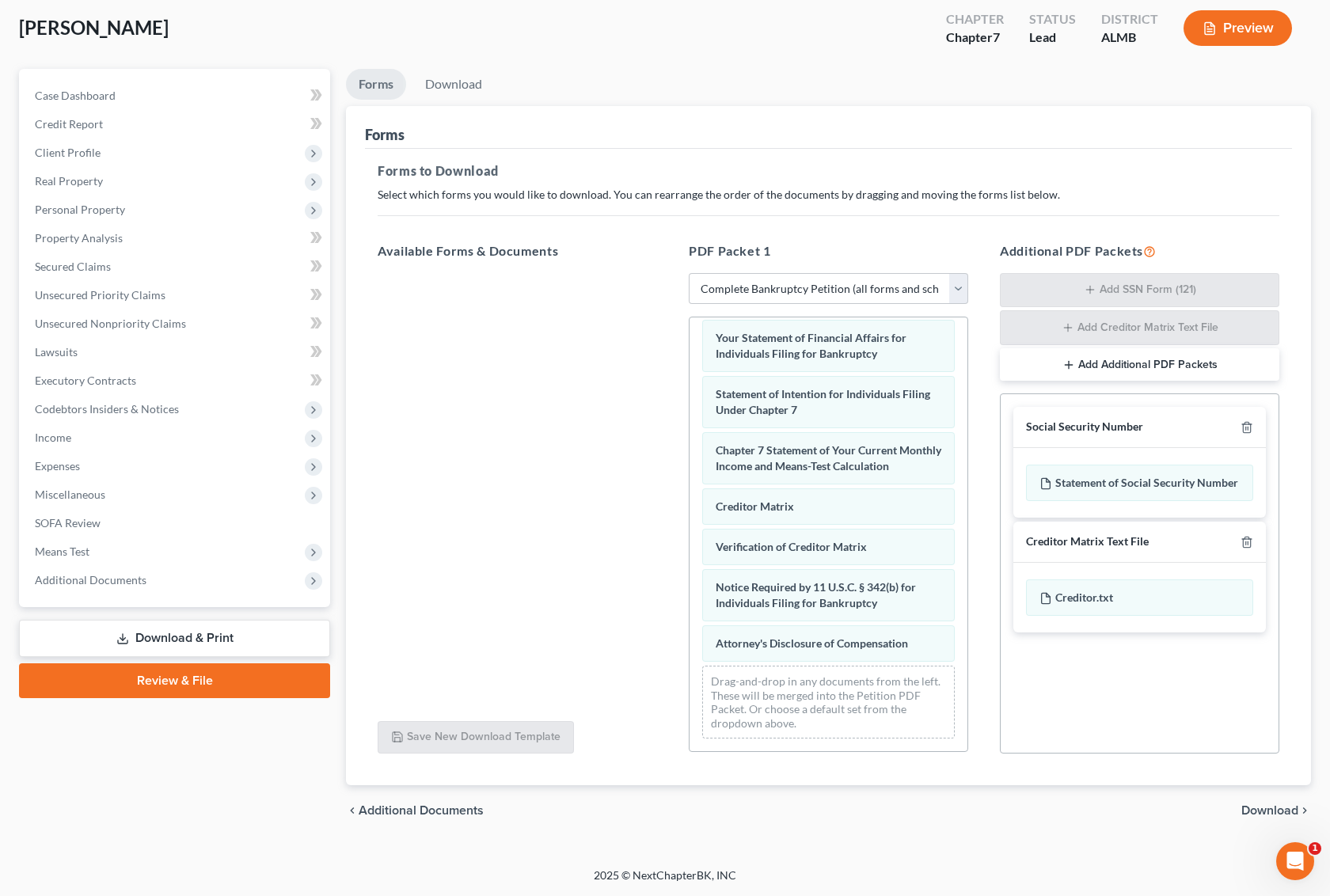
click at [1256, 808] on span "Download" at bounding box center [1270, 810] width 57 height 13
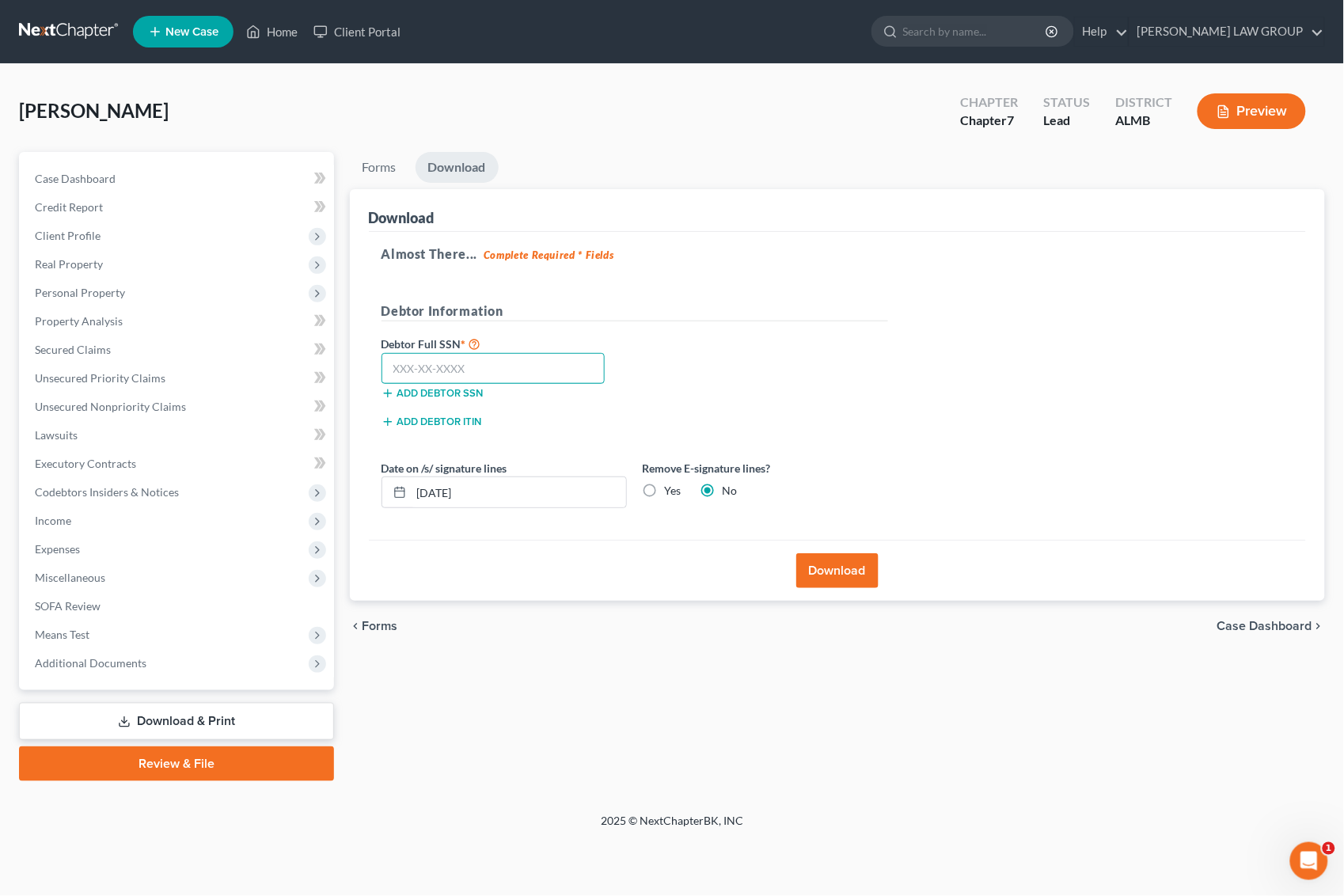
click at [480, 366] on input "text" at bounding box center [493, 369] width 224 height 32
type input "111-11-1111"
click at [829, 569] on button "Download" at bounding box center [837, 571] width 82 height 35
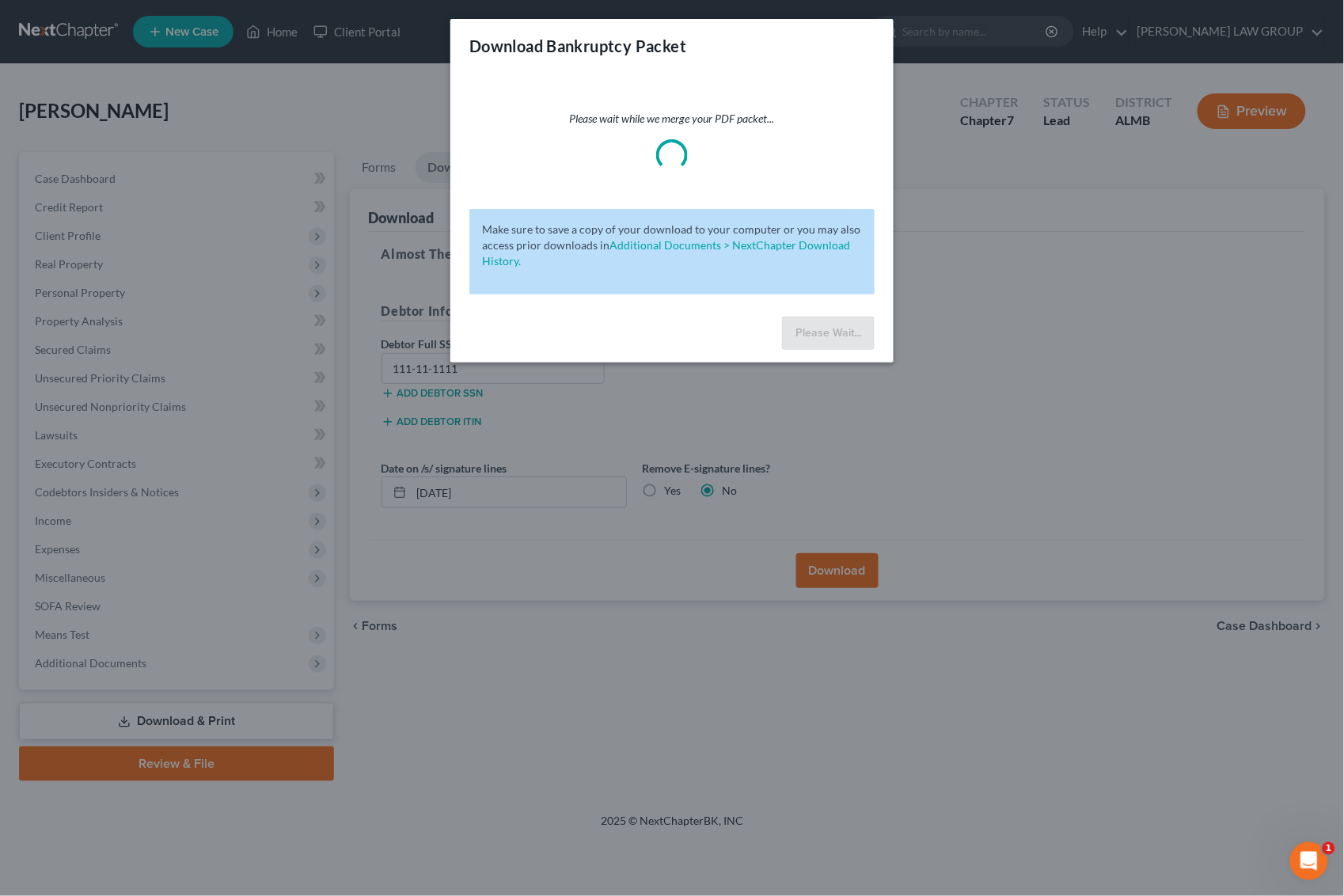
click at [508, 92] on div "Please wait while we merge your PDF packet... Make sure to save a copy of your …" at bounding box center [672, 191] width 443 height 237
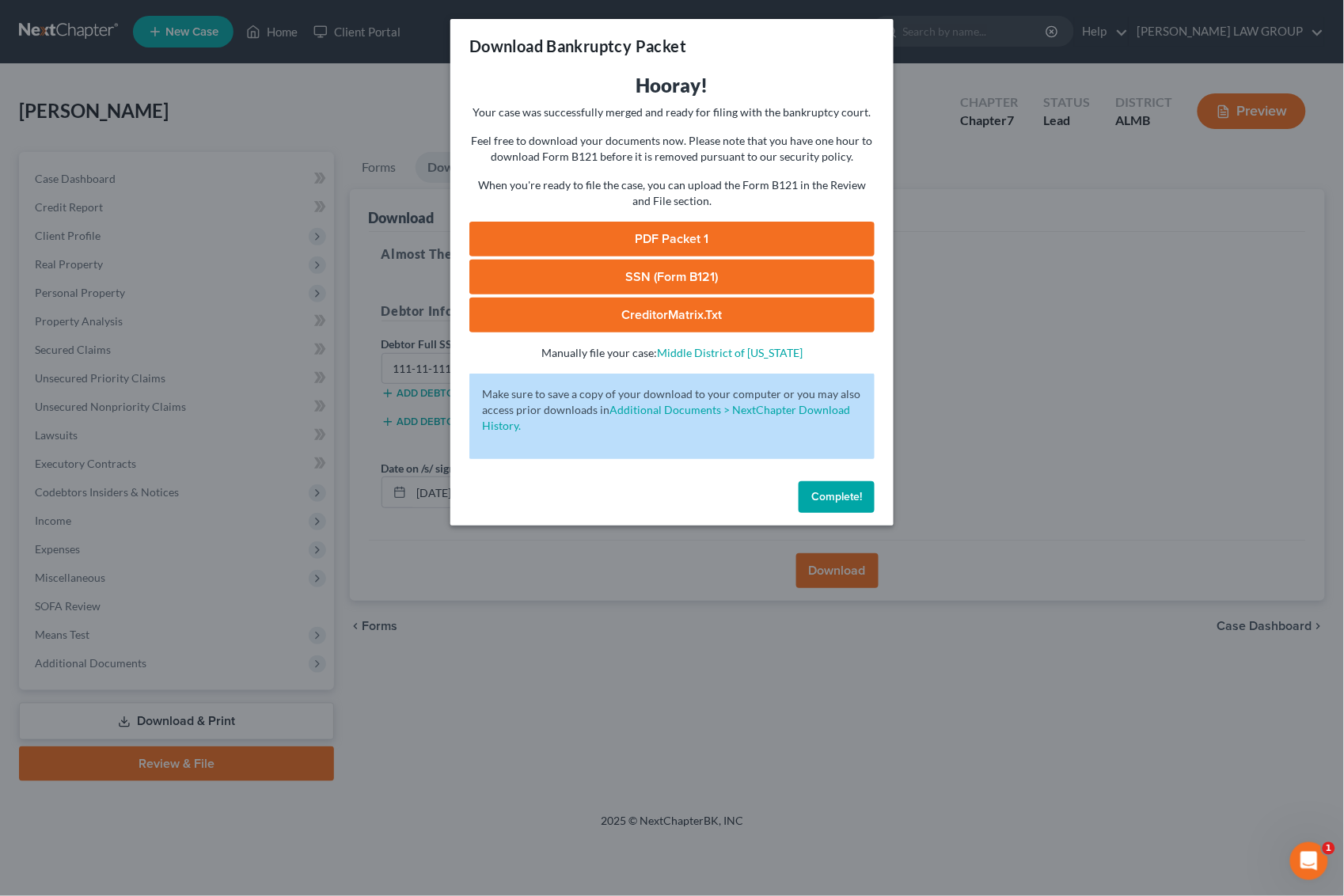
click at [663, 321] on link "CreditorMatrix.txt" at bounding box center [672, 315] width 406 height 35
click at [669, 236] on link "PDF Packet 1" at bounding box center [672, 239] width 406 height 35
click at [983, 230] on div "Download Bankruptcy Packet Hooray! Your case was successfully merged and ready …" at bounding box center [672, 448] width 1344 height 896
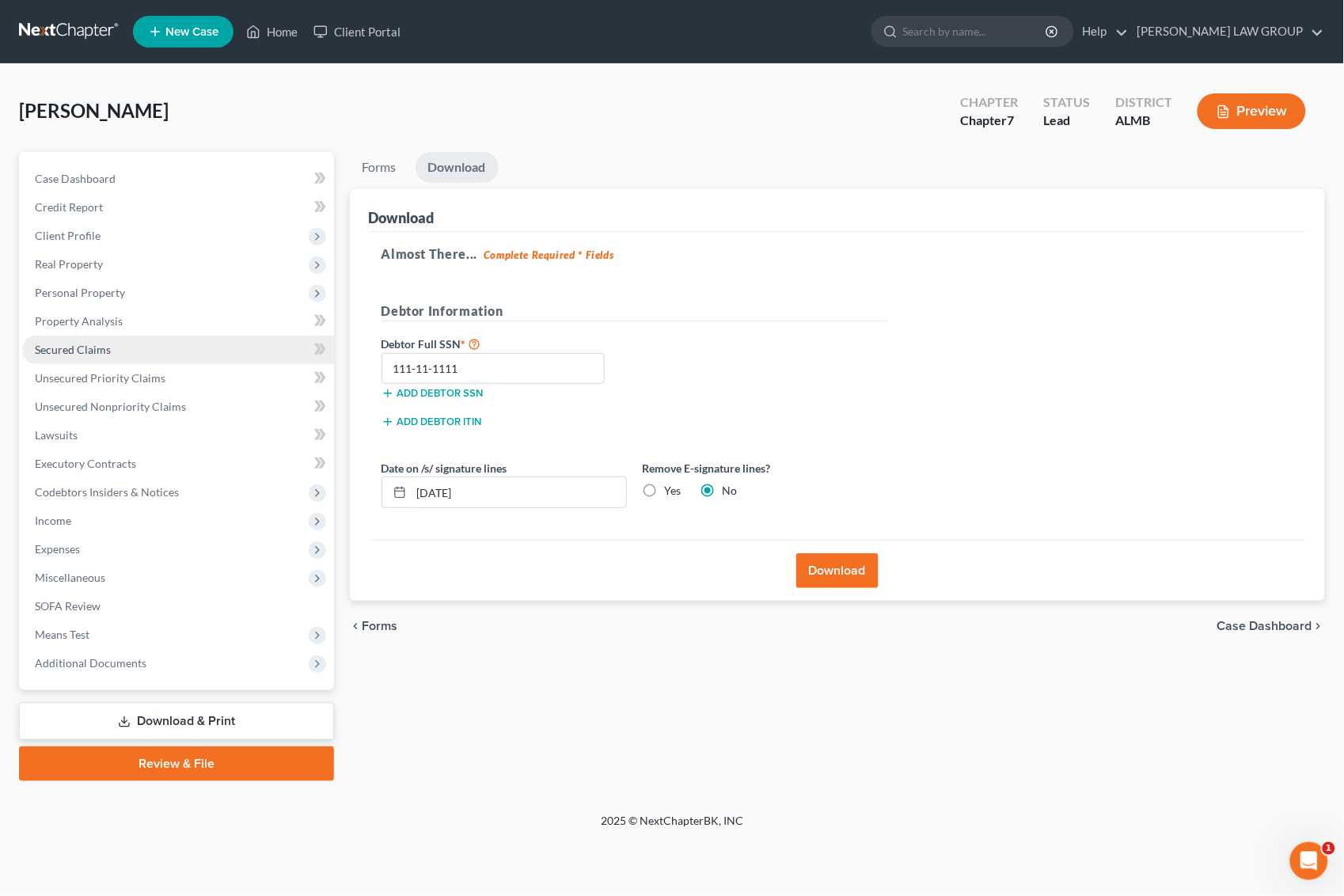
click at [65, 354] on link "Secured Claims" at bounding box center [178, 350] width 312 height 29
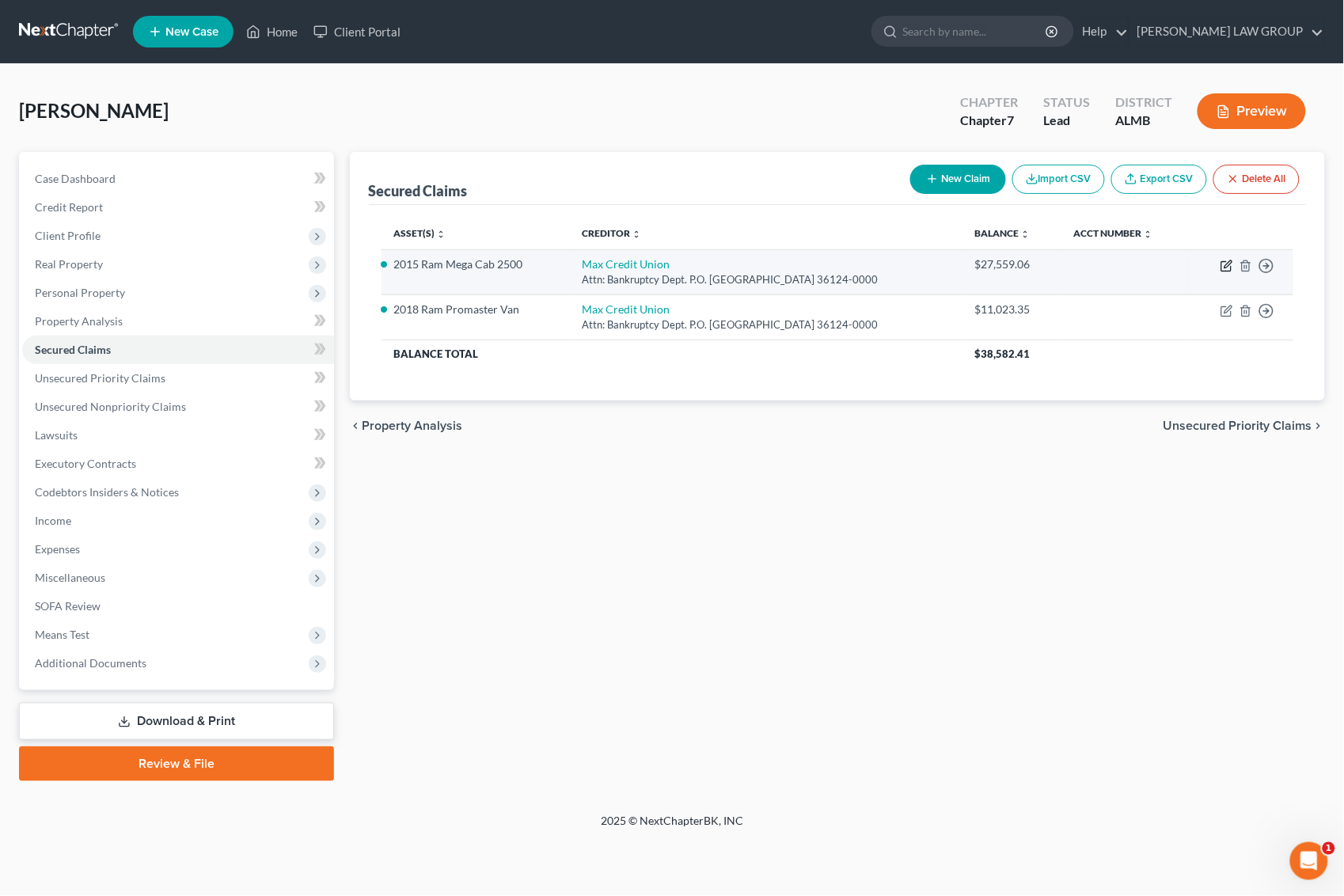
click at [1224, 263] on icon "button" at bounding box center [1227, 266] width 13 height 13
select select "0"
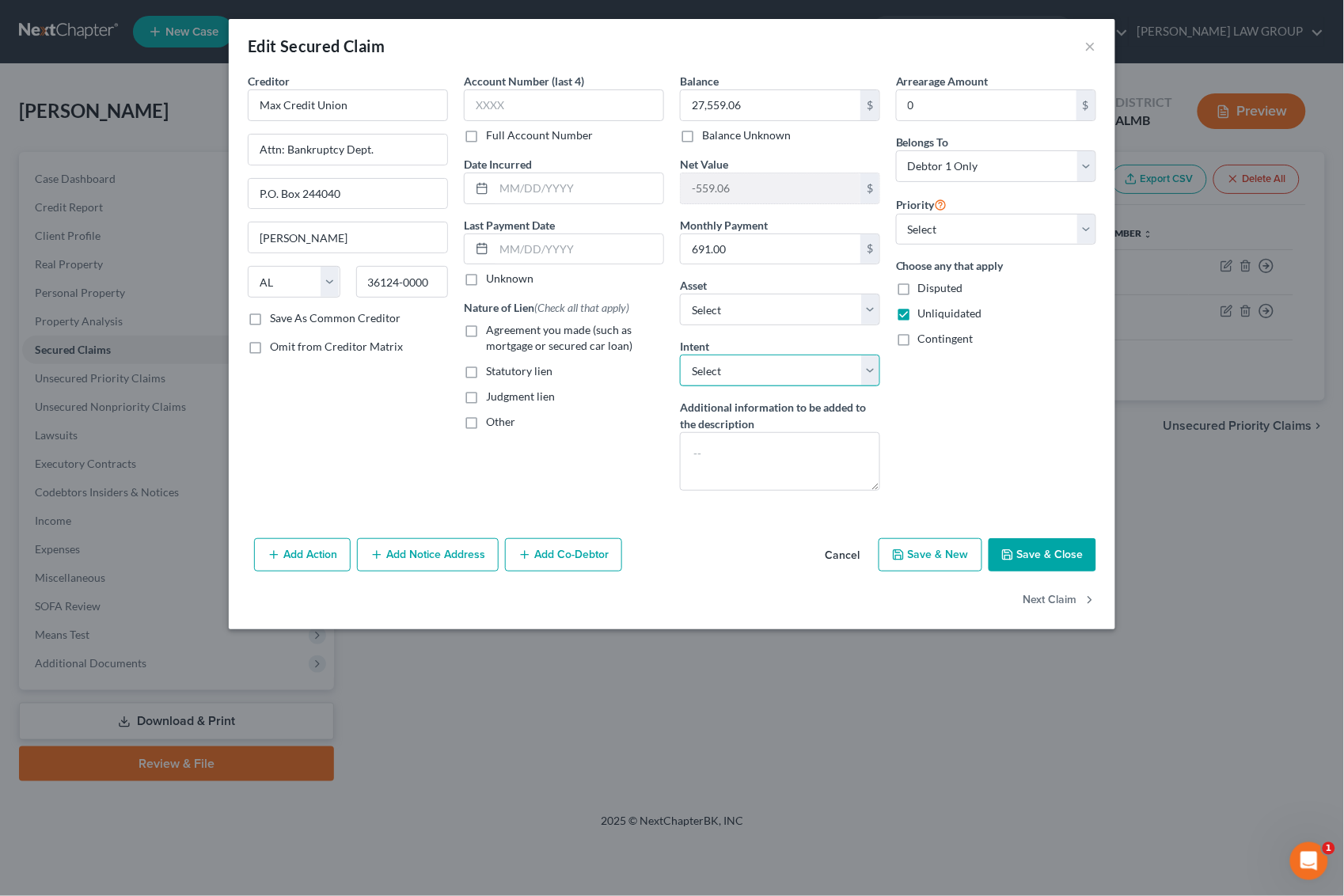
click at [872, 377] on select "Select Surrender Redeem Reaffirm Avoid Other" at bounding box center [779, 370] width 200 height 32
select select "2"
click at [680, 356] on select "Select Surrender Redeem Reaffirm Avoid Other" at bounding box center [779, 370] width 200 height 32
click at [1071, 550] on button "Save & Close" at bounding box center [1042, 555] width 108 height 33
select select "7"
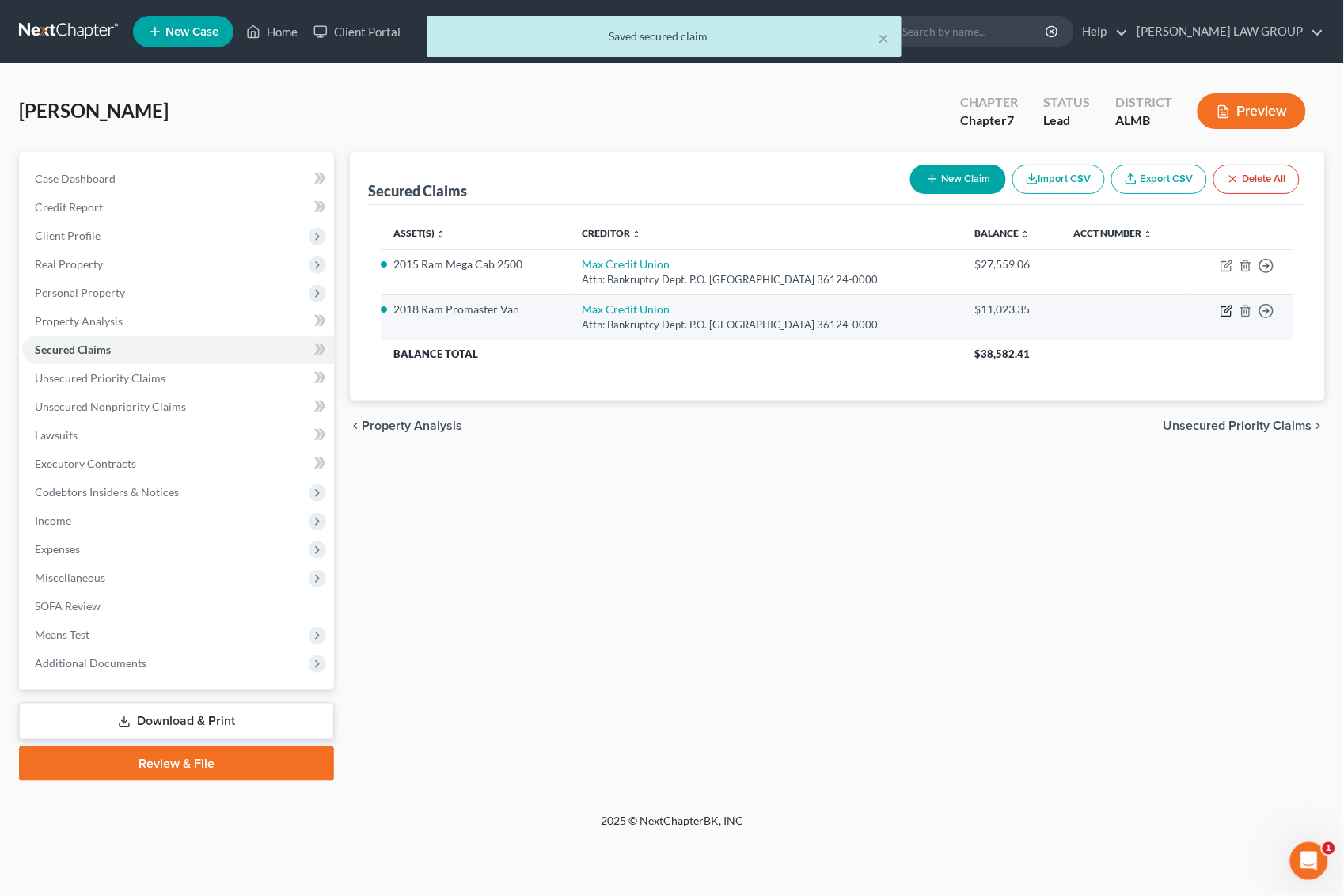
click at [1227, 311] on icon "button" at bounding box center [1227, 311] width 13 height 13
select select "0"
select select "8"
select select "0"
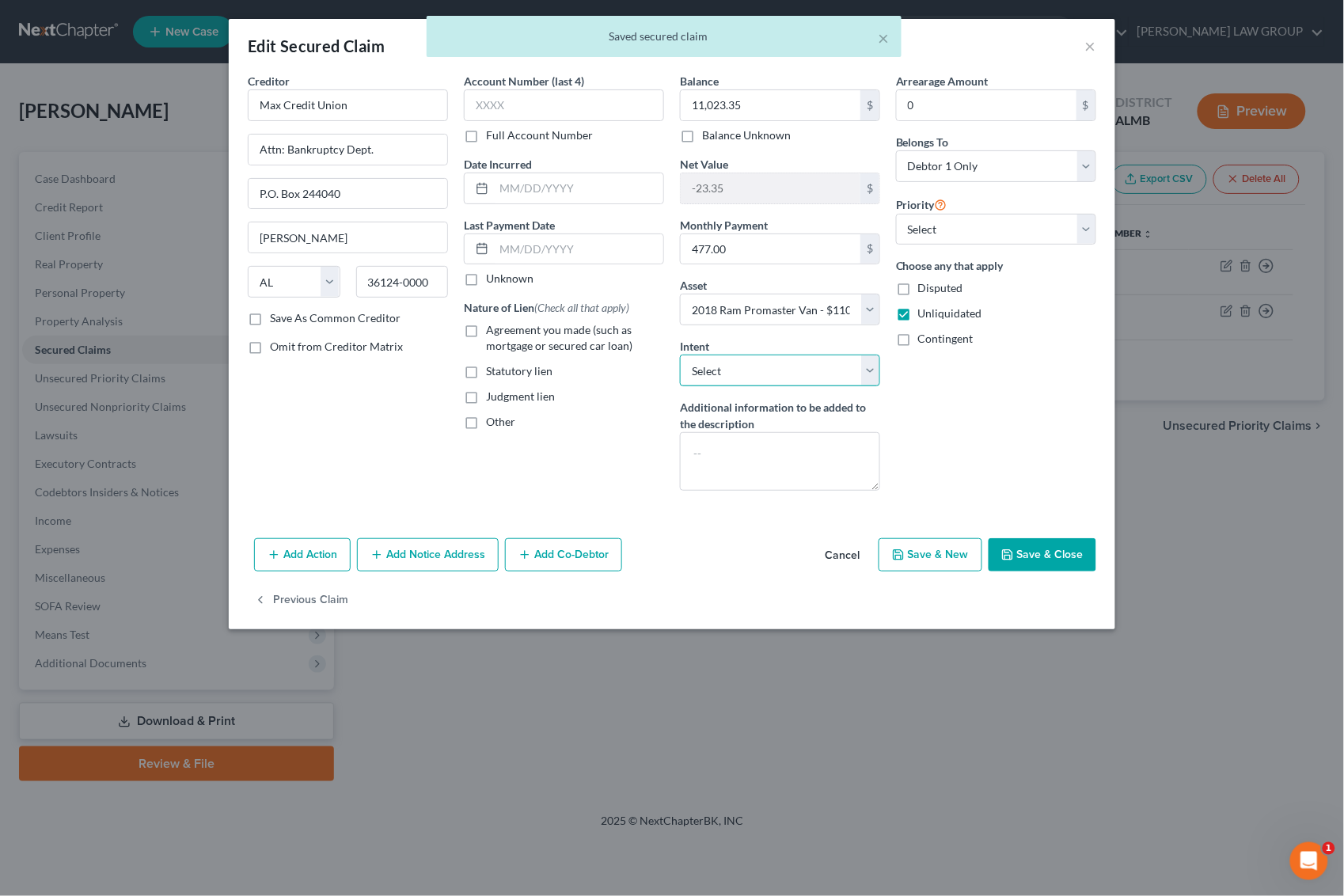
click at [867, 374] on select "Select Surrender Redeem Reaffirm Avoid Other" at bounding box center [779, 370] width 200 height 32
select select "2"
click at [680, 356] on select "Select Surrender Redeem Reaffirm Avoid Other" at bounding box center [779, 370] width 200 height 32
click at [1048, 559] on button "Save & Close" at bounding box center [1042, 555] width 108 height 33
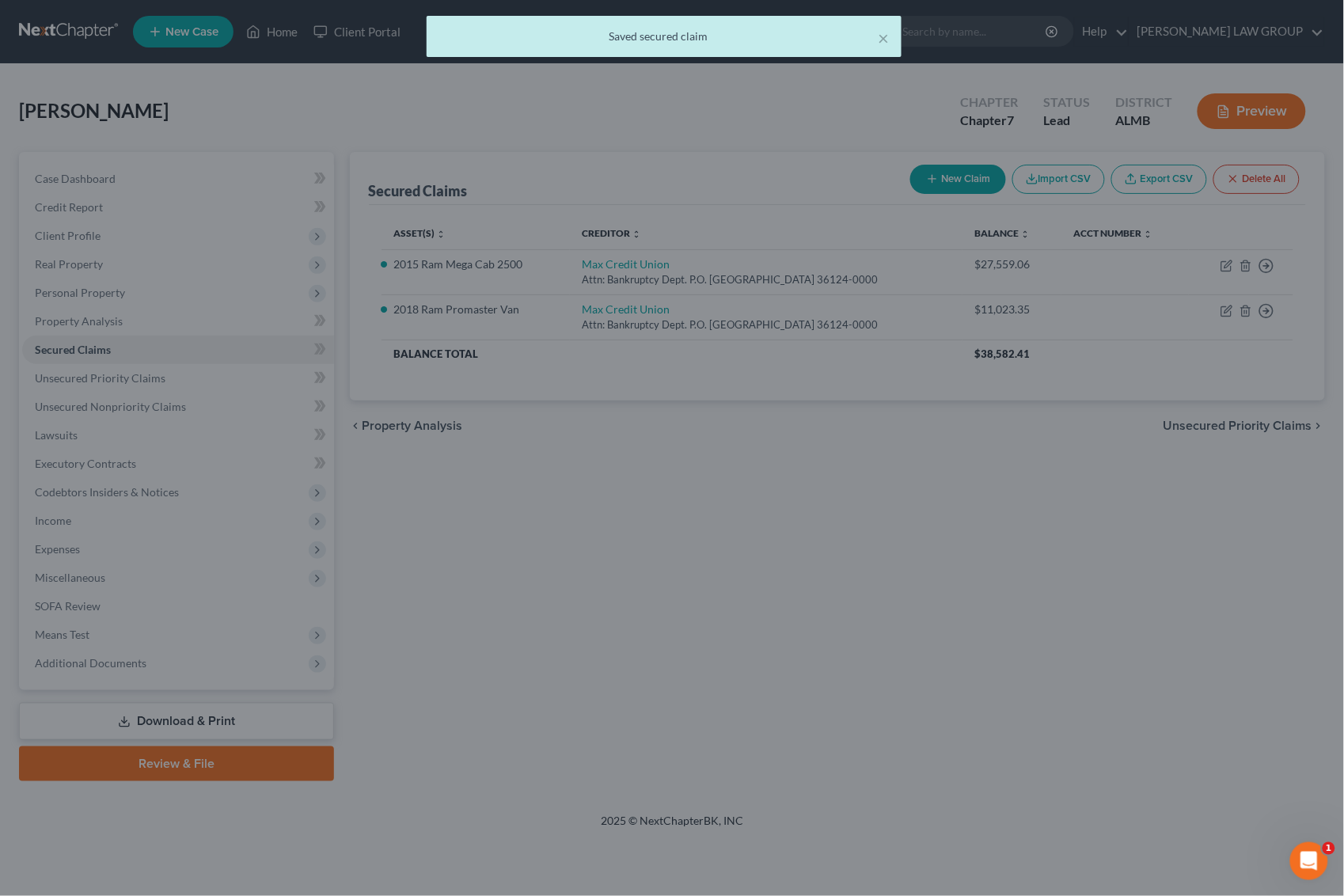
select select "8"
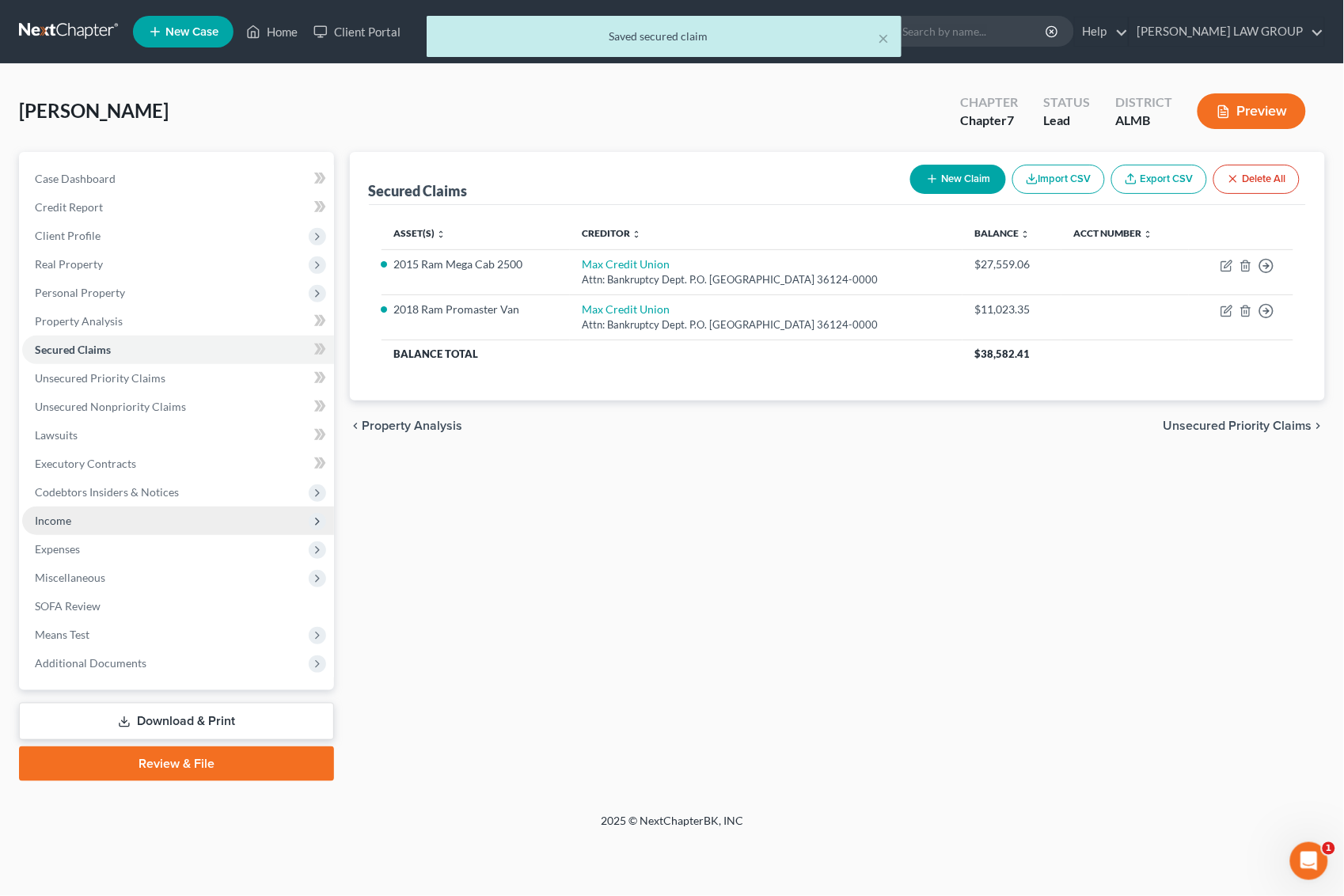
click at [88, 526] on span "Income" at bounding box center [178, 521] width 312 height 29
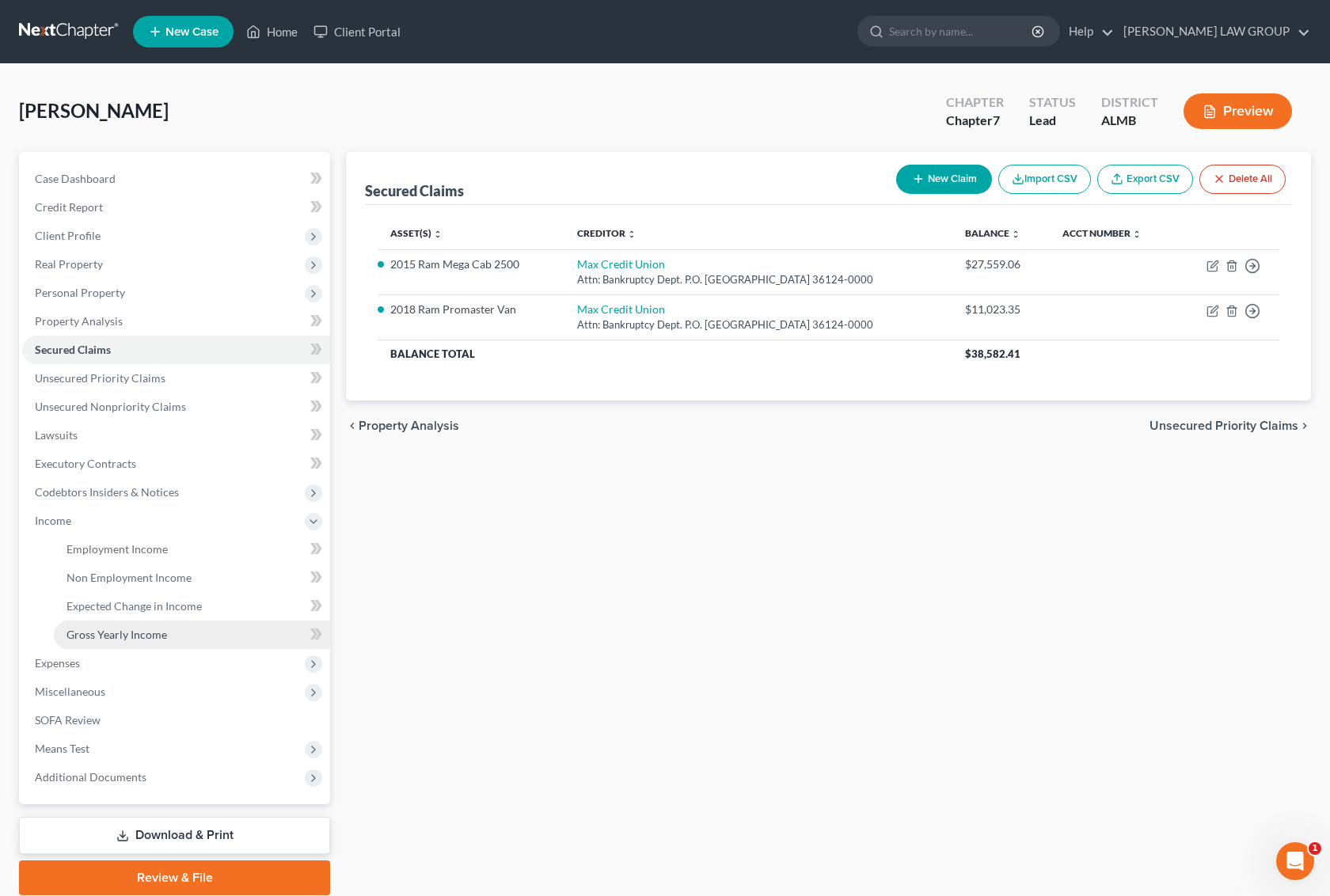
click at [124, 634] on span "Gross Yearly Income" at bounding box center [116, 634] width 100 height 14
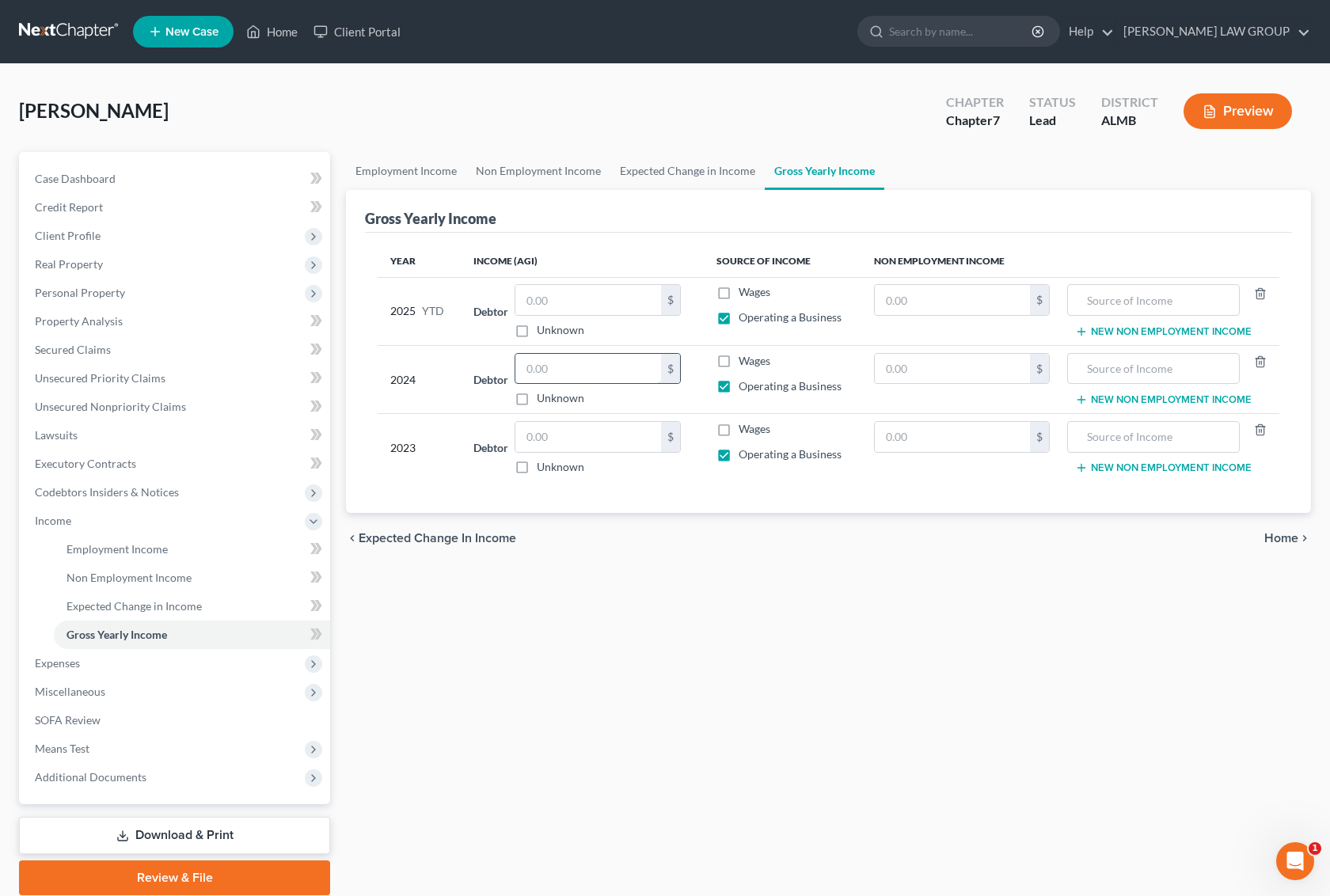
click at [606, 378] on input "text" at bounding box center [588, 369] width 146 height 30
type input "46,316"
click at [586, 305] on input "text" at bounding box center [588, 300] width 146 height 30
type input "25,600"
click at [576, 436] on input "text" at bounding box center [588, 437] width 146 height 30
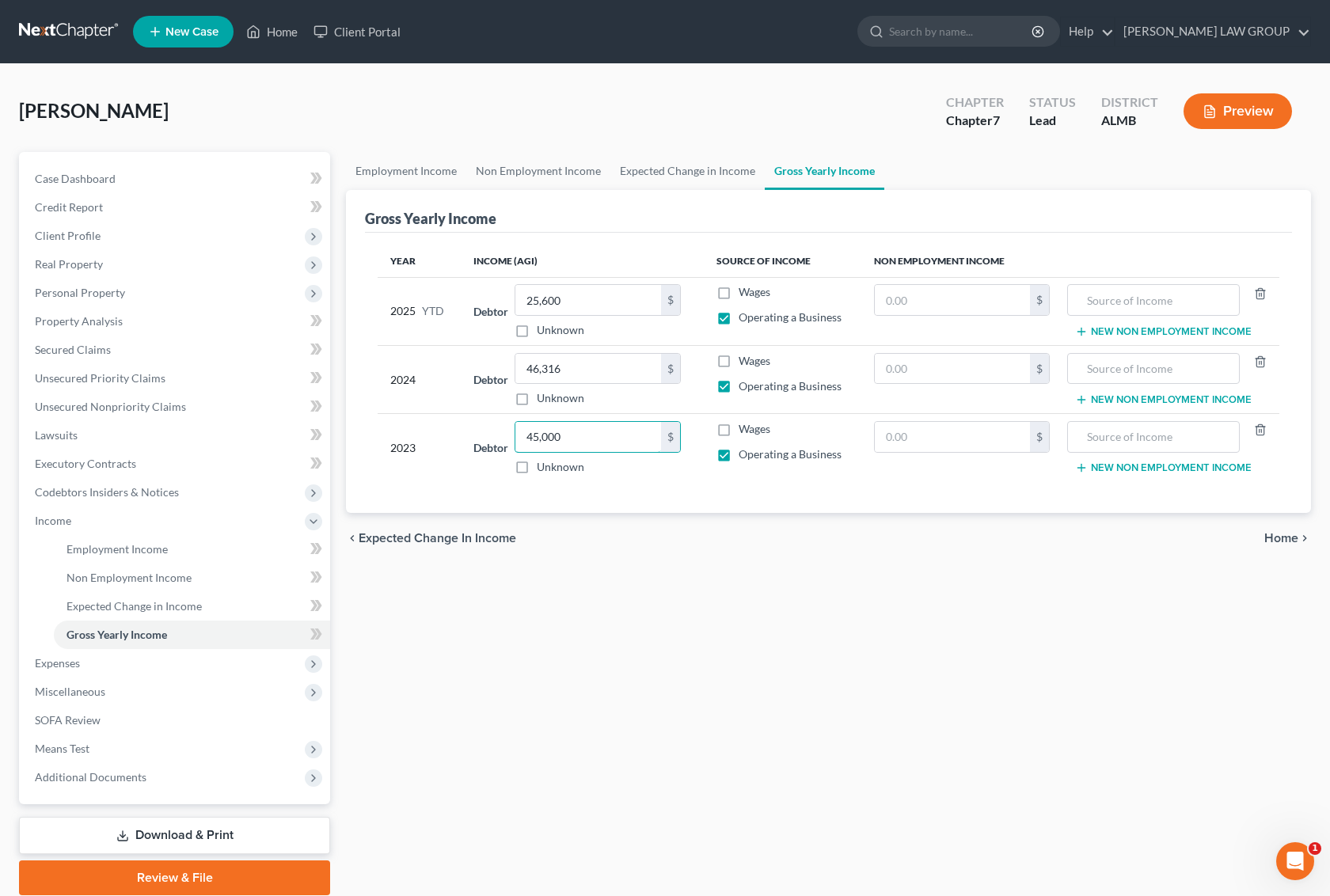
type input "45,000"
click at [708, 603] on div "Employment Income Non Employment Income Expected Change in Income Gross Yearly …" at bounding box center [828, 523] width 981 height 743
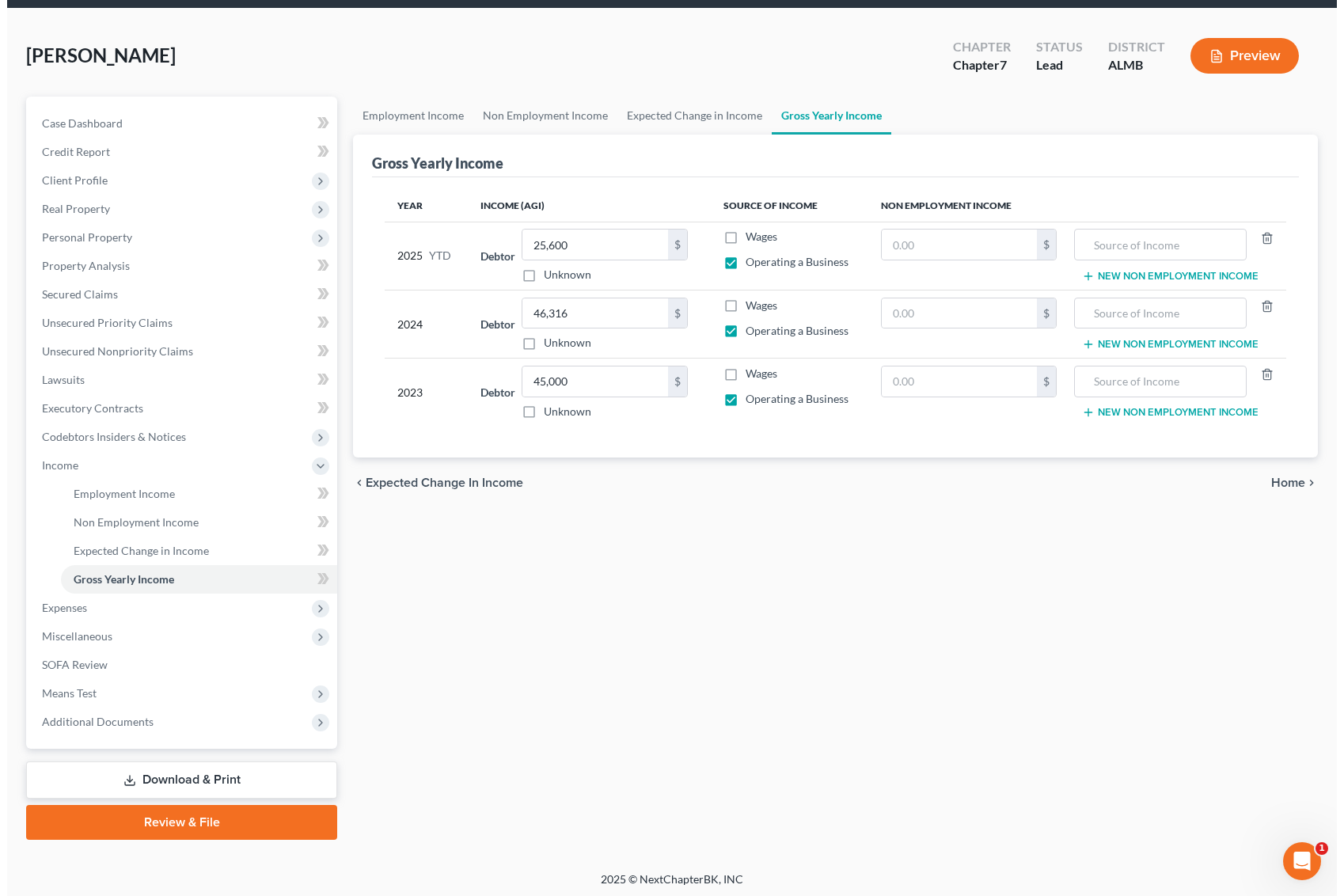
scroll to position [57, 0]
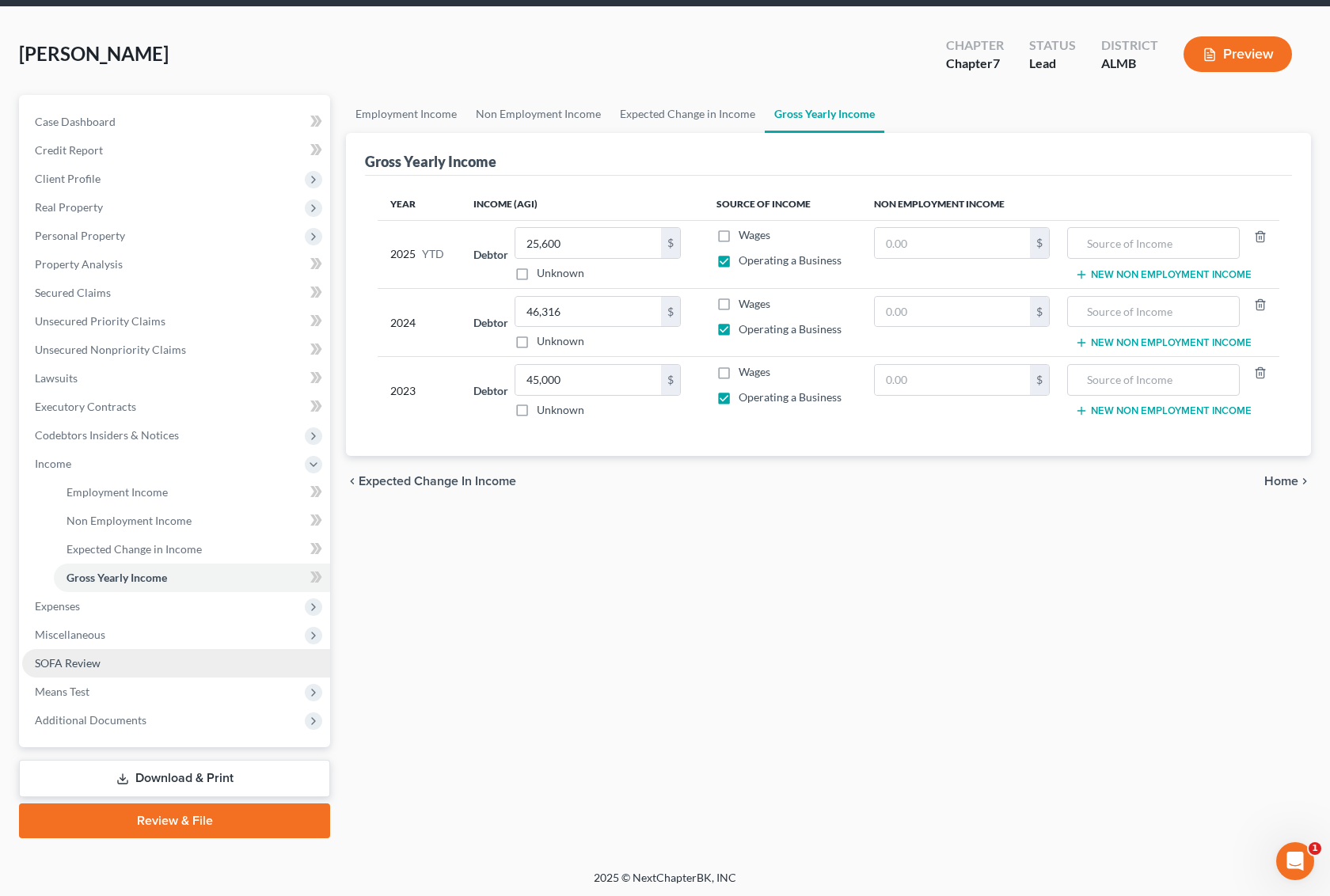
click at [173, 669] on link "SOFA Review" at bounding box center [176, 663] width 308 height 29
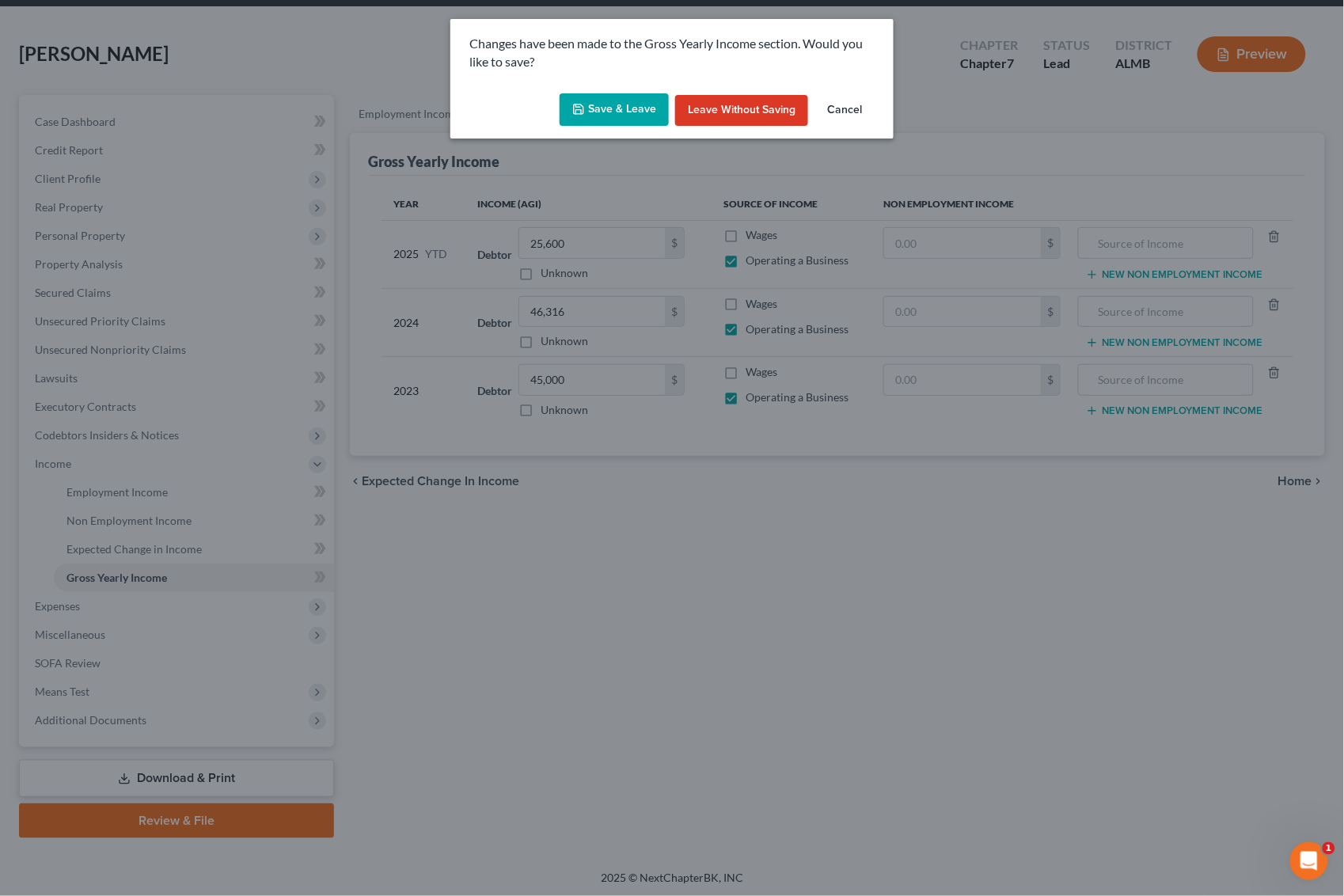
click at [626, 104] on button "Save & Leave" at bounding box center [613, 110] width 109 height 33
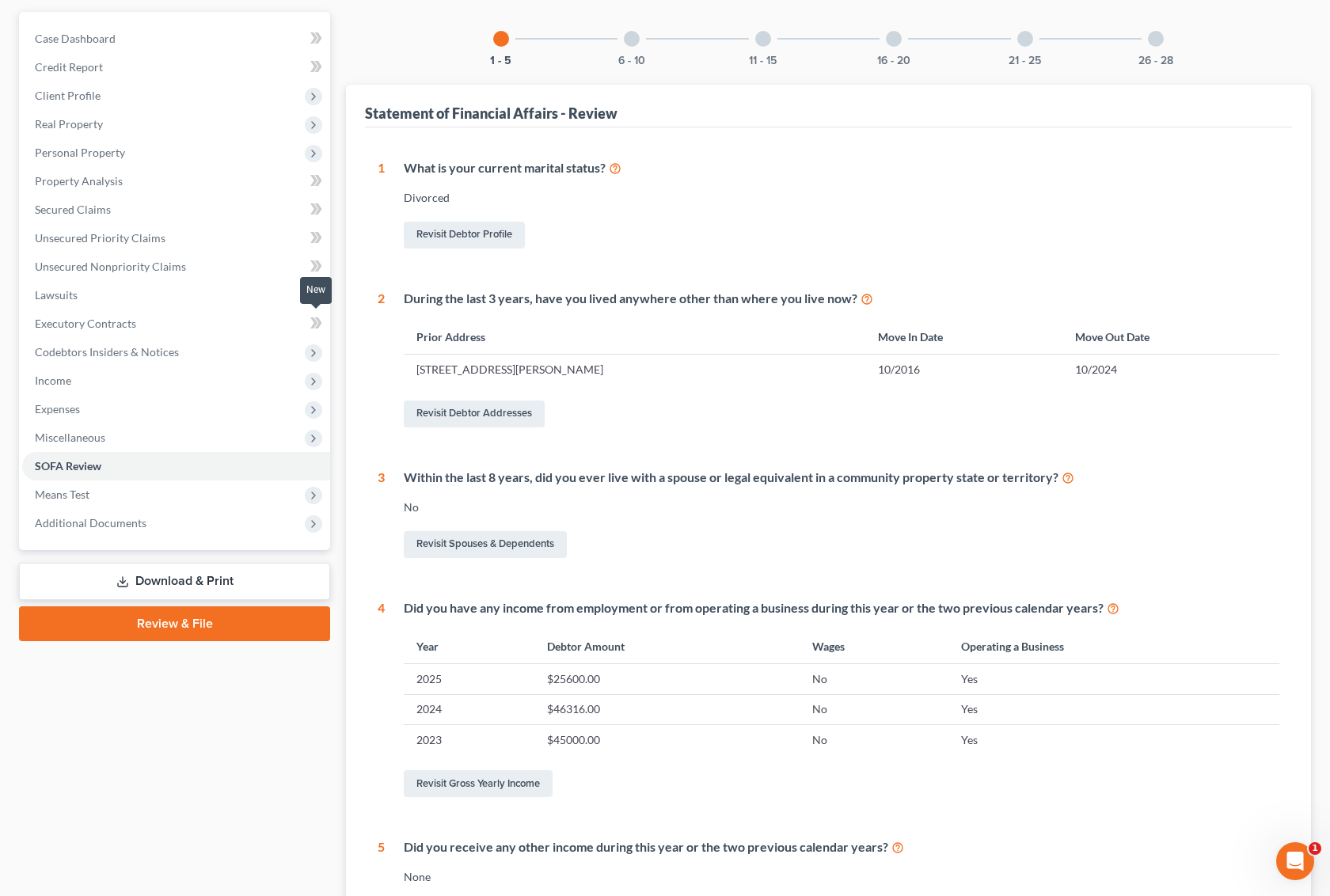
scroll to position [342, 0]
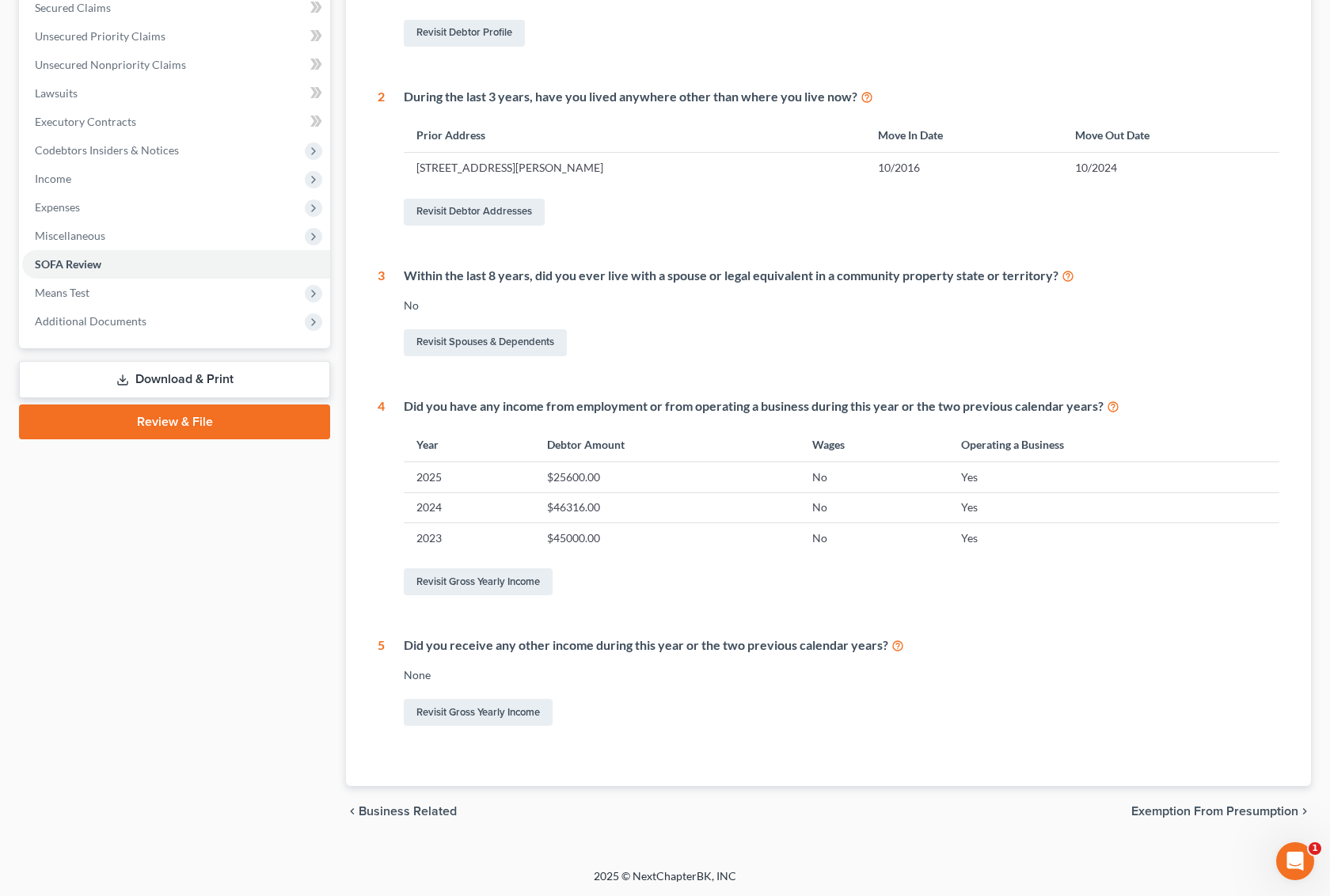
click at [192, 381] on link "Download & Print" at bounding box center [175, 379] width 311 height 37
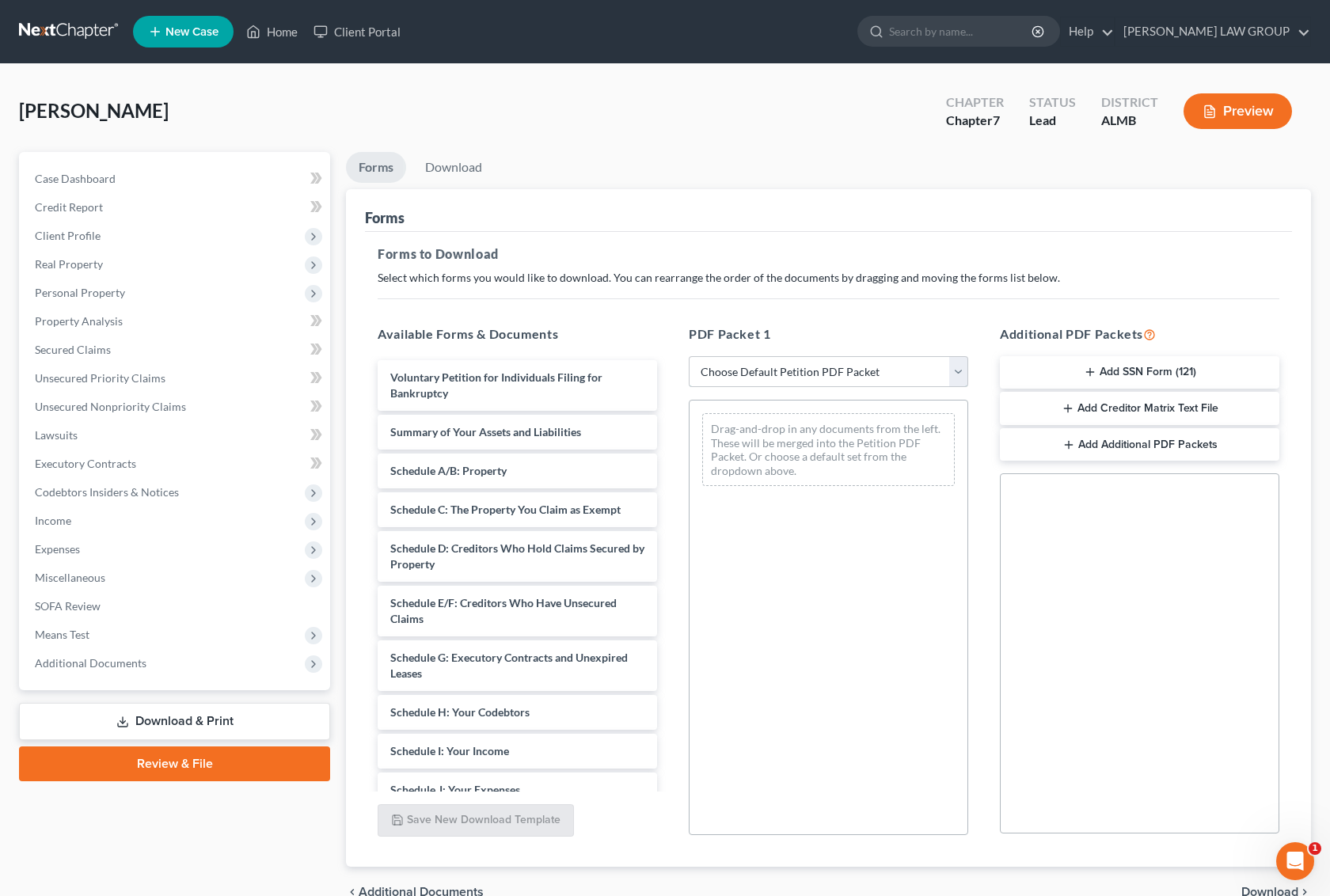
click at [725, 368] on select "Choose Default Petition PDF Packet Complete Bankruptcy Petition (all forms and …" at bounding box center [828, 372] width 280 height 32
select select "0"
click at [689, 356] on select "Choose Default Petition PDF Packet Complete Bankruptcy Petition (all forms and …" at bounding box center [828, 372] width 280 height 32
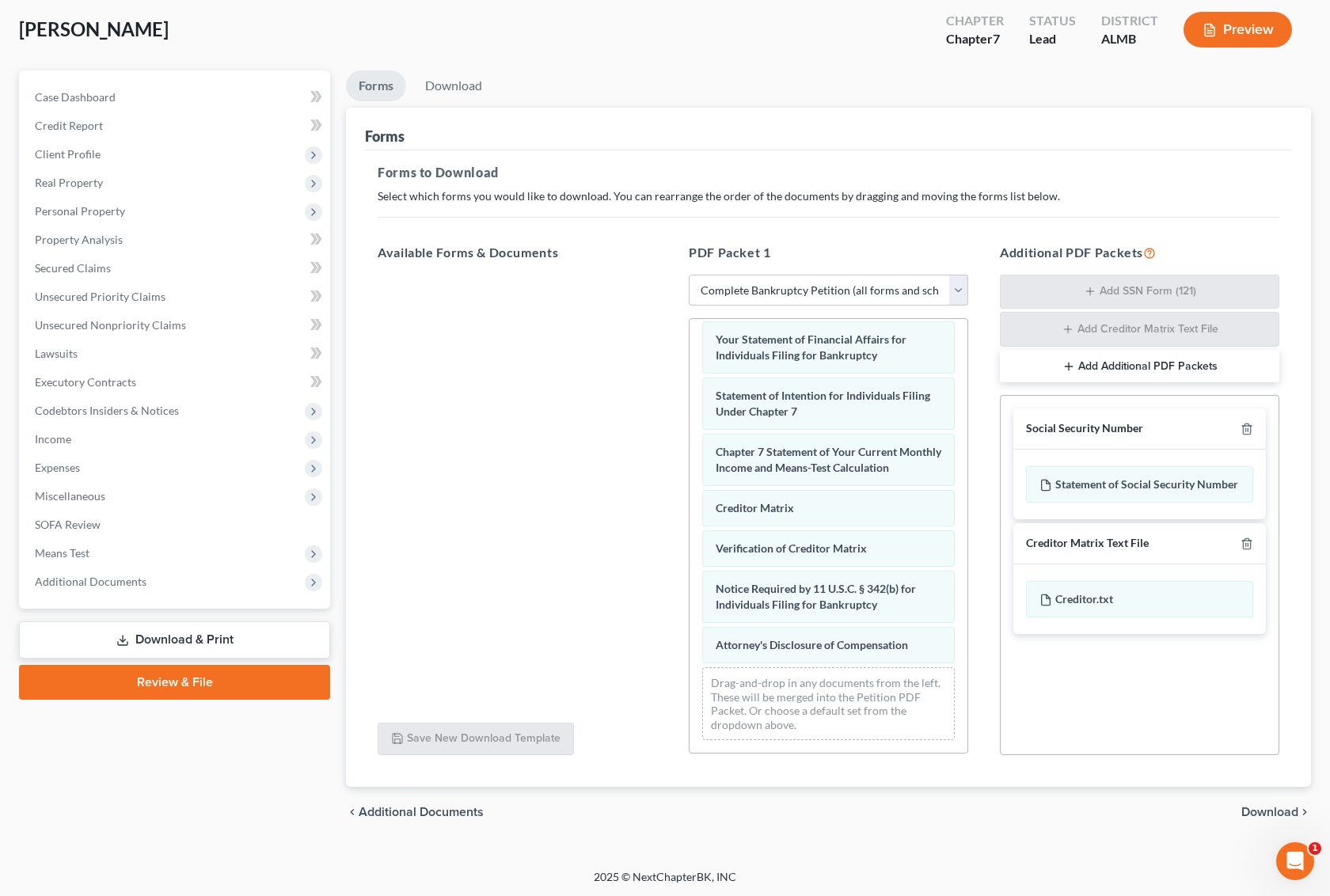
scroll to position [83, 0]
click at [1271, 804] on span "Download" at bounding box center [1270, 810] width 57 height 13
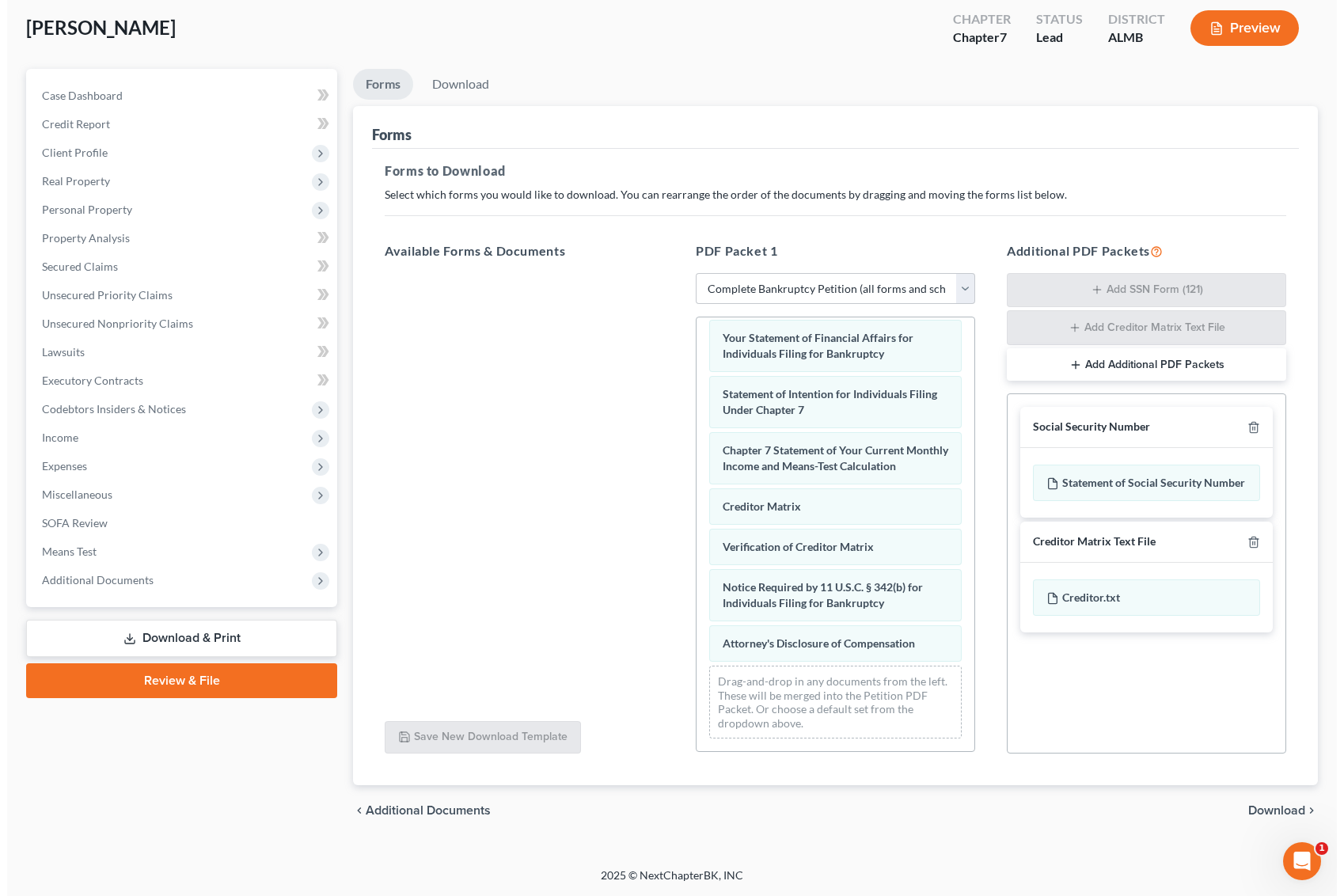
scroll to position [0, 0]
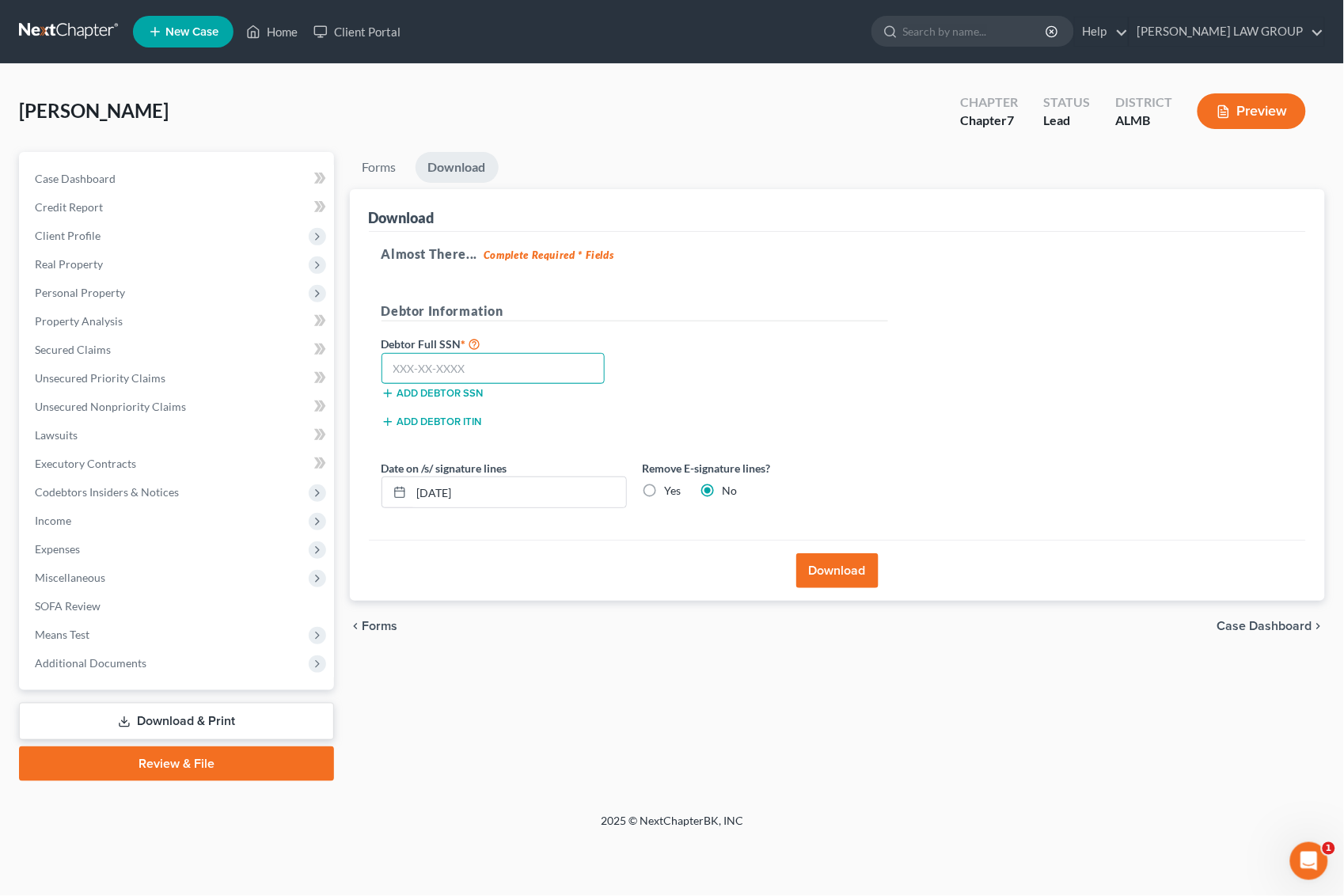
click at [460, 366] on input "text" at bounding box center [493, 369] width 224 height 32
type input "111-11-1111"
click at [839, 561] on button "Download" at bounding box center [837, 571] width 82 height 35
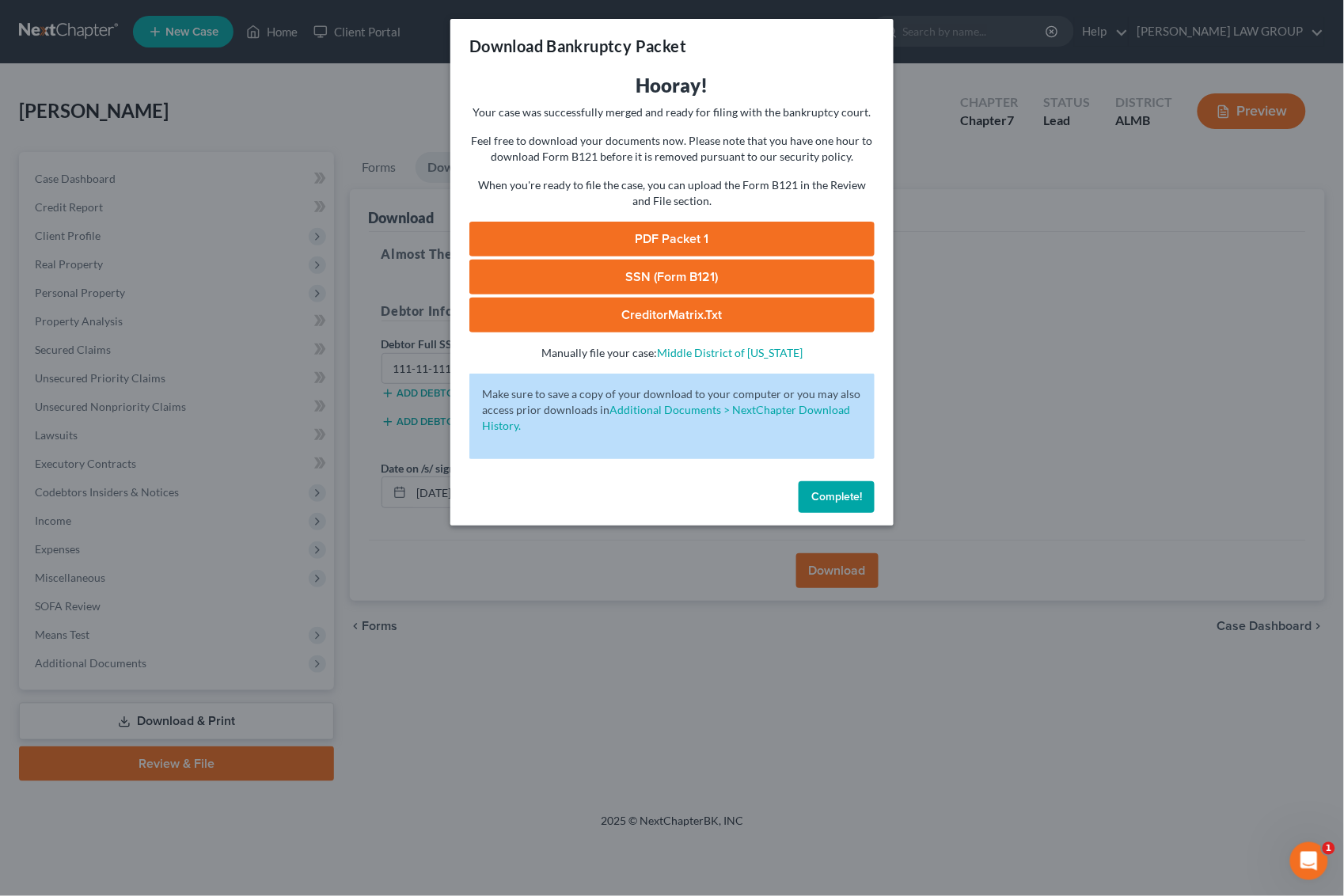
click at [635, 241] on link "PDF Packet 1" at bounding box center [672, 239] width 406 height 35
click at [1054, 286] on div "Download Bankruptcy Packet Hooray! Your case was successfully merged and ready …" at bounding box center [672, 448] width 1344 height 896
